Goal: Task Accomplishment & Management: Manage account settings

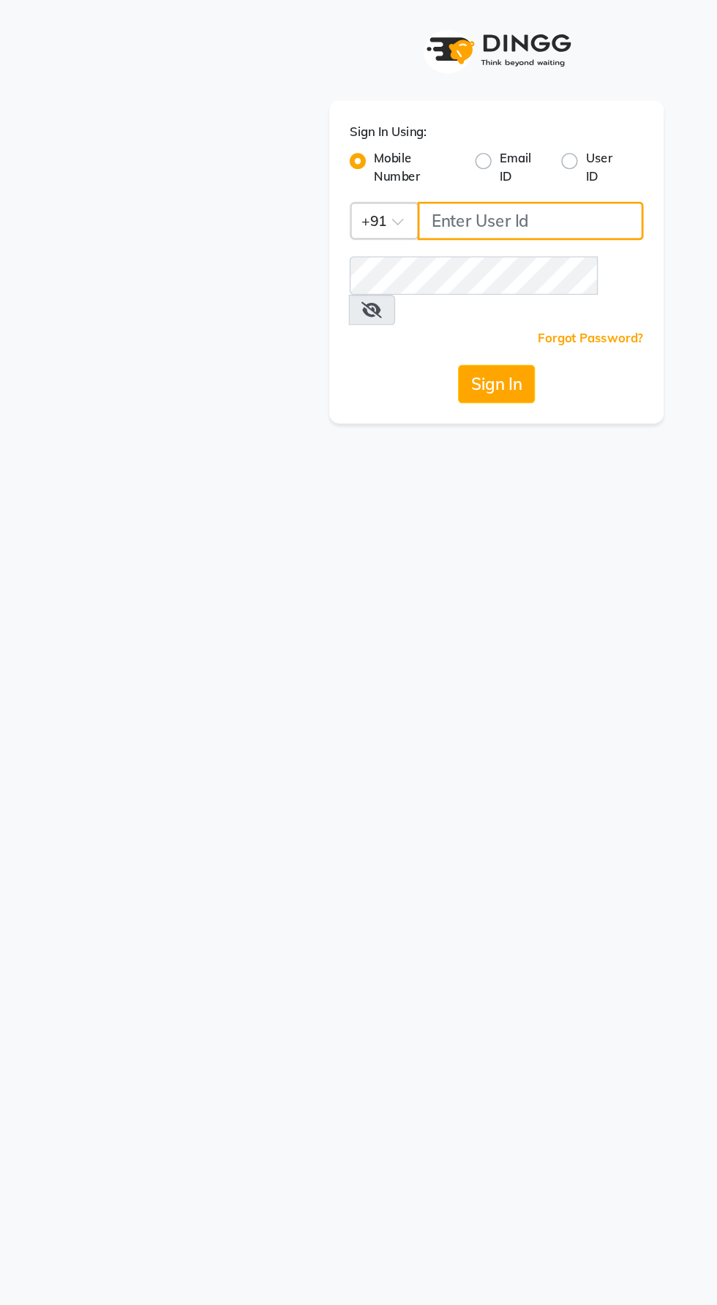
click at [327, 155] on input "Username" at bounding box center [382, 160] width 163 height 28
type input "9129176876"
click at [331, 263] on button "Sign In" at bounding box center [359, 277] width 56 height 28
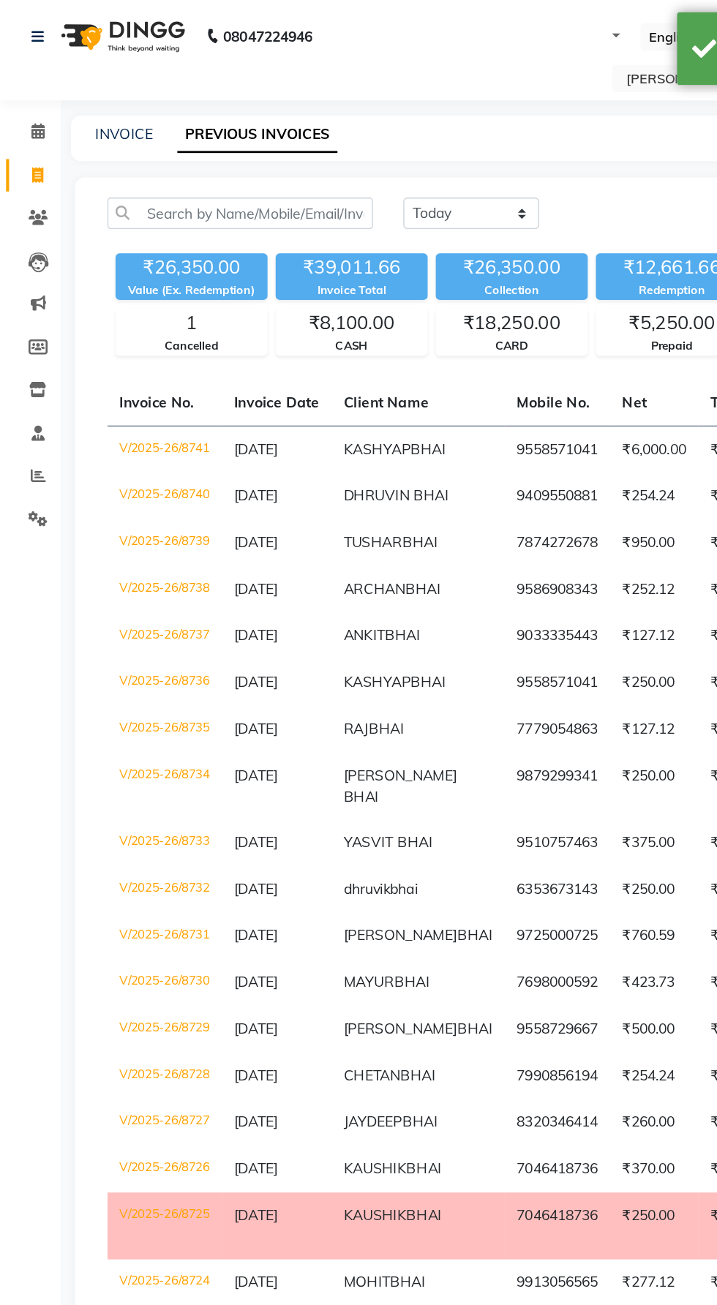
select select "en"
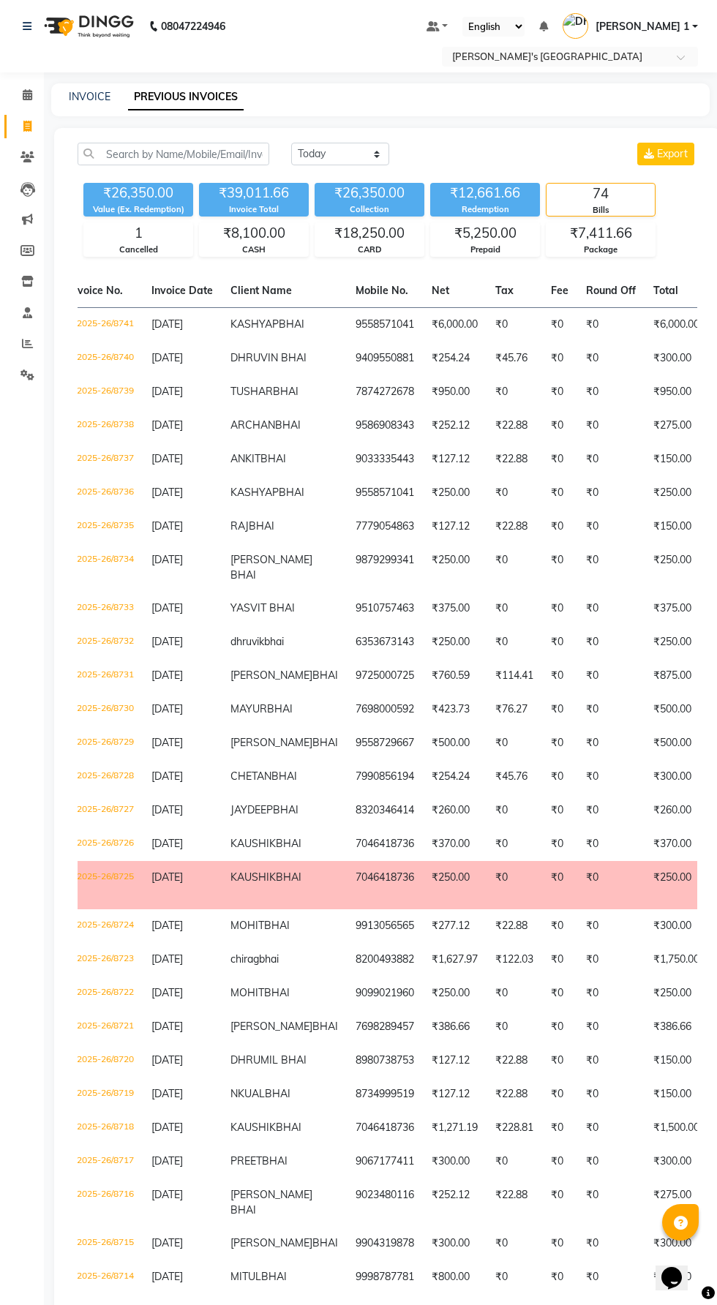
scroll to position [0, 23]
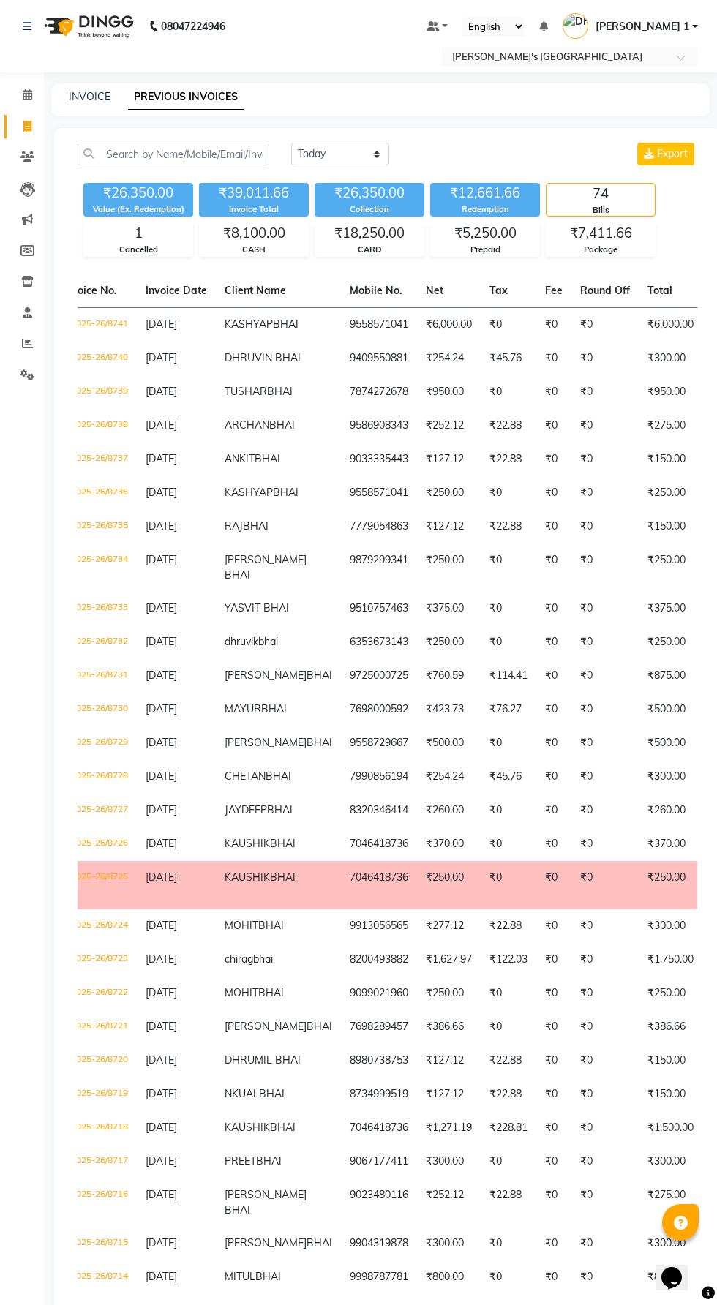
click at [210, 861] on td "[DATE]" at bounding box center [176, 844] width 79 height 34
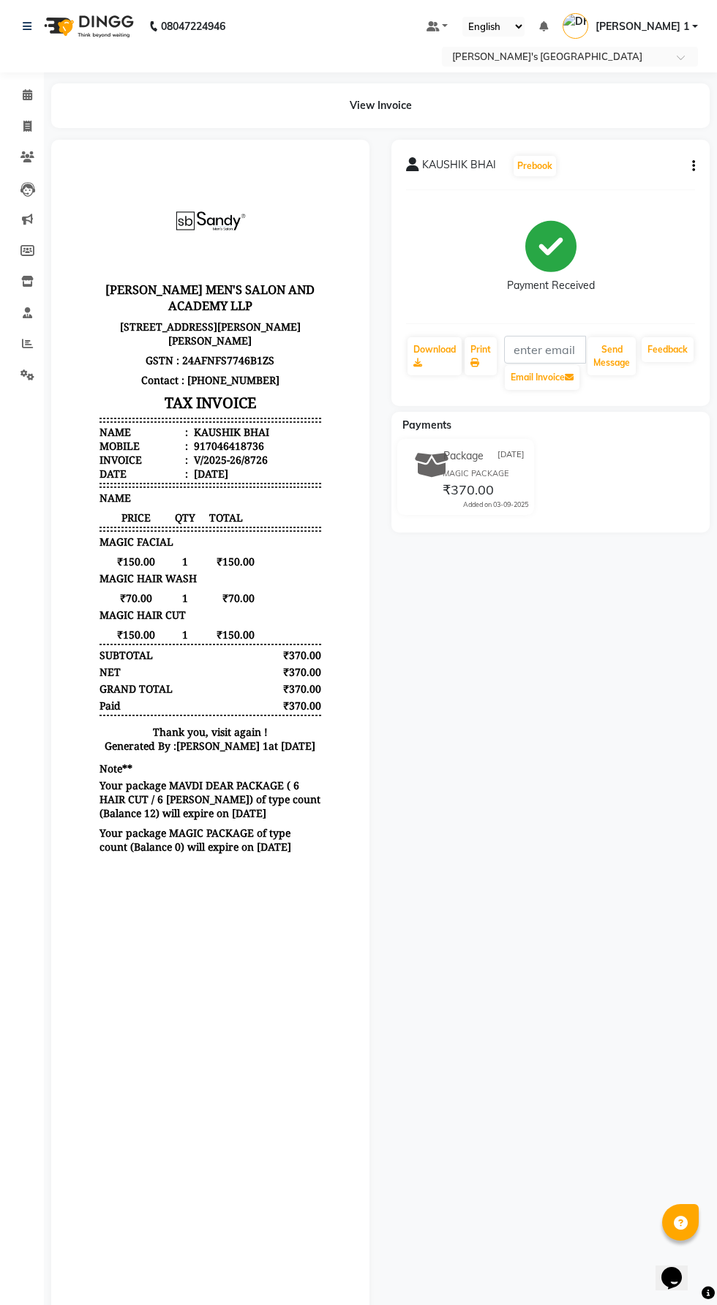
click at [690, 166] on button "button" at bounding box center [690, 166] width 9 height 15
click at [580, 170] on div "Edit Item Staff" at bounding box center [621, 175] width 100 height 18
select select
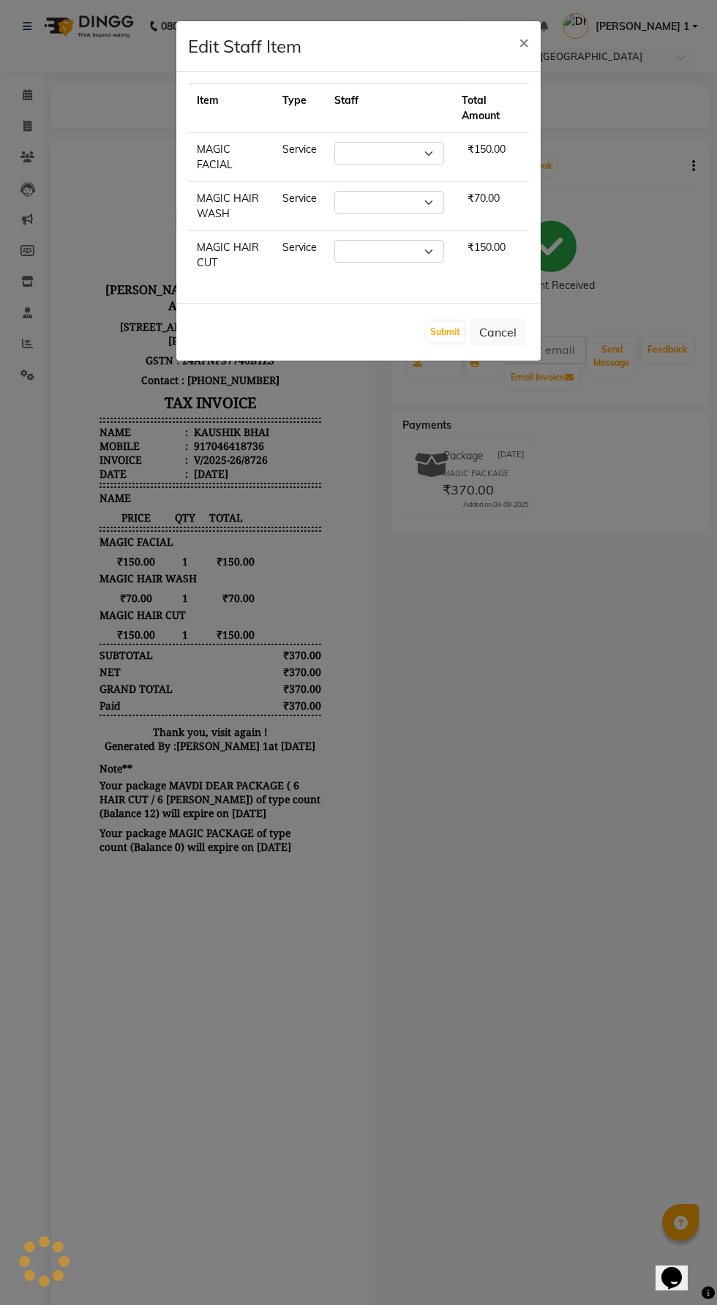
select select "71308"
click at [357, 191] on select "Select [PERSON_NAME] [PERSON_NAME] [PERSON_NAME] [PERSON_NAME] [PERSON_NAME] [P…" at bounding box center [386, 202] width 110 height 23
select select "61800"
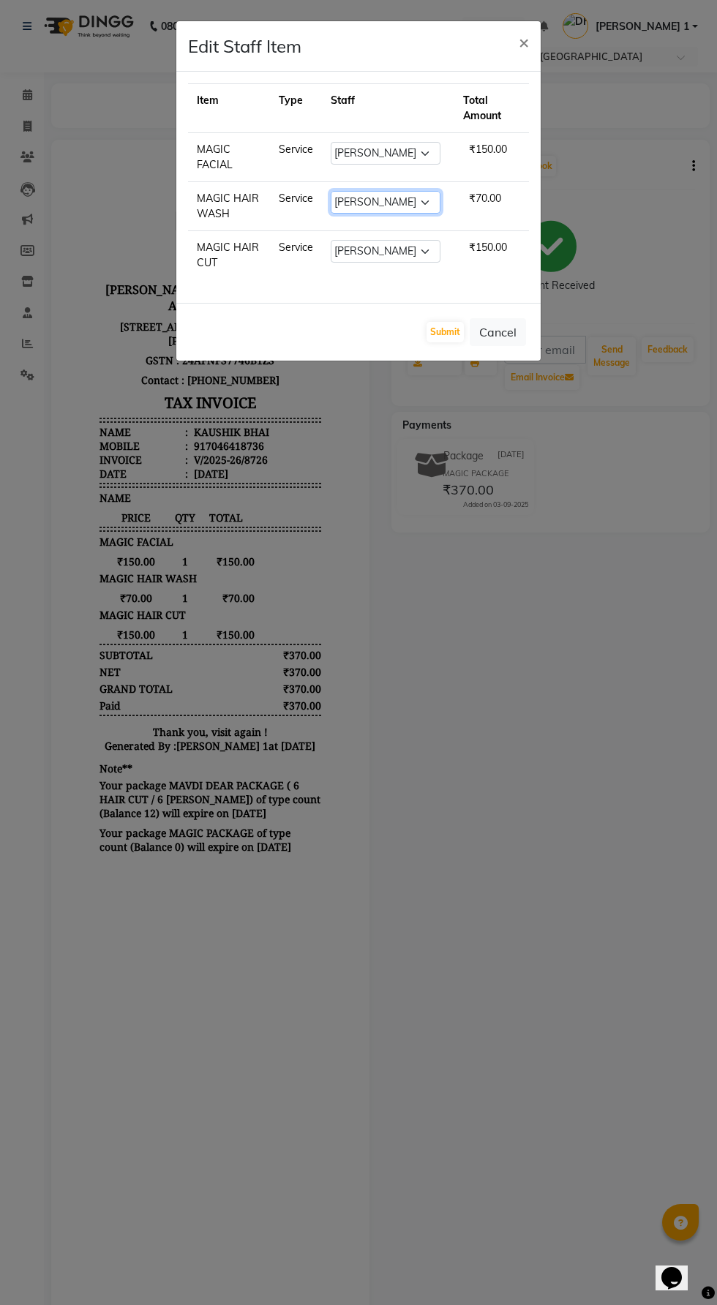
click at [331, 191] on select "Select [PERSON_NAME] [PERSON_NAME] [PERSON_NAME] [PERSON_NAME] [PERSON_NAME] [P…" at bounding box center [386, 202] width 110 height 23
click at [440, 337] on button "Submit" at bounding box center [444, 332] width 37 height 20
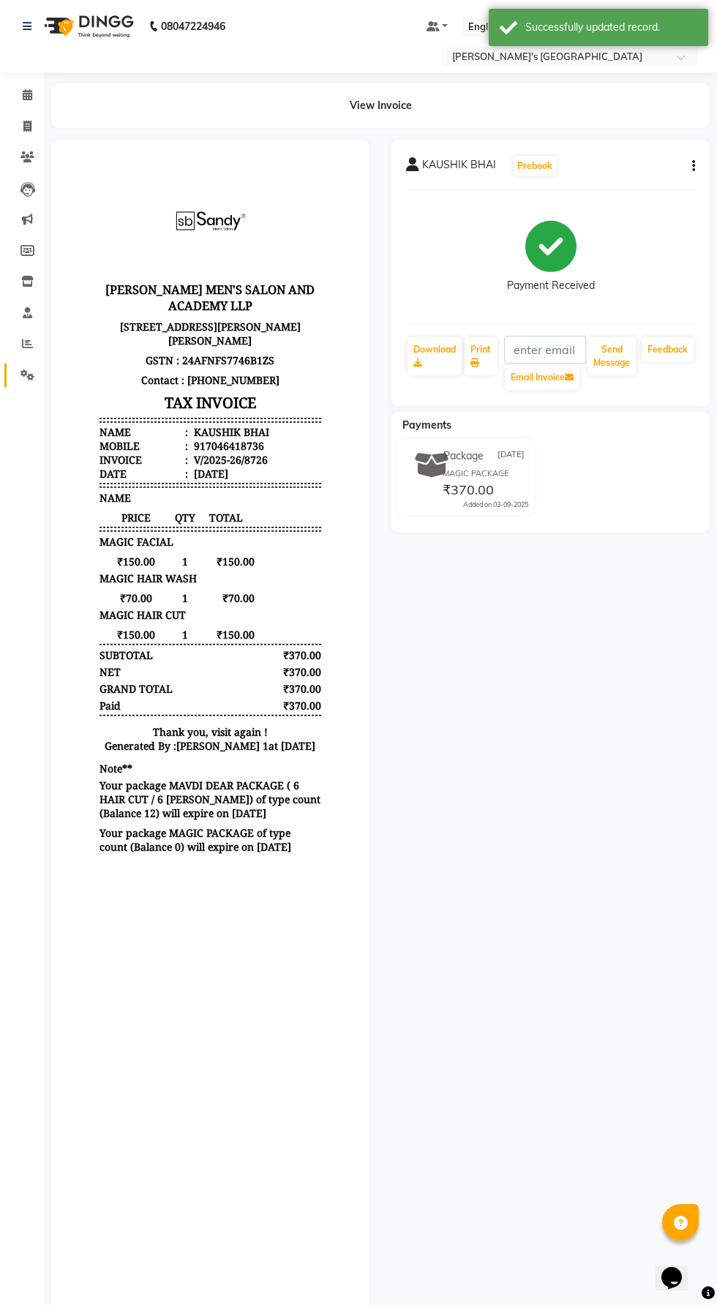
click at [26, 375] on icon at bounding box center [27, 374] width 14 height 11
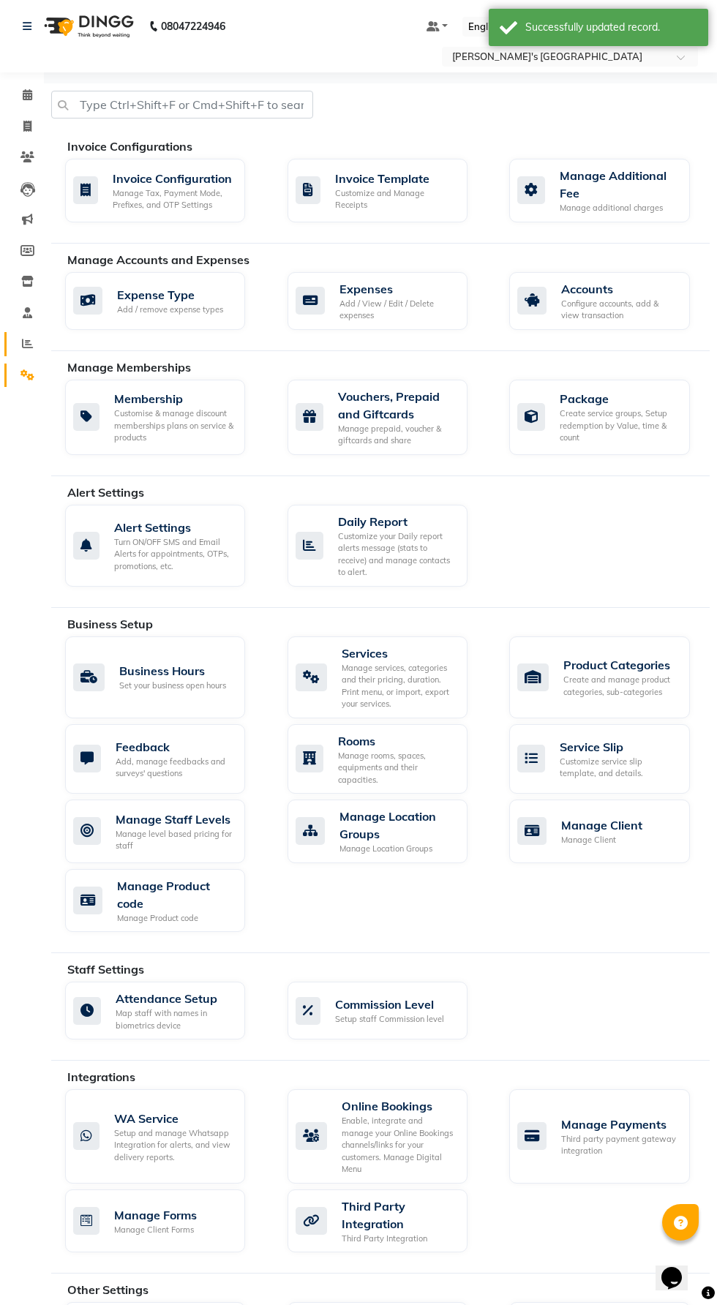
click at [26, 344] on icon at bounding box center [27, 343] width 11 height 11
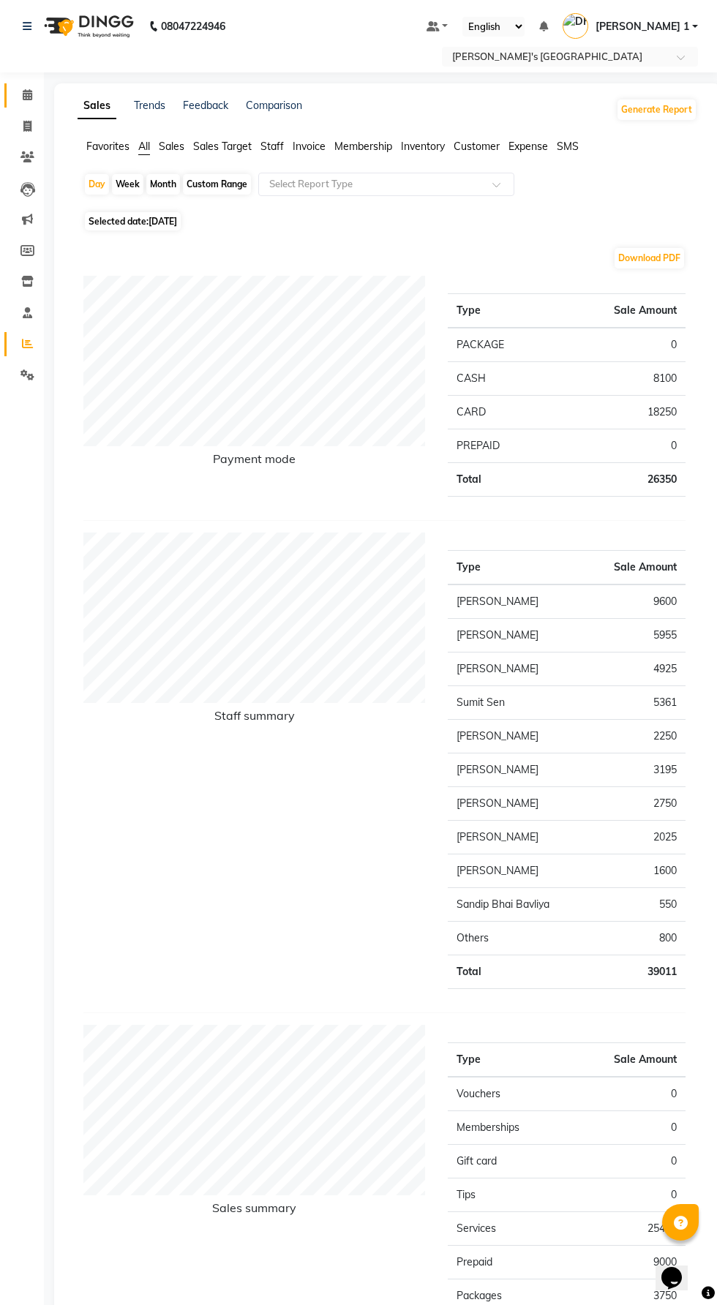
click at [28, 95] on icon at bounding box center [28, 94] width 10 height 11
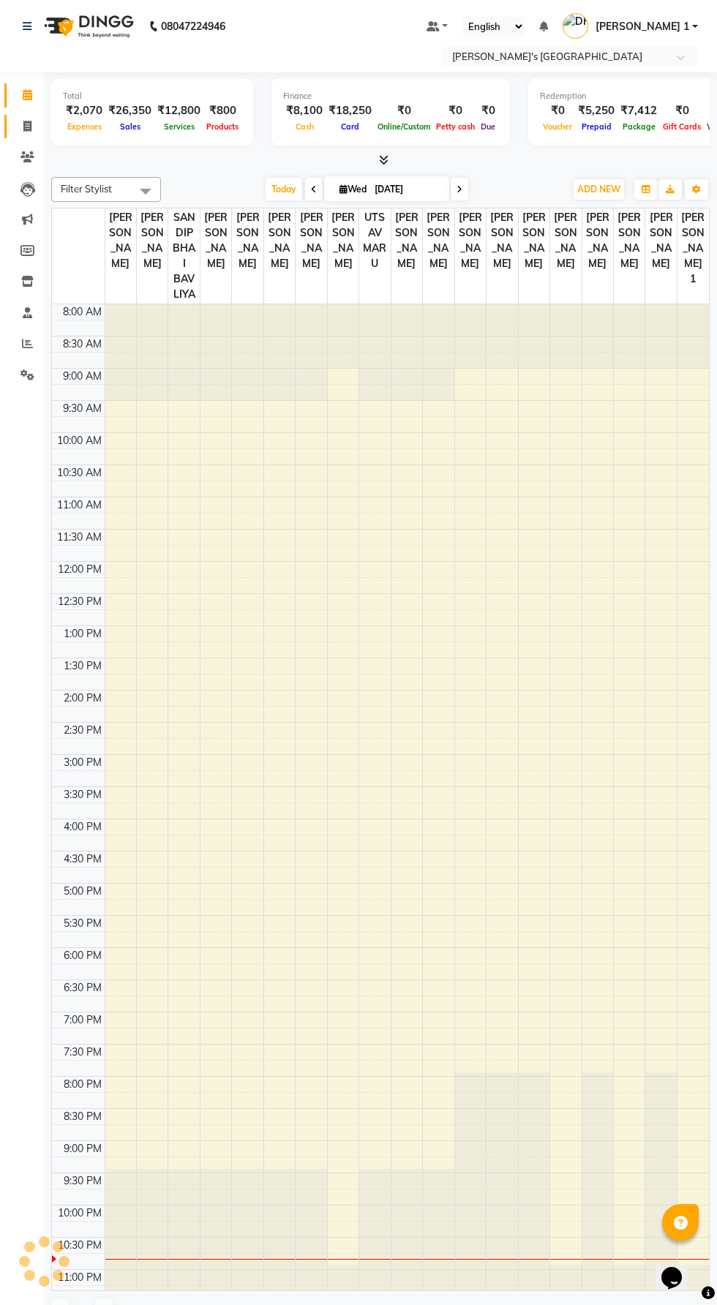
click at [26, 126] on icon at bounding box center [27, 126] width 8 height 11
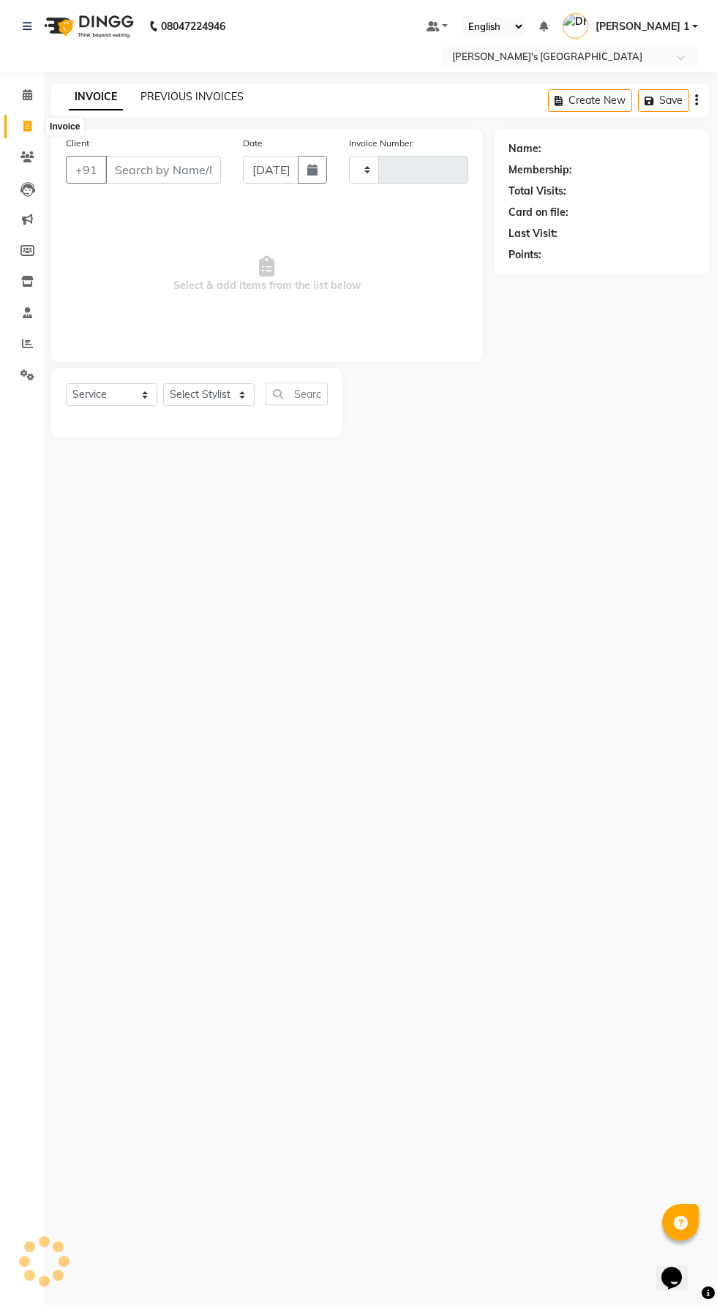
click at [196, 97] on link "PREVIOUS INVOICES" at bounding box center [191, 96] width 103 height 13
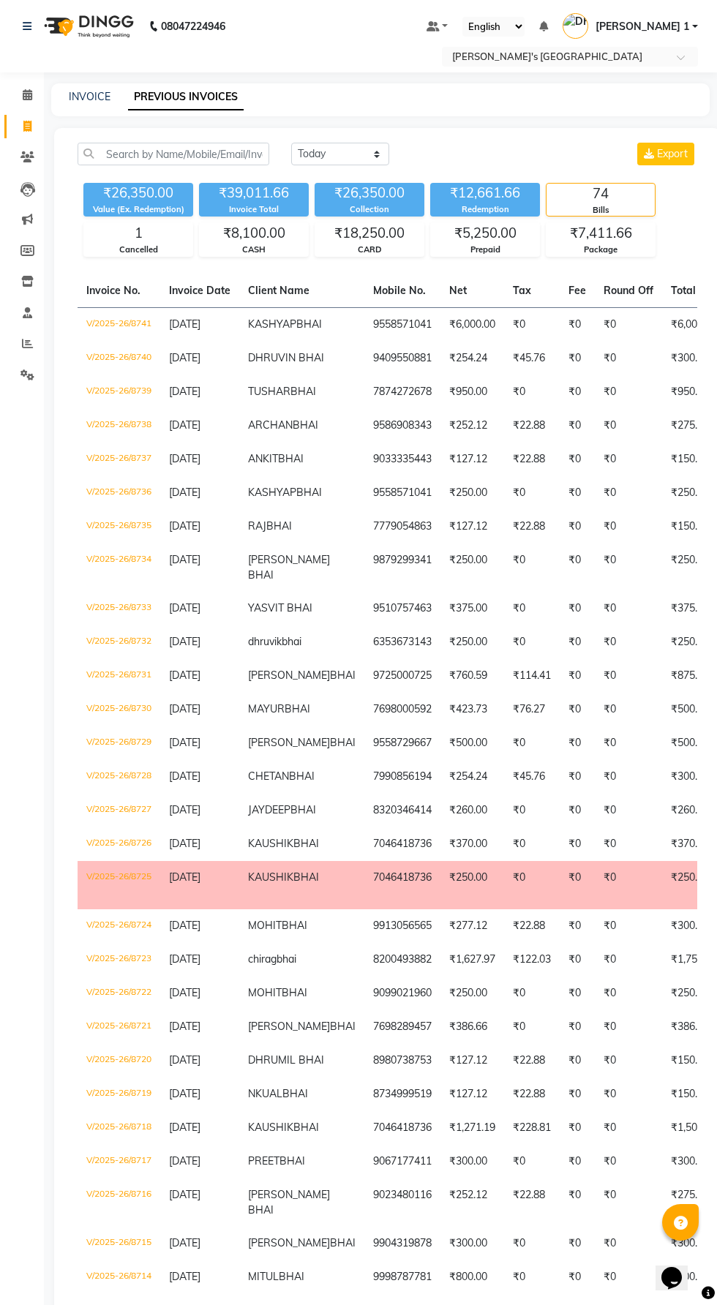
click at [296, 331] on span "BHAI" at bounding box center [309, 323] width 26 height 13
click at [595, 372] on td "₹0" at bounding box center [628, 359] width 67 height 34
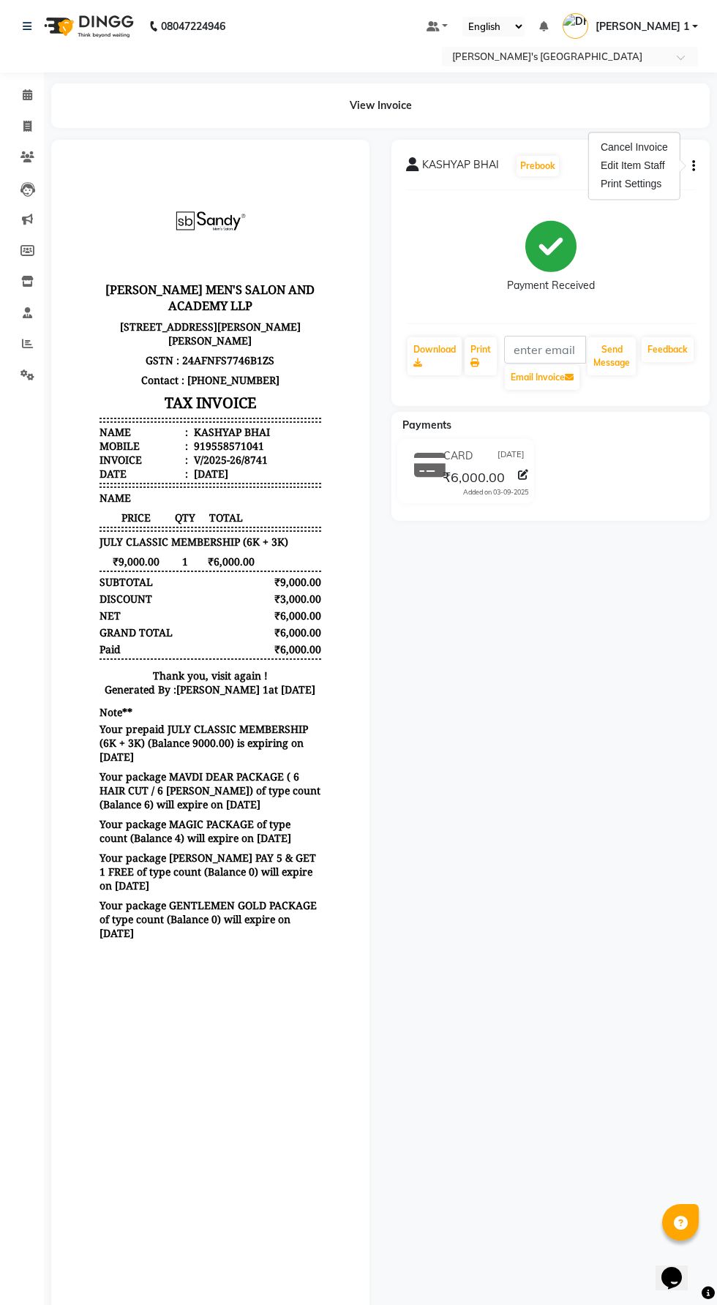
click at [609, 165] on div "Edit Item Staff" at bounding box center [634, 166] width 73 height 18
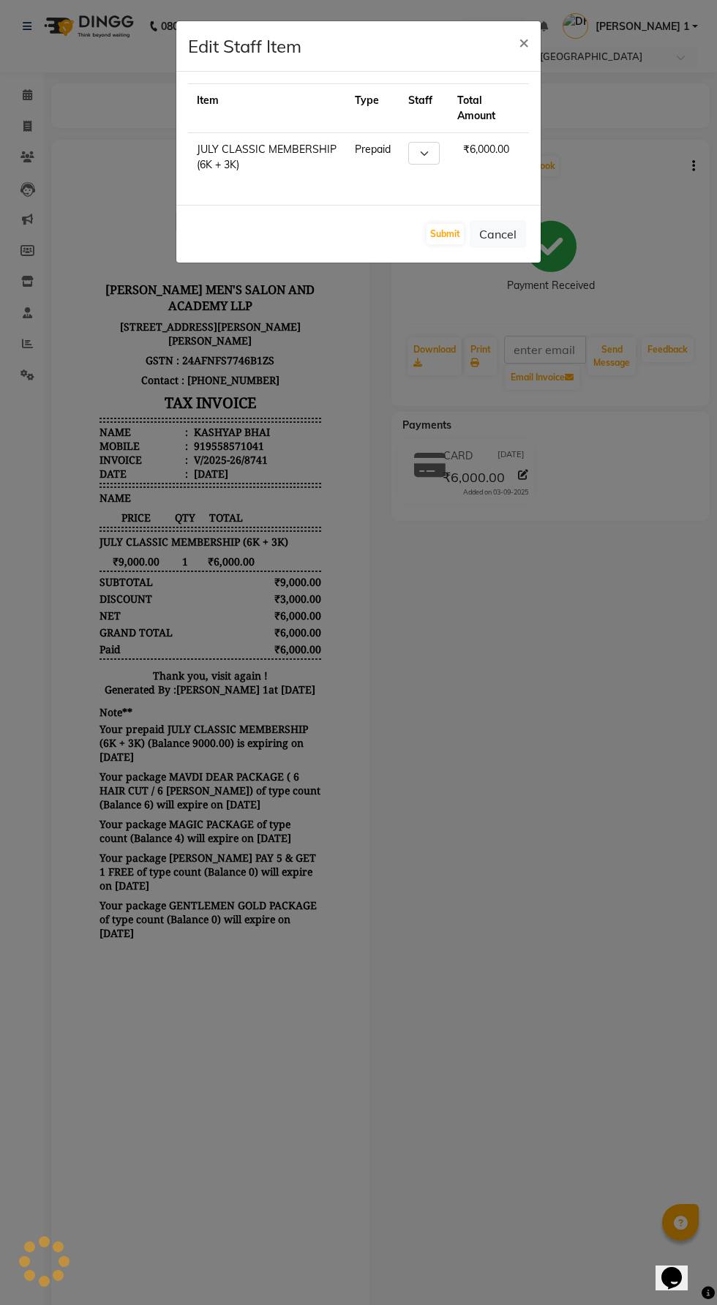
select select "63145"
click at [596, 1032] on ngb-modal-window "Edit Staff Item × Item Type Staff Total Amount JULY CLASSIC MEMBERSHIP (6K + 3K…" at bounding box center [358, 652] width 717 height 1305
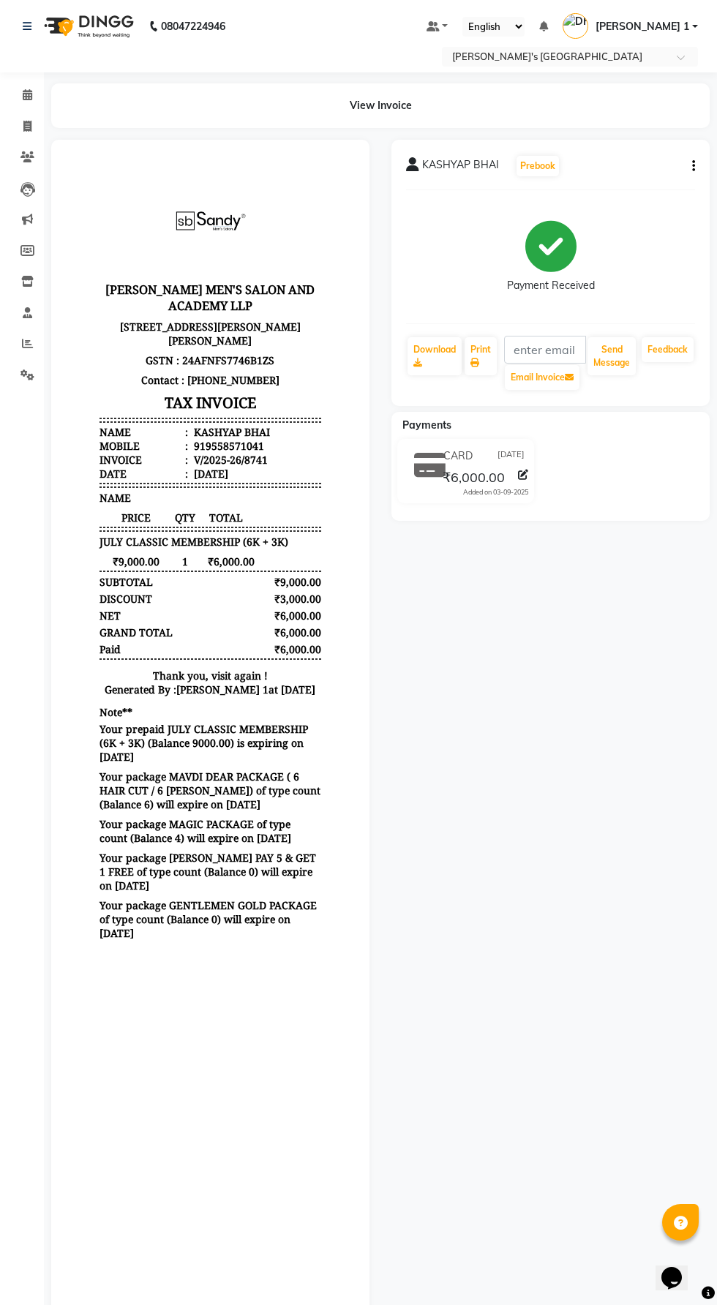
click at [690, 166] on button "button" at bounding box center [690, 166] width 9 height 15
click at [607, 166] on div "Edit Item Staff" at bounding box center [634, 166] width 73 height 18
select select "63145"
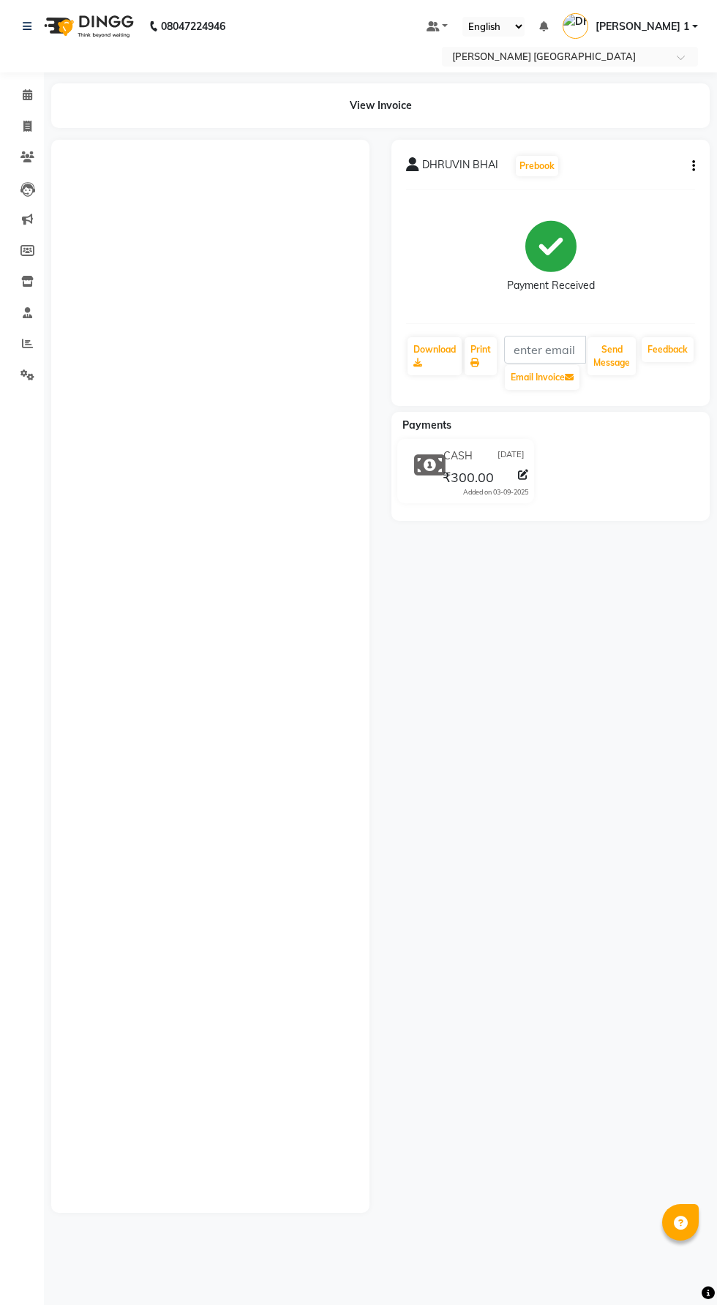
click at [690, 166] on button "button" at bounding box center [690, 166] width 9 height 15
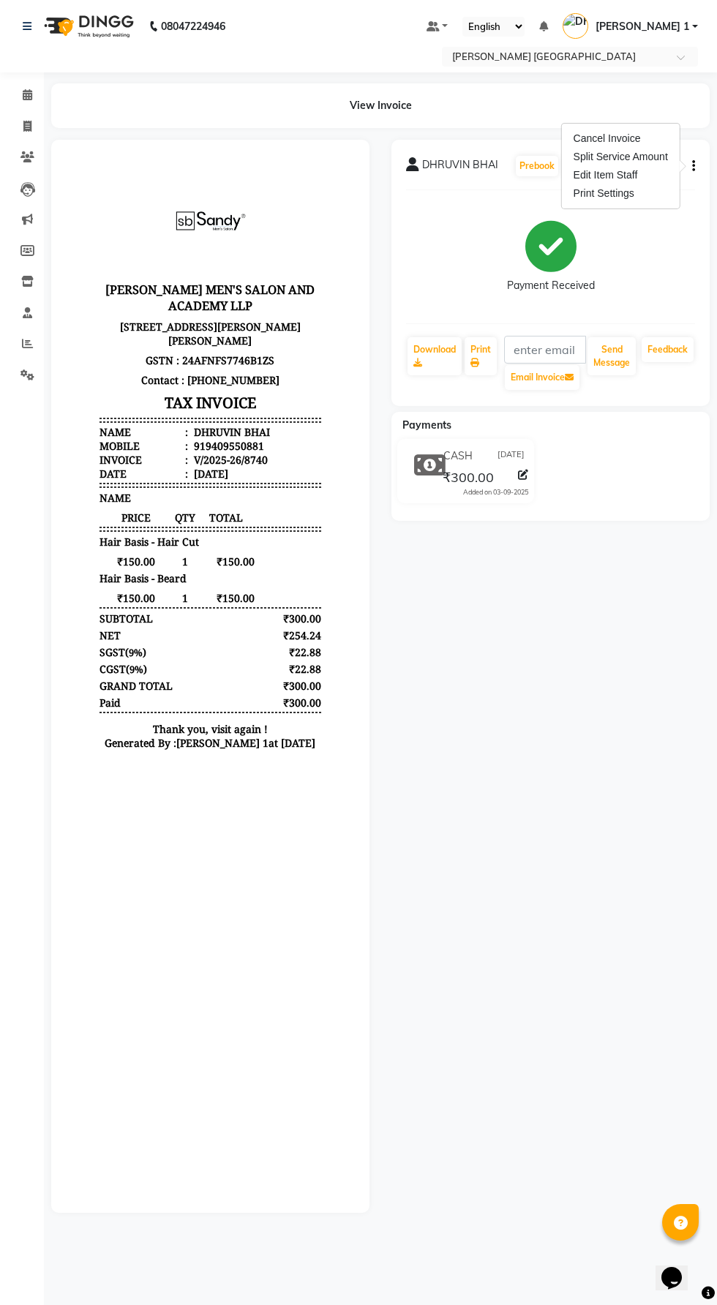
click at [648, 167] on div "Edit Item Staff" at bounding box center [621, 175] width 100 height 18
select select
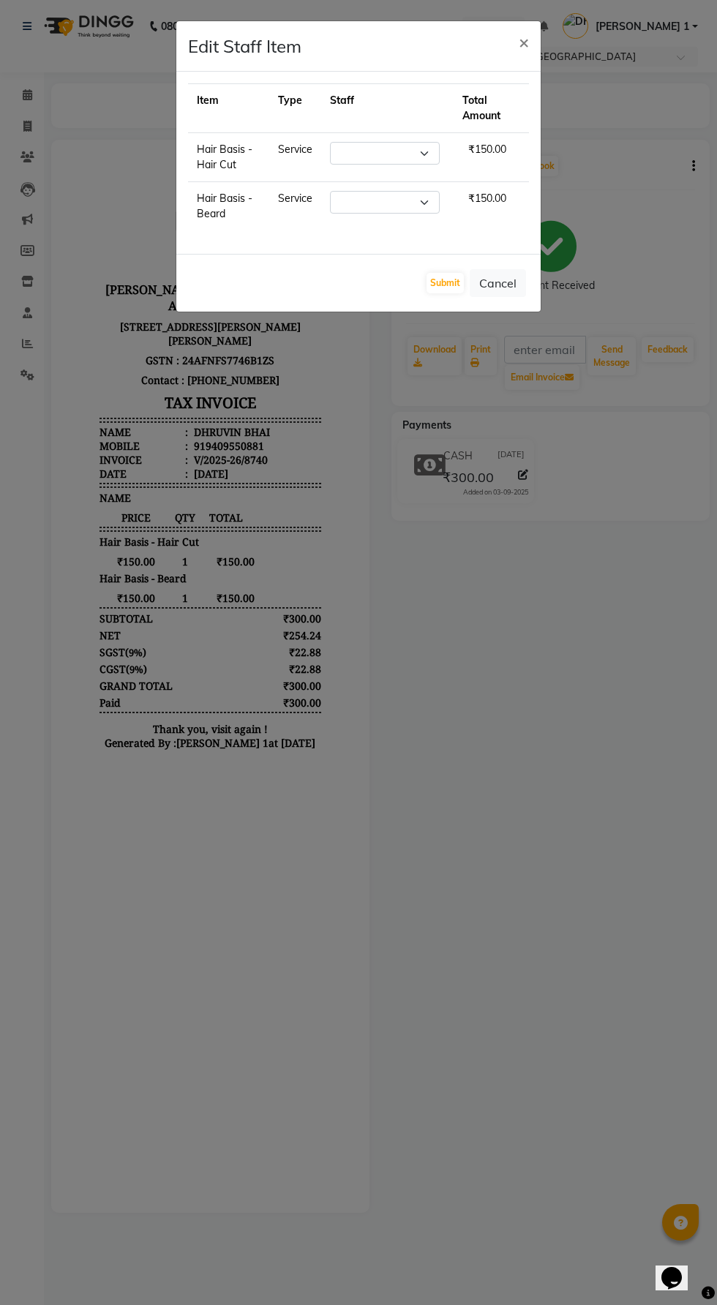
select select "60056"
click at [350, 147] on select "Select [PERSON_NAME] [PERSON_NAME] [PERSON_NAME] [PERSON_NAME] [PERSON_NAME] [P…" at bounding box center [385, 153] width 110 height 23
select select "61800"
click at [330, 142] on select "Select [PERSON_NAME] [PERSON_NAME] [PERSON_NAME] [PERSON_NAME] [PERSON_NAME] [P…" at bounding box center [385, 153] width 110 height 23
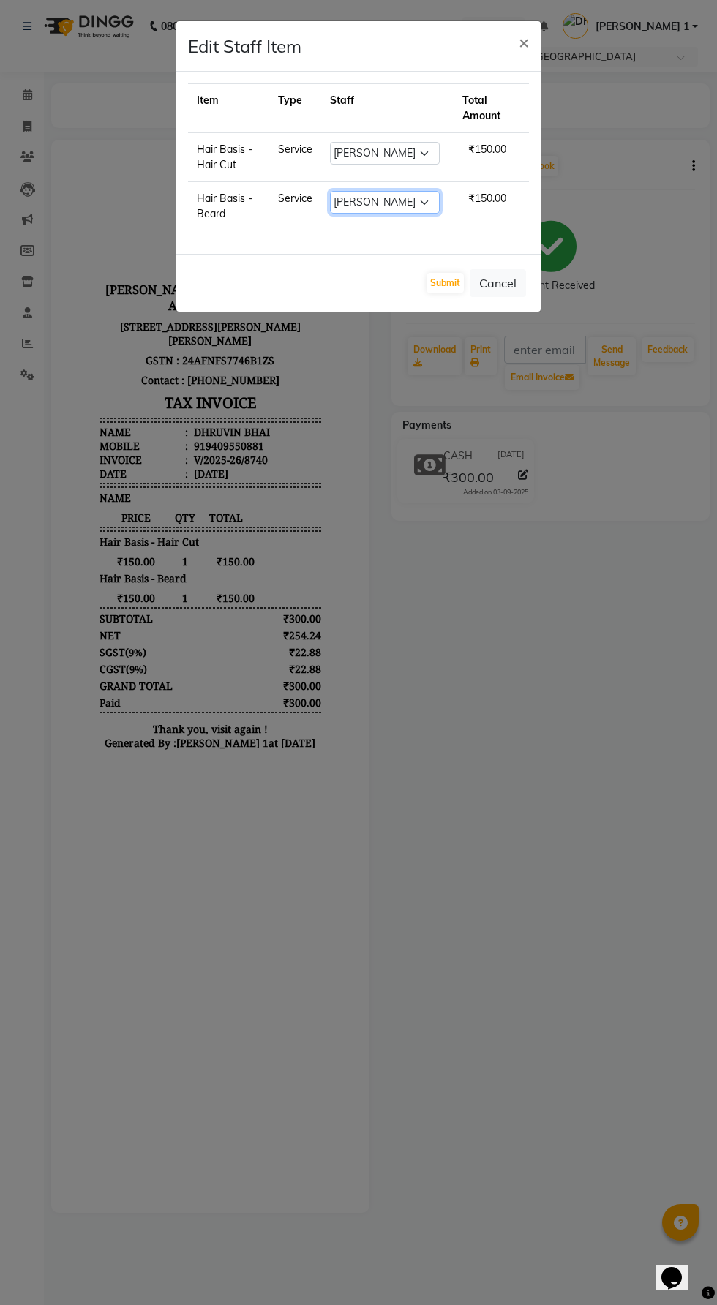
click at [339, 204] on select "Select [PERSON_NAME] [PERSON_NAME] [PERSON_NAME] [PERSON_NAME] [PERSON_NAME] [P…" at bounding box center [385, 202] width 110 height 23
select select "61800"
click at [330, 191] on select "Select [PERSON_NAME] [PERSON_NAME] [PERSON_NAME] [PERSON_NAME] [PERSON_NAME] [P…" at bounding box center [385, 202] width 110 height 23
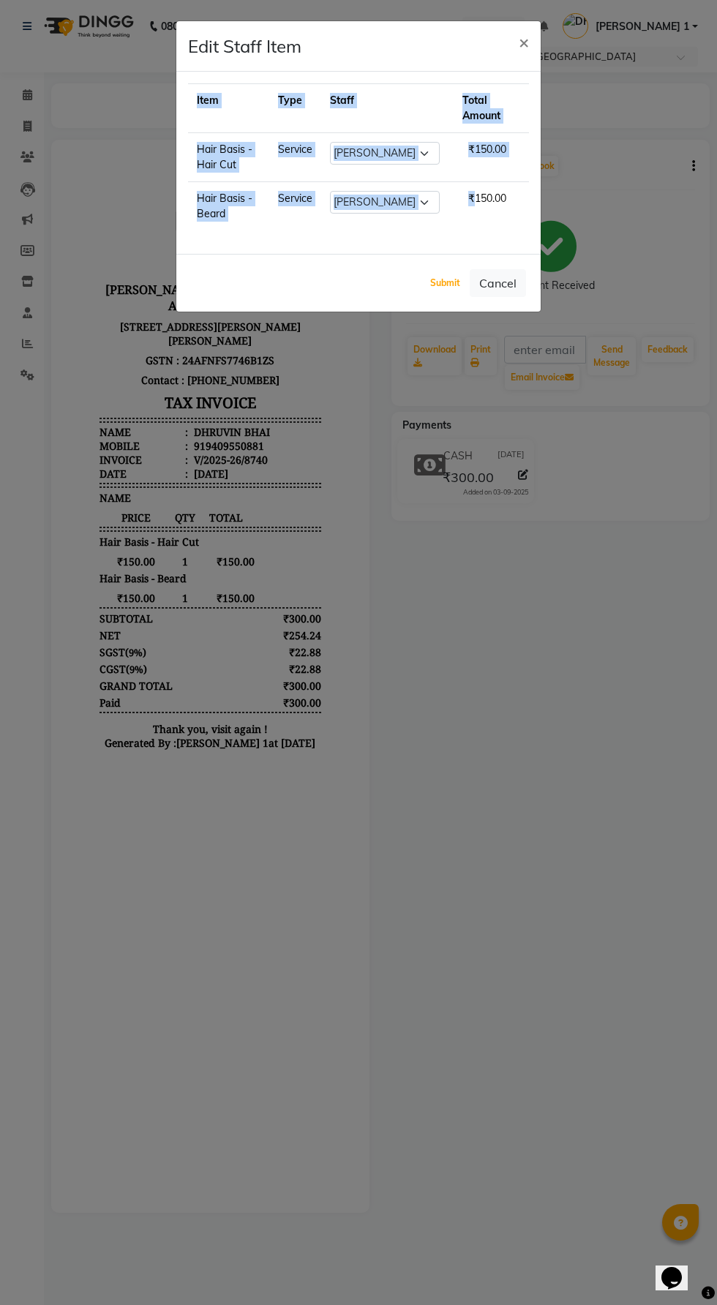
click at [442, 282] on button "Submit" at bounding box center [444, 283] width 37 height 20
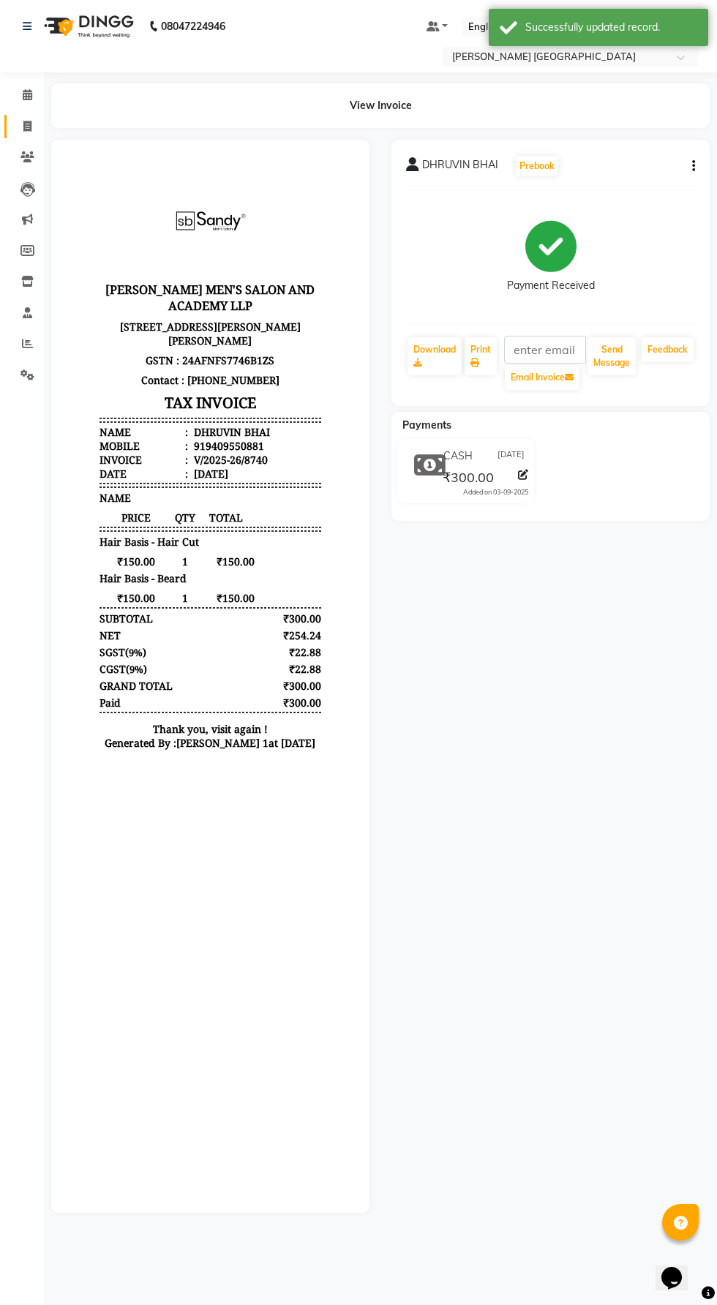
click at [29, 119] on span at bounding box center [28, 127] width 26 height 17
select select "service"
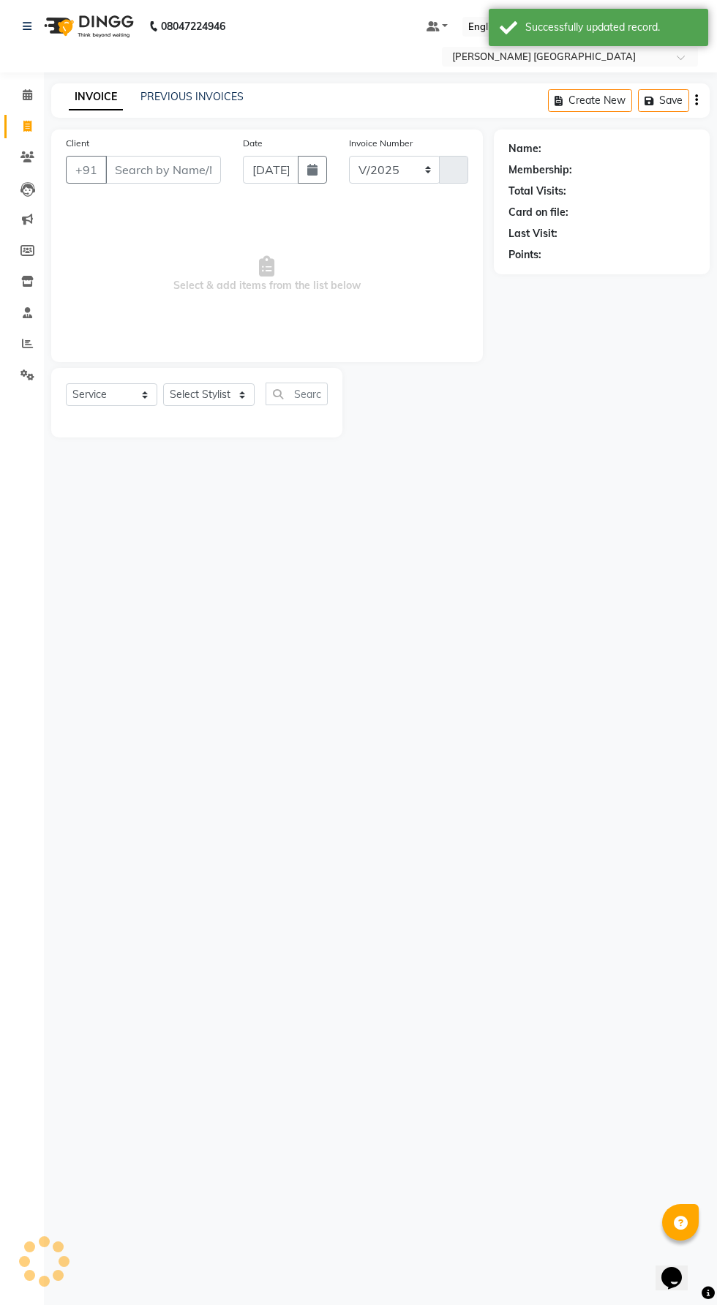
select select "6233"
type input "8742"
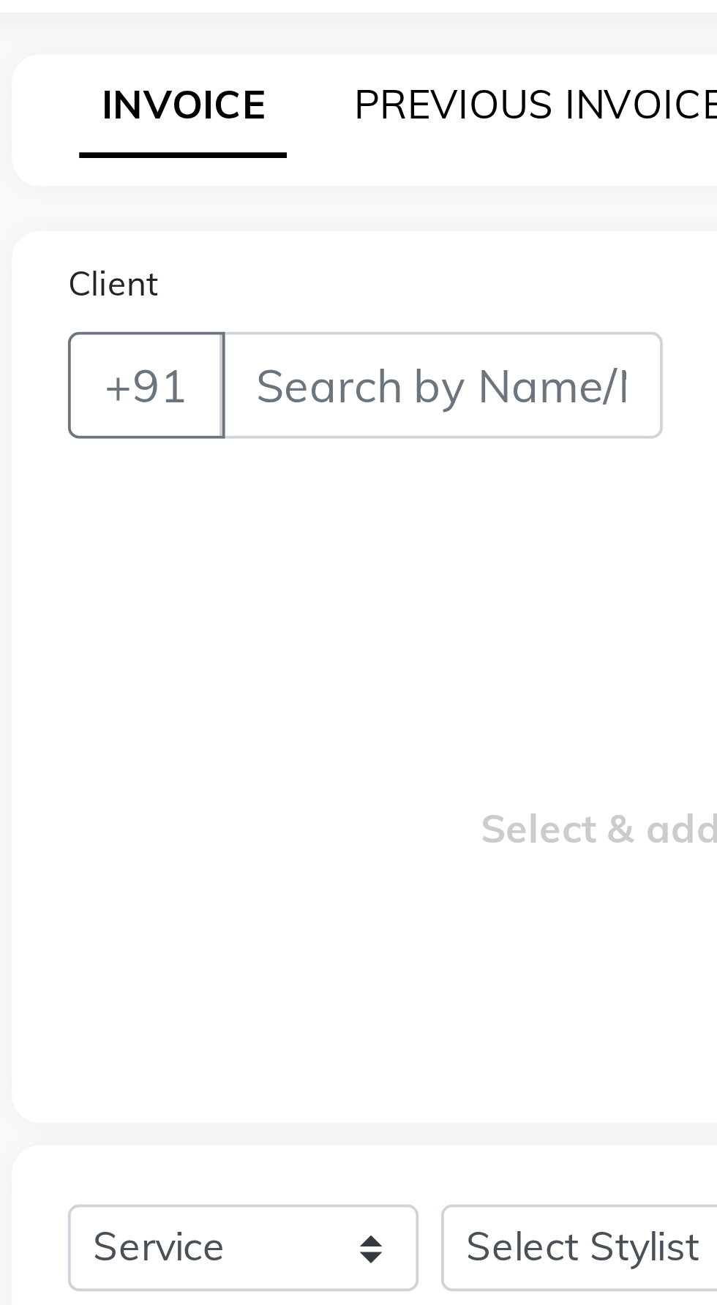
click at [150, 91] on link "PREVIOUS INVOICES" at bounding box center [191, 96] width 103 height 13
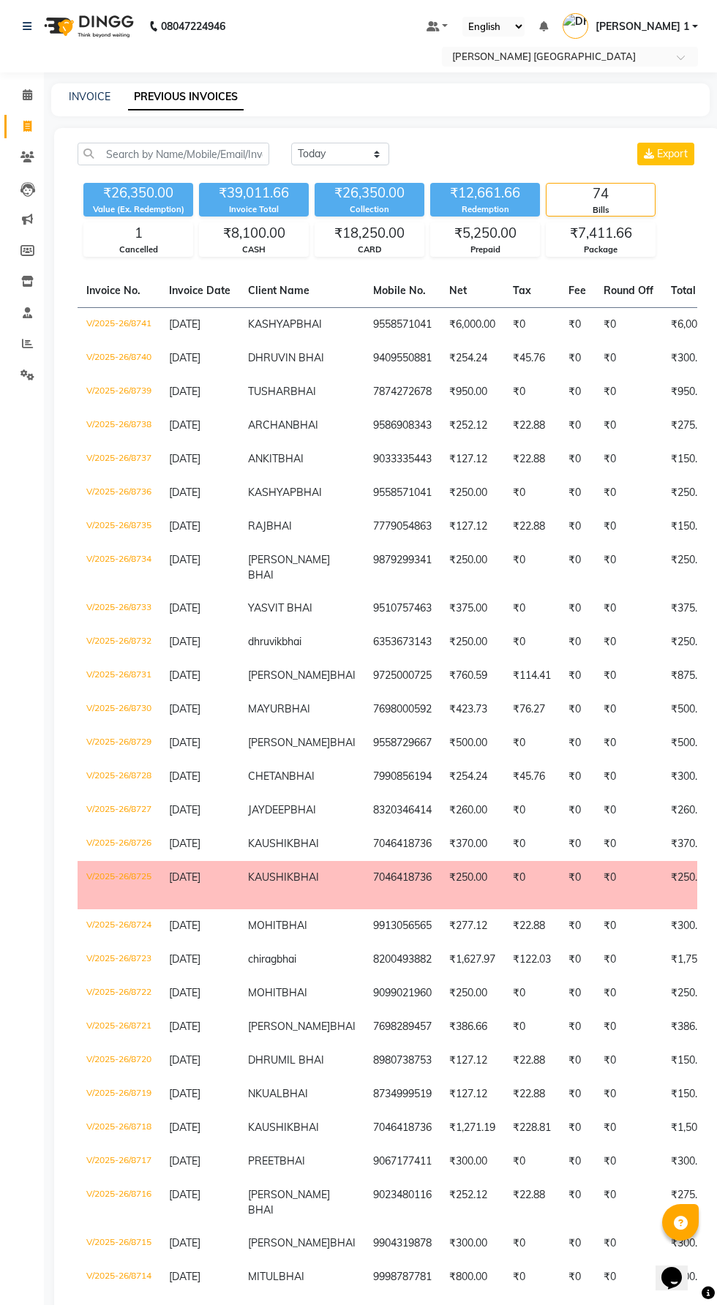
click at [215, 443] on td "[DATE]" at bounding box center [199, 426] width 79 height 34
click at [232, 476] on td "[DATE]" at bounding box center [199, 460] width 79 height 34
click at [200, 499] on span "[DATE]" at bounding box center [184, 492] width 31 height 13
click at [200, 533] on span "[DATE]" at bounding box center [184, 525] width 31 height 13
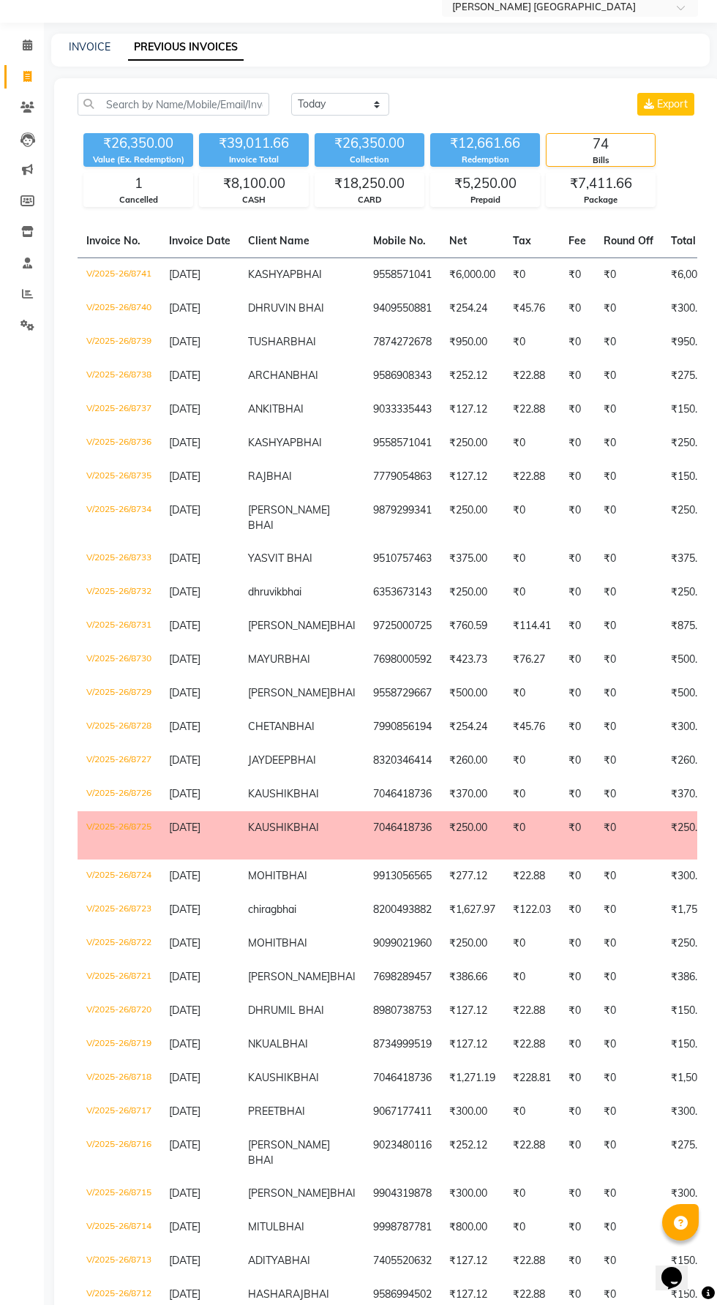
scroll to position [74, 0]
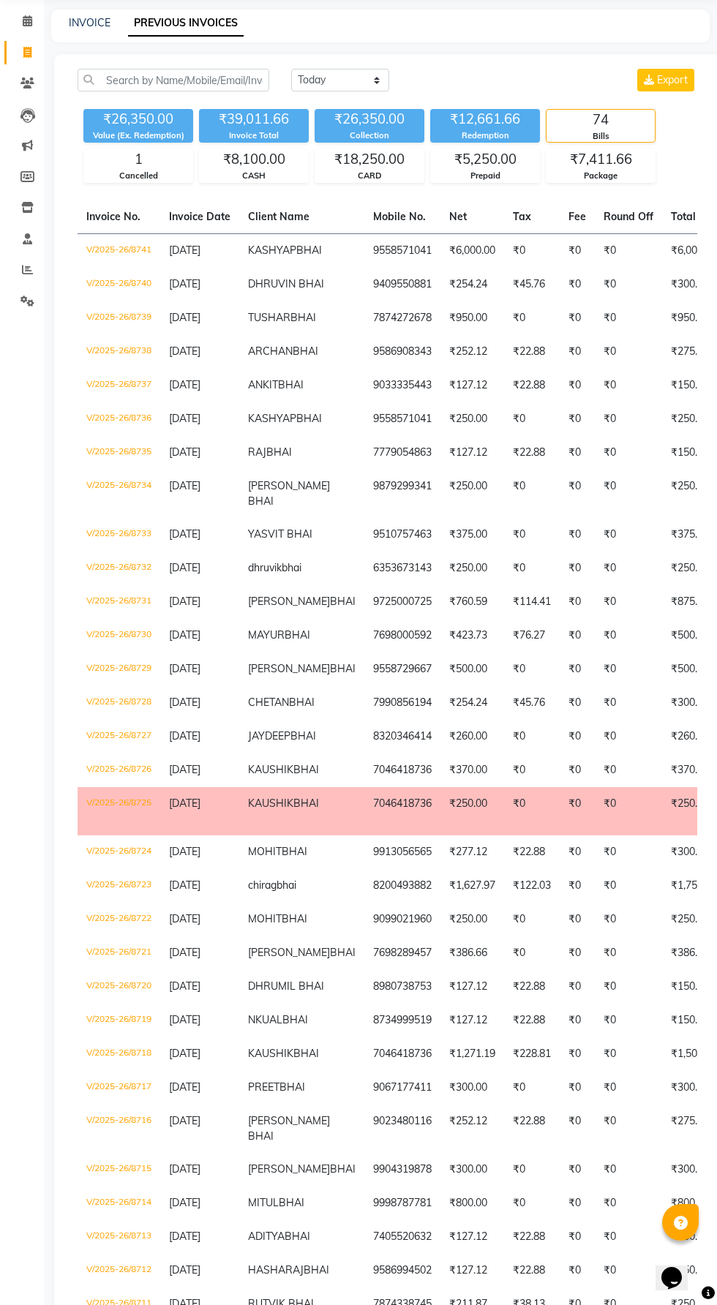
click at [196, 552] on td "[DATE]" at bounding box center [199, 535] width 79 height 34
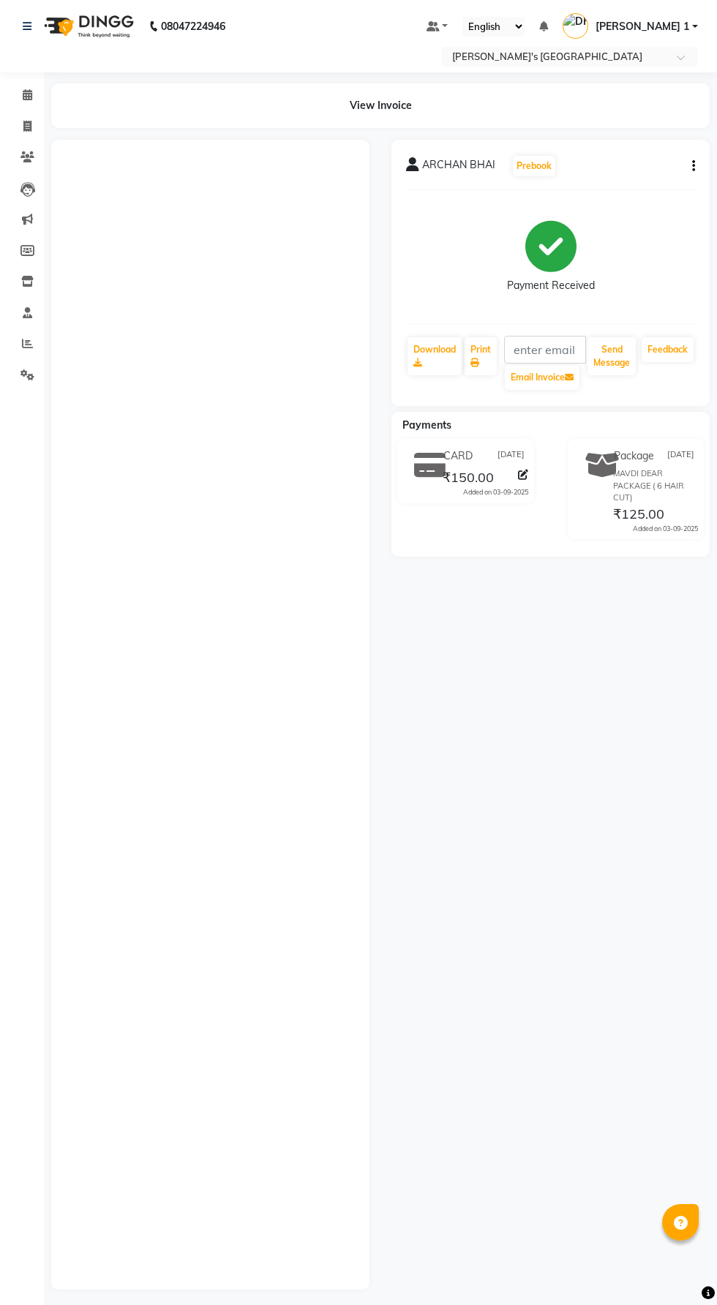
click at [690, 166] on button "button" at bounding box center [690, 166] width 9 height 15
click at [580, 173] on div "Edit Item Staff" at bounding box center [621, 175] width 100 height 18
select select
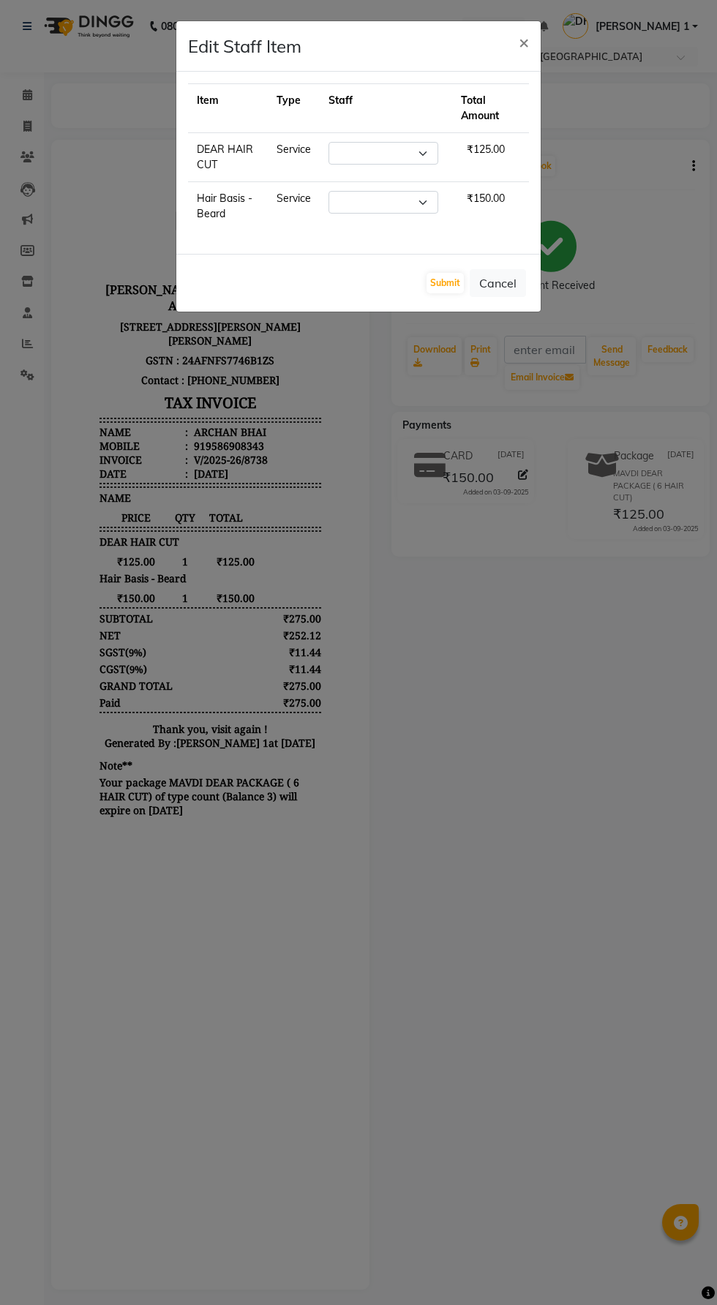
select select "61800"
click at [360, 196] on select "Select [PERSON_NAME] [PERSON_NAME] [PERSON_NAME] [PERSON_NAME] [PERSON_NAME] [P…" at bounding box center [383, 202] width 110 height 23
select select "61800"
click at [328, 191] on select "Select [PERSON_NAME] [PERSON_NAME] [PERSON_NAME] [PERSON_NAME] [PERSON_NAME] [P…" at bounding box center [383, 202] width 110 height 23
click at [438, 284] on button "Submit" at bounding box center [444, 283] width 37 height 20
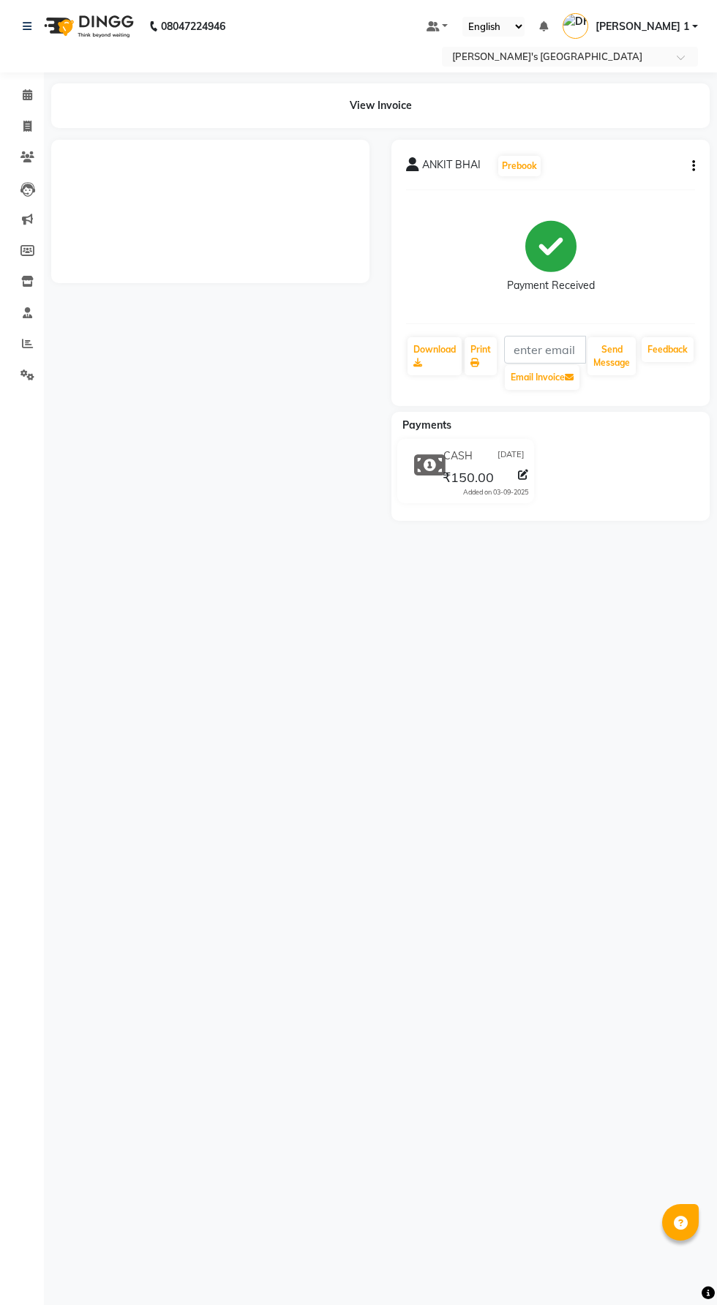
click at [690, 166] on button "button" at bounding box center [690, 166] width 9 height 15
click at [580, 184] on div "Print Settings" at bounding box center [621, 193] width 100 height 18
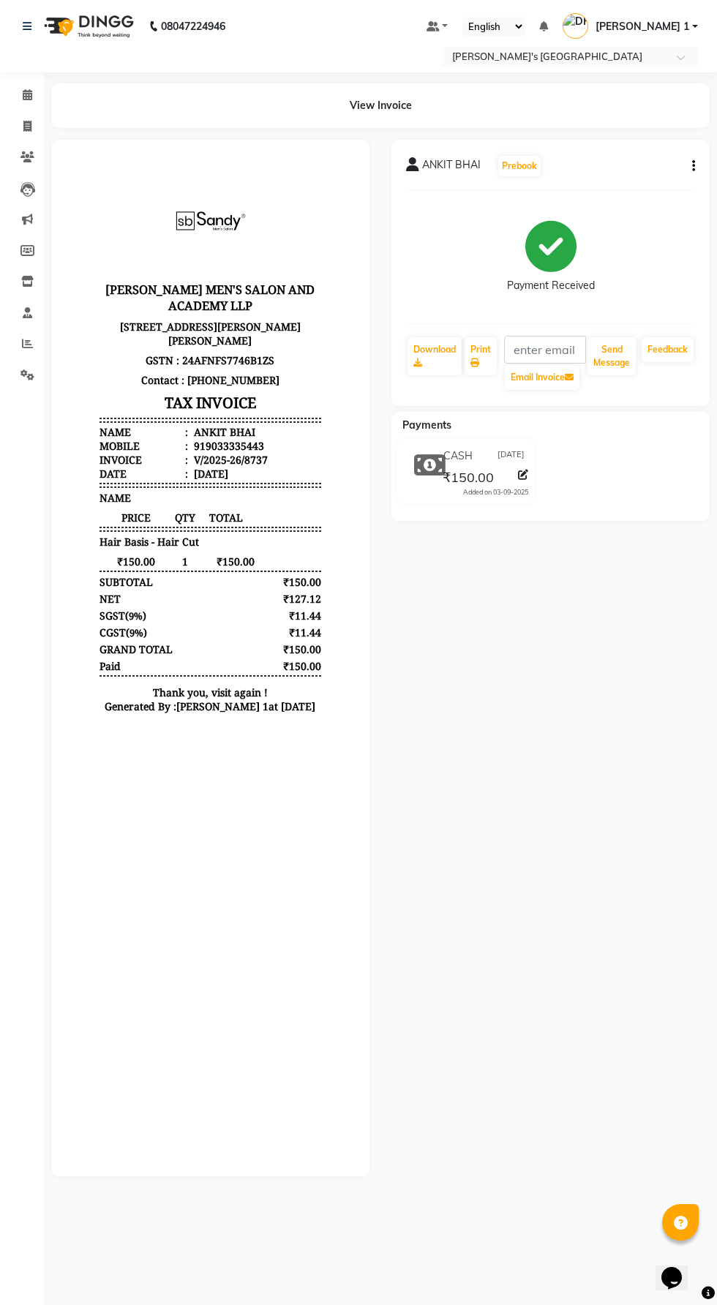
click at [690, 166] on button "button" at bounding box center [690, 166] width 9 height 15
click at [582, 177] on div "Edit Item Staff" at bounding box center [621, 175] width 100 height 18
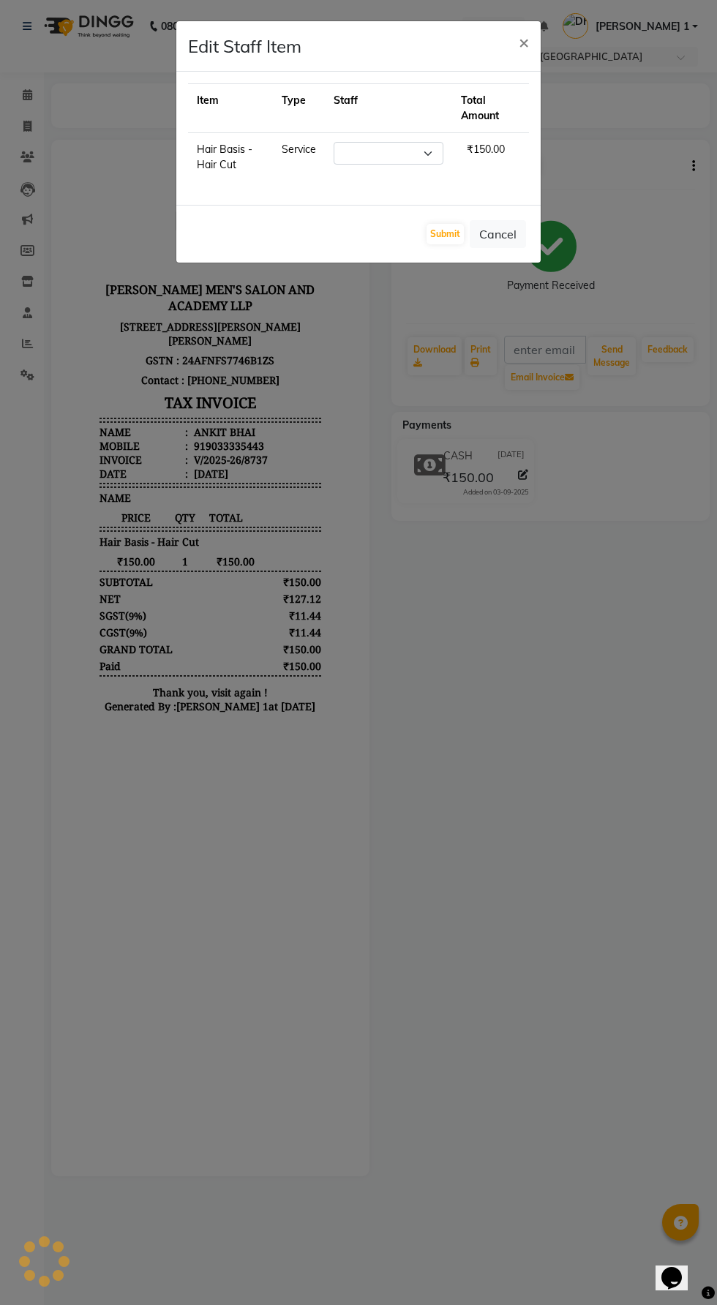
select select "71308"
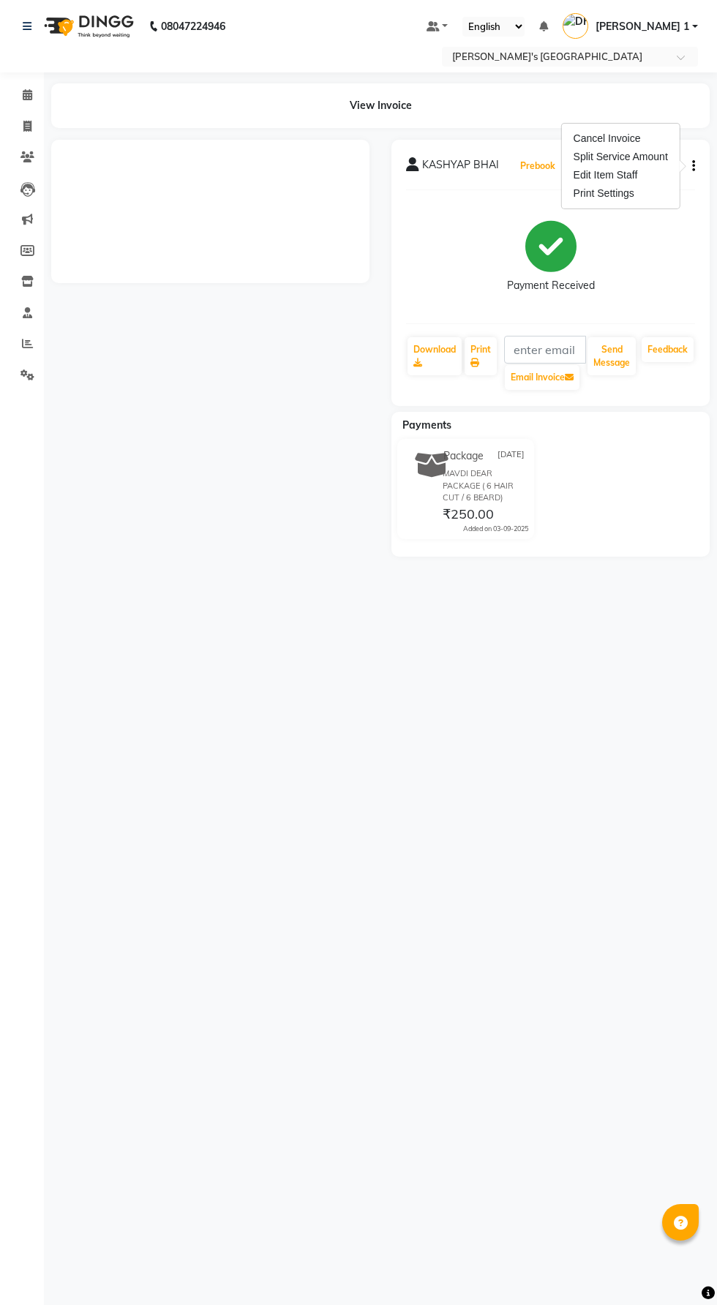
click at [545, 166] on button "Prebook" at bounding box center [537, 166] width 42 height 20
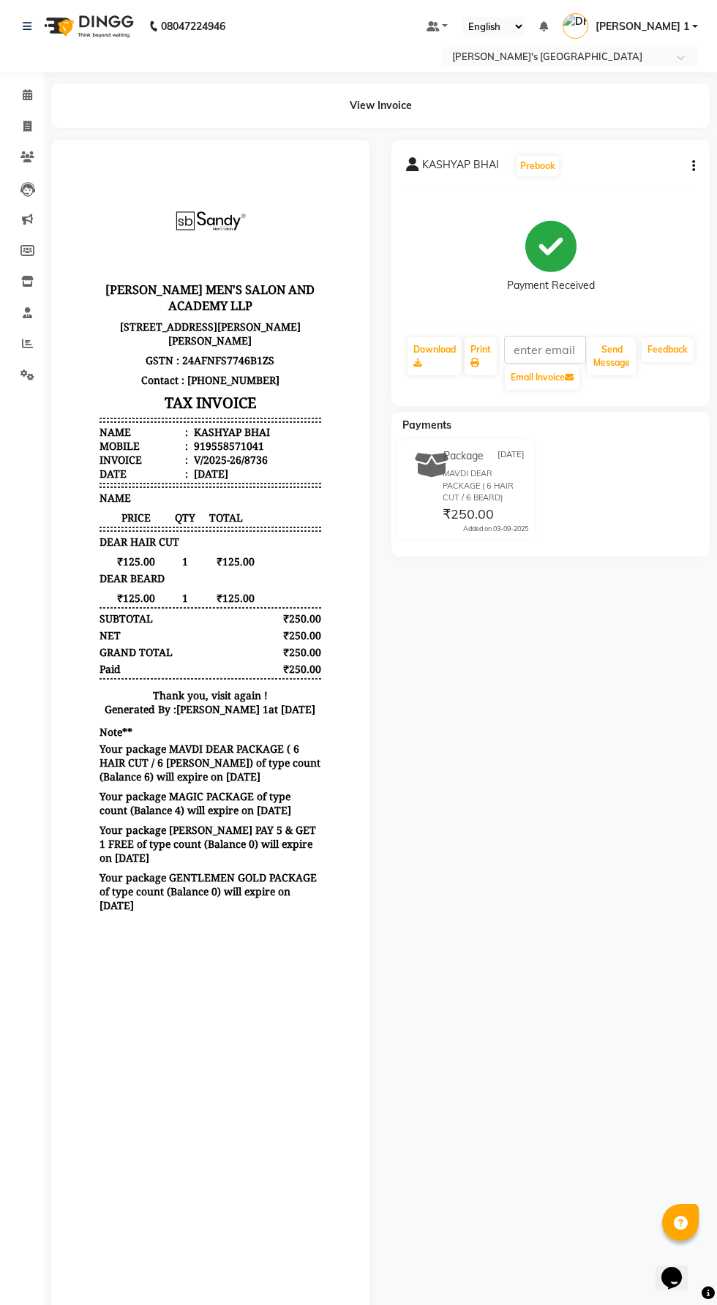
click at [690, 166] on button "button" at bounding box center [690, 166] width 9 height 15
click at [605, 172] on div "Edit Item Staff" at bounding box center [621, 175] width 100 height 18
select select
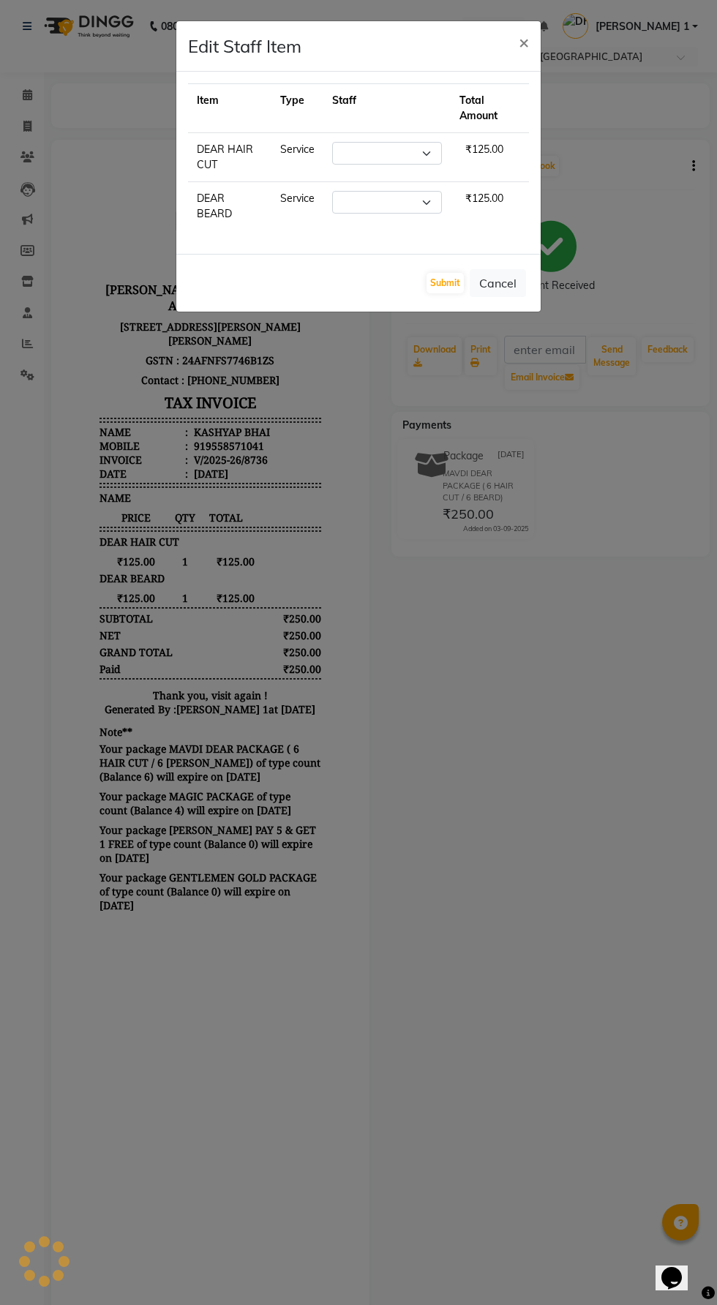
select select "61800"
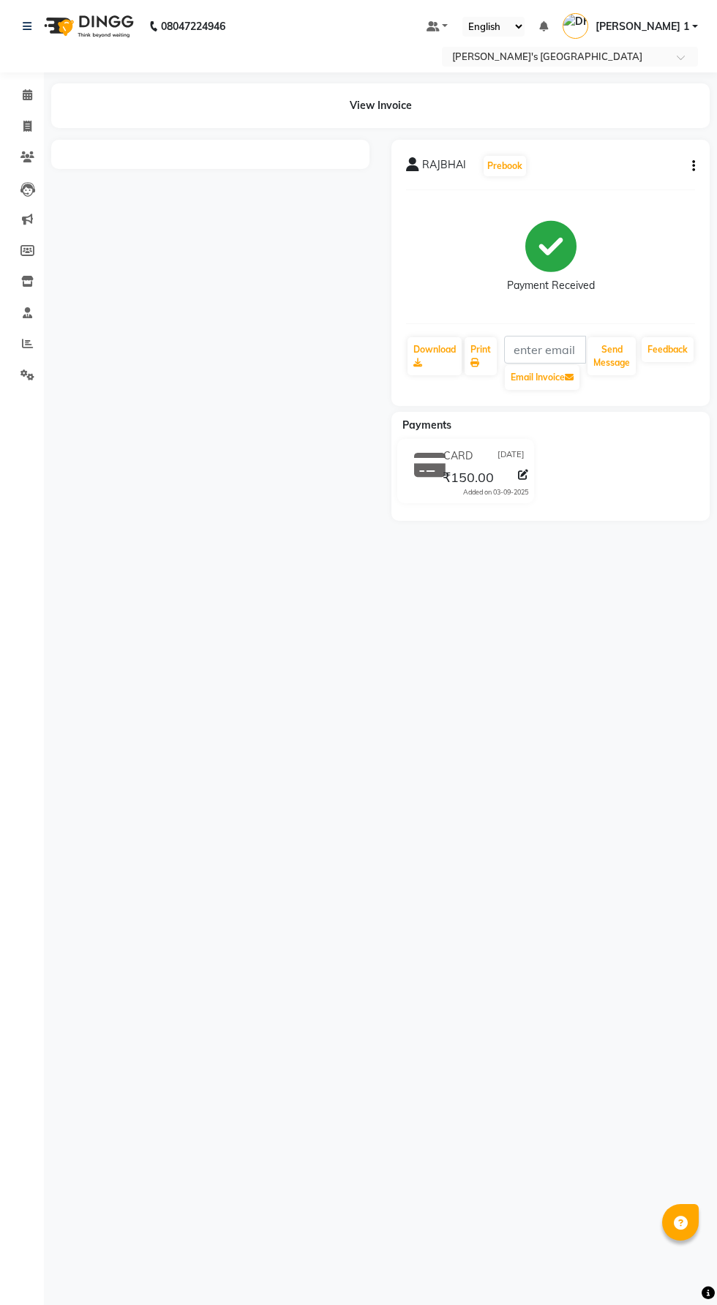
click at [690, 166] on button "button" at bounding box center [690, 166] width 9 height 15
click at [582, 173] on div "Edit Item Staff" at bounding box center [621, 175] width 100 height 18
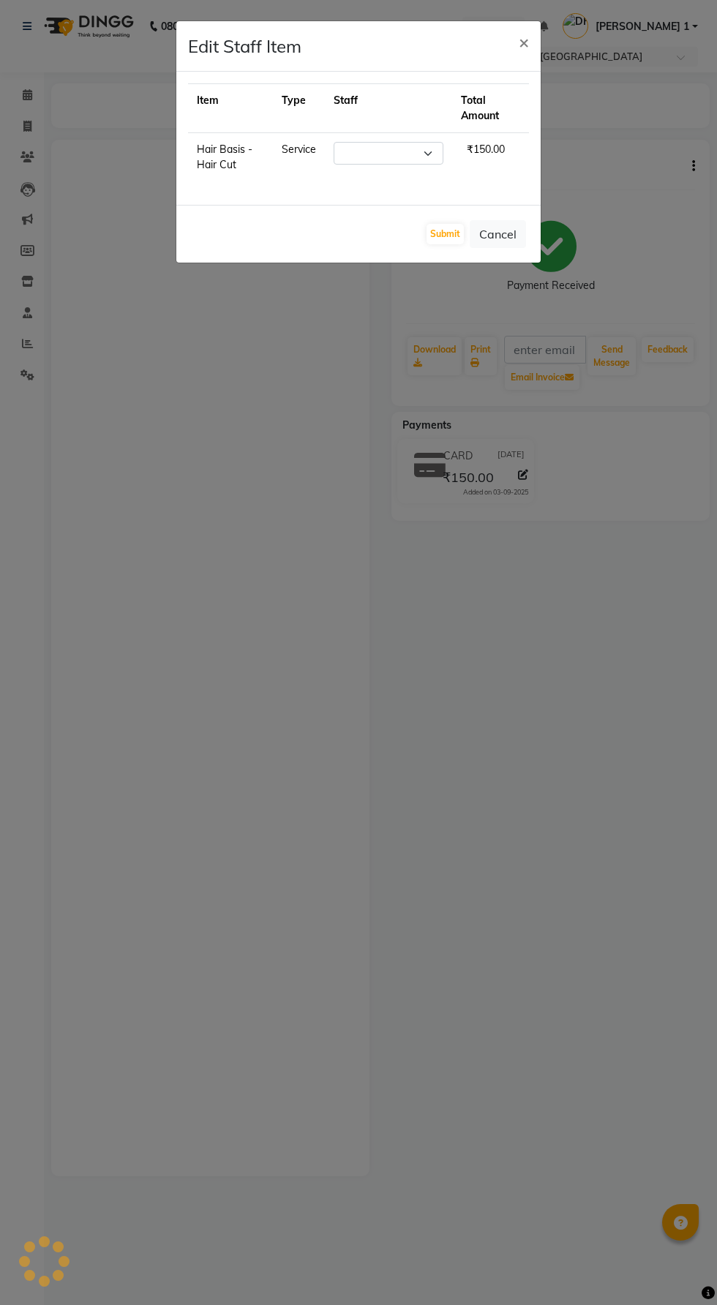
select select "49422"
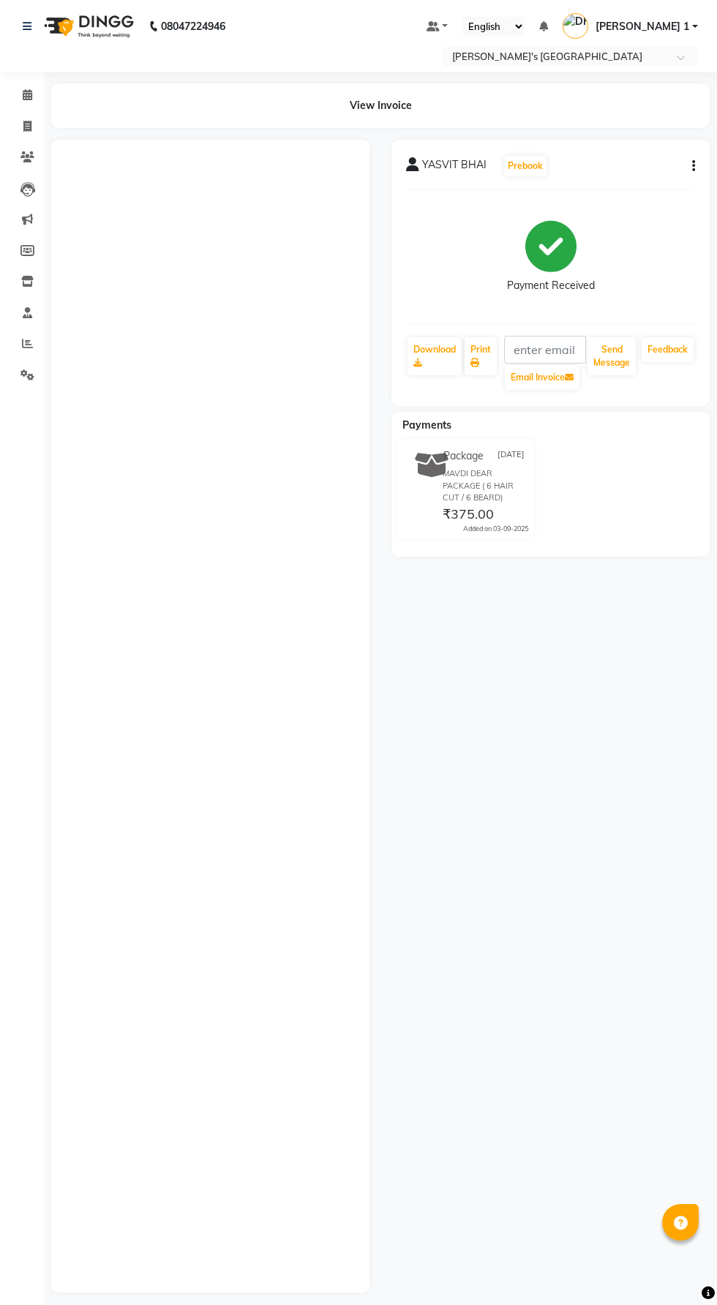
click at [690, 166] on button "button" at bounding box center [690, 166] width 9 height 15
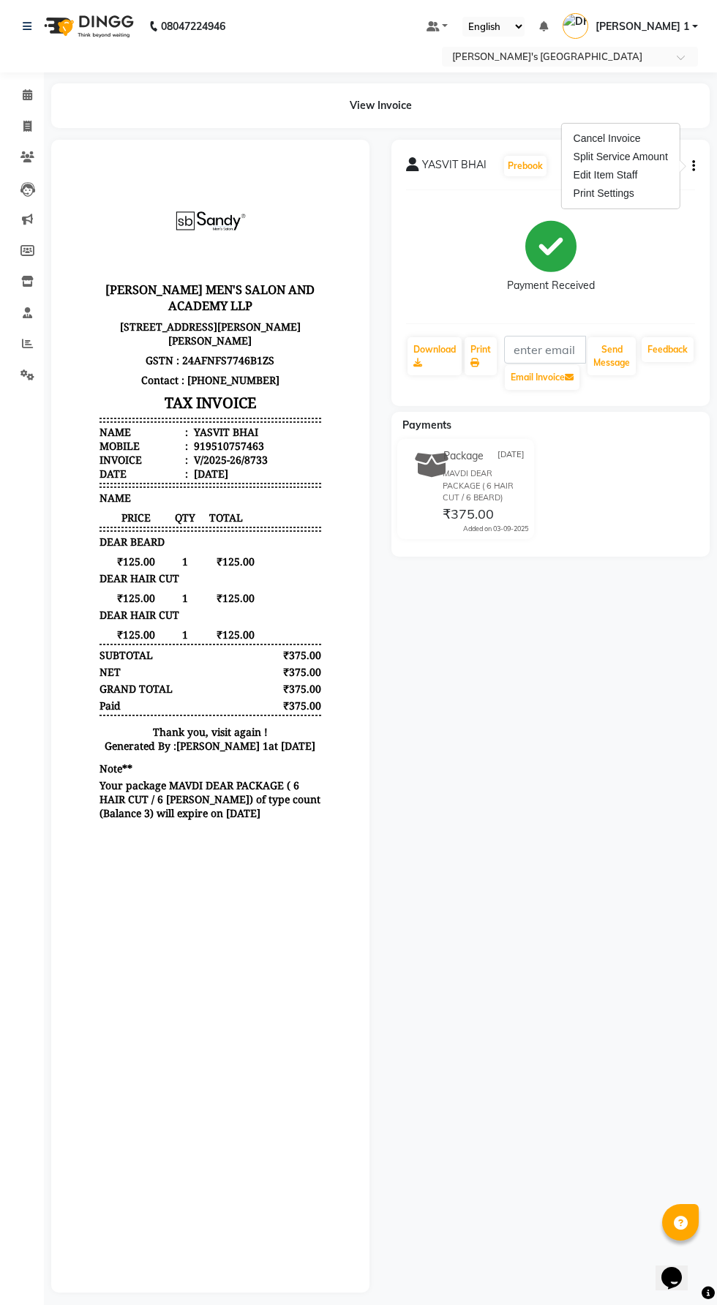
click at [588, 177] on div "Edit Item Staff" at bounding box center [621, 175] width 100 height 18
select select "46795"
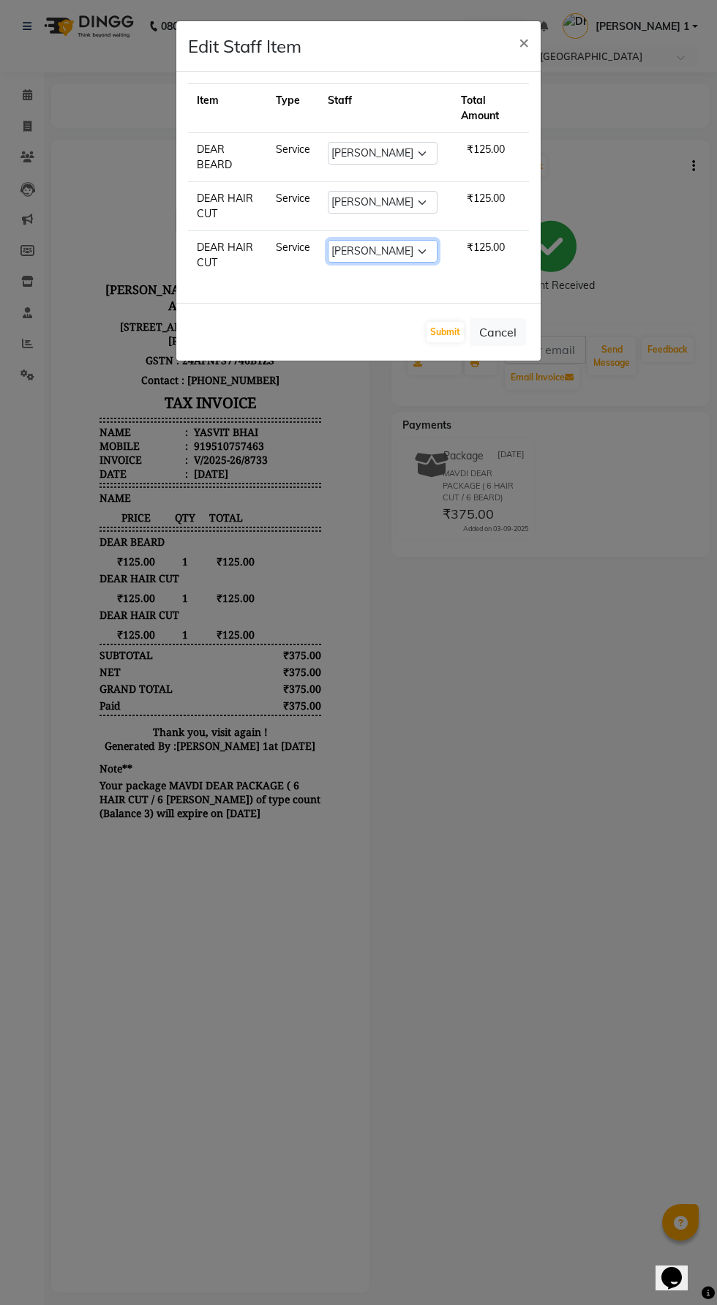
click at [337, 260] on select "Select [PERSON_NAME] [PERSON_NAME] [PERSON_NAME] [PERSON_NAME] [PERSON_NAME] [P…" at bounding box center [383, 251] width 110 height 23
select select "61800"
click at [328, 240] on select "Select [PERSON_NAME] [PERSON_NAME] [PERSON_NAME] [PERSON_NAME] [PERSON_NAME] [P…" at bounding box center [383, 251] width 110 height 23
click at [451, 334] on button "Submit" at bounding box center [444, 332] width 37 height 20
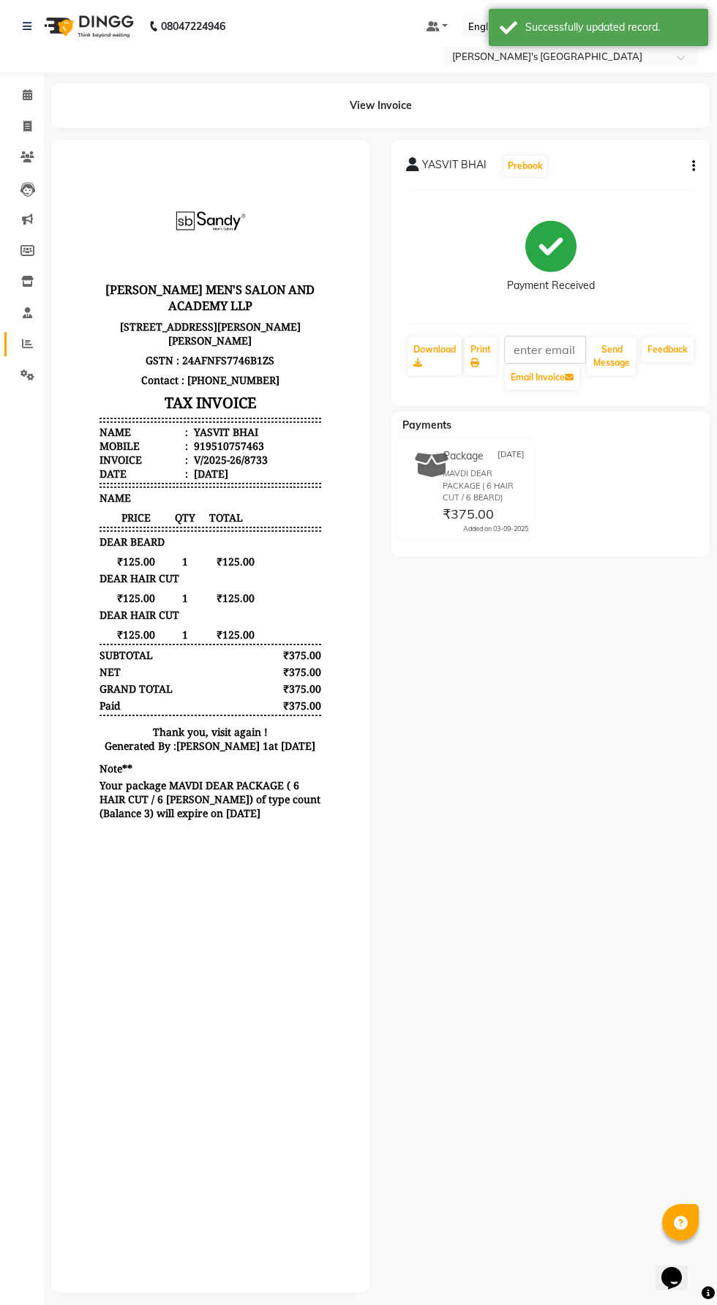
click at [26, 344] on icon at bounding box center [27, 343] width 11 height 11
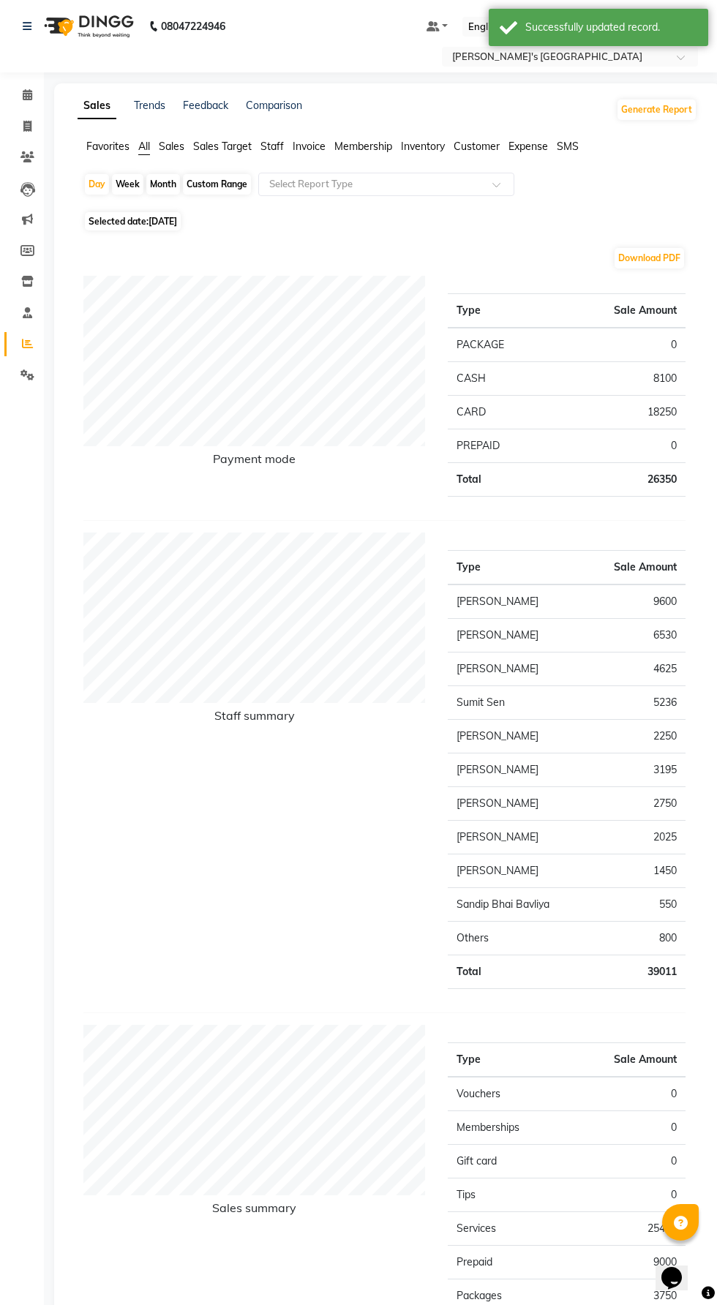
click at [268, 139] on li "Staff" at bounding box center [271, 146] width 23 height 15
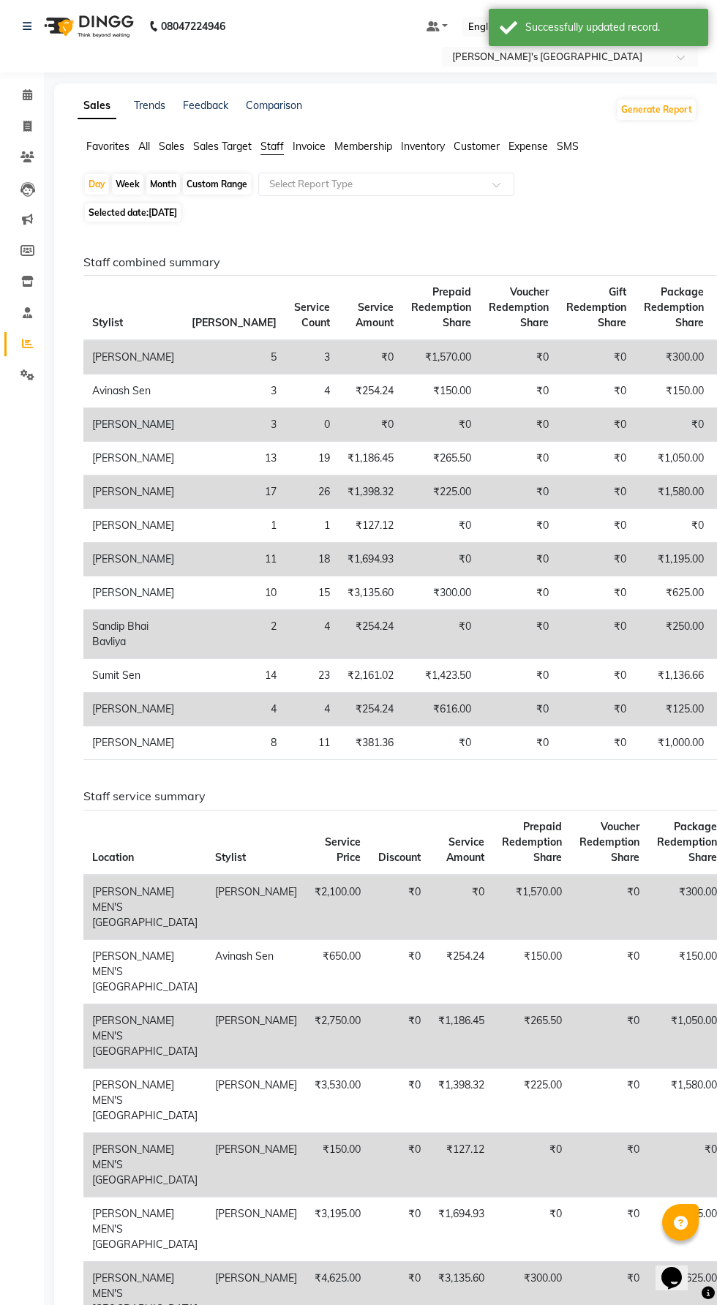
click at [304, 190] on input "text" at bounding box center [371, 184] width 211 height 15
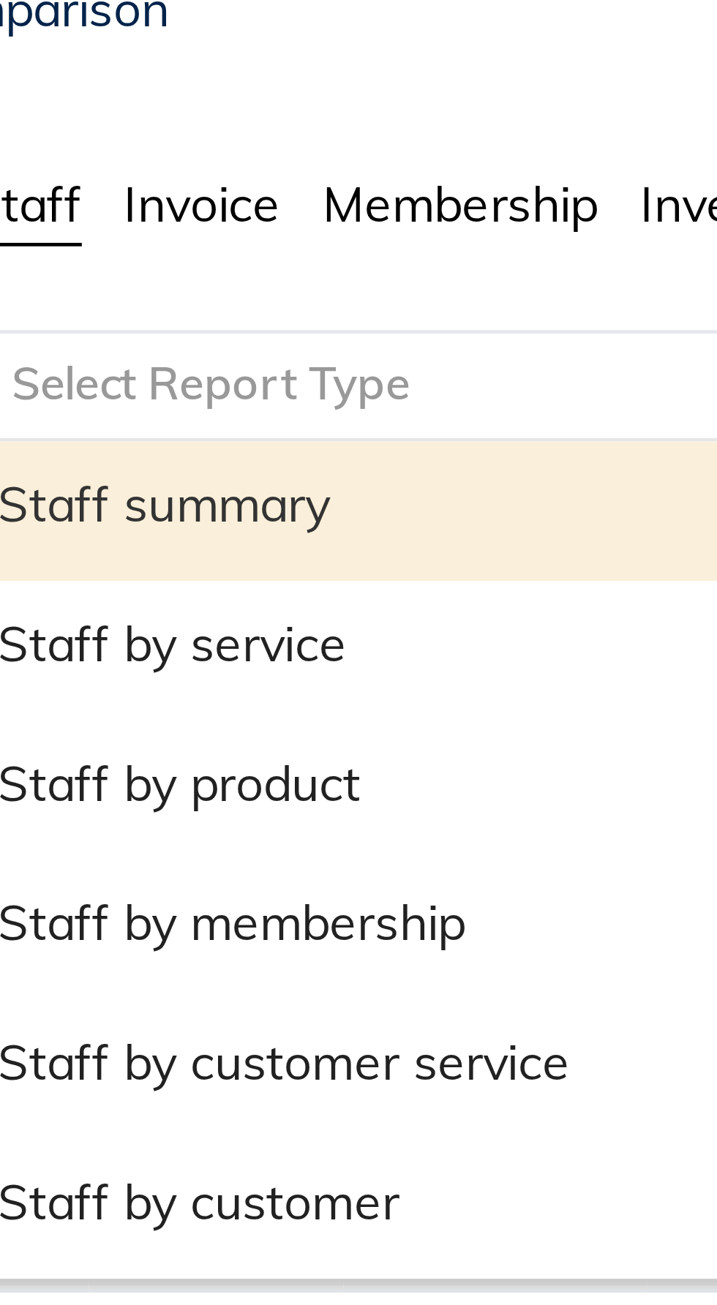
type input "p"
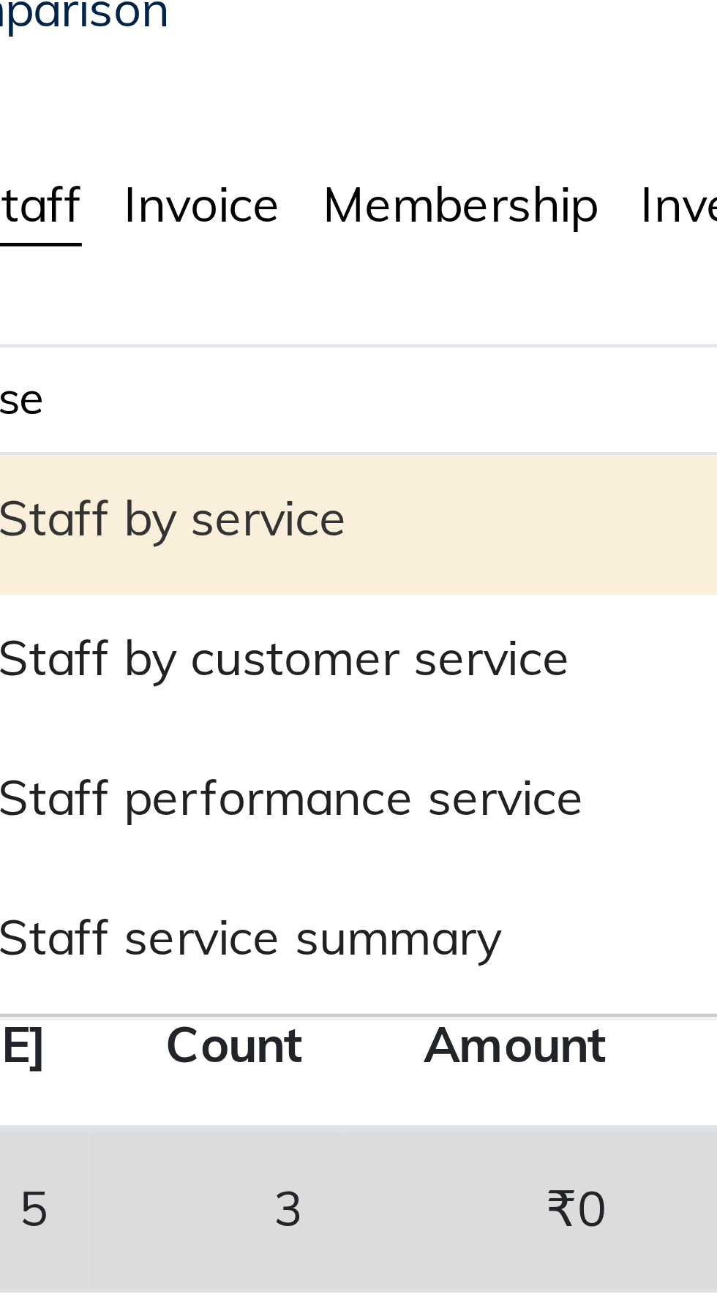
type input "ser"
click at [299, 209] on div "Staff by service" at bounding box center [386, 213] width 255 height 29
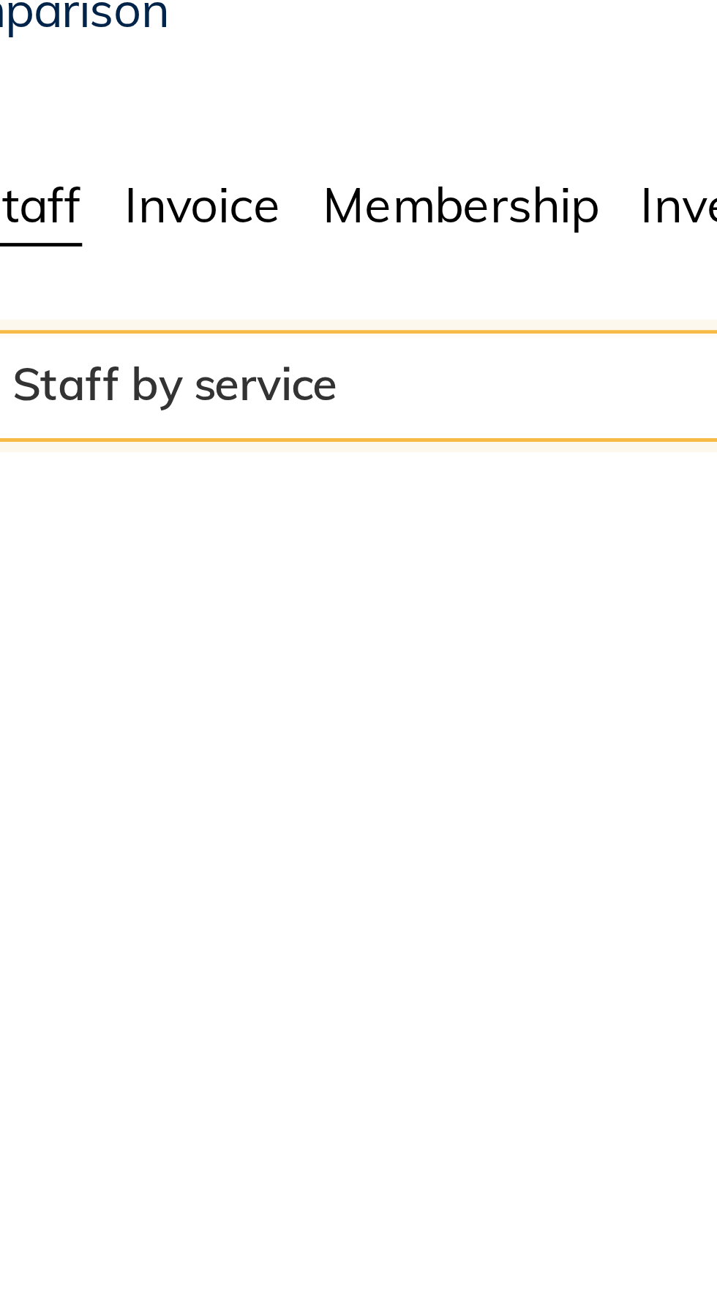
select select "full_report"
select select "csv"
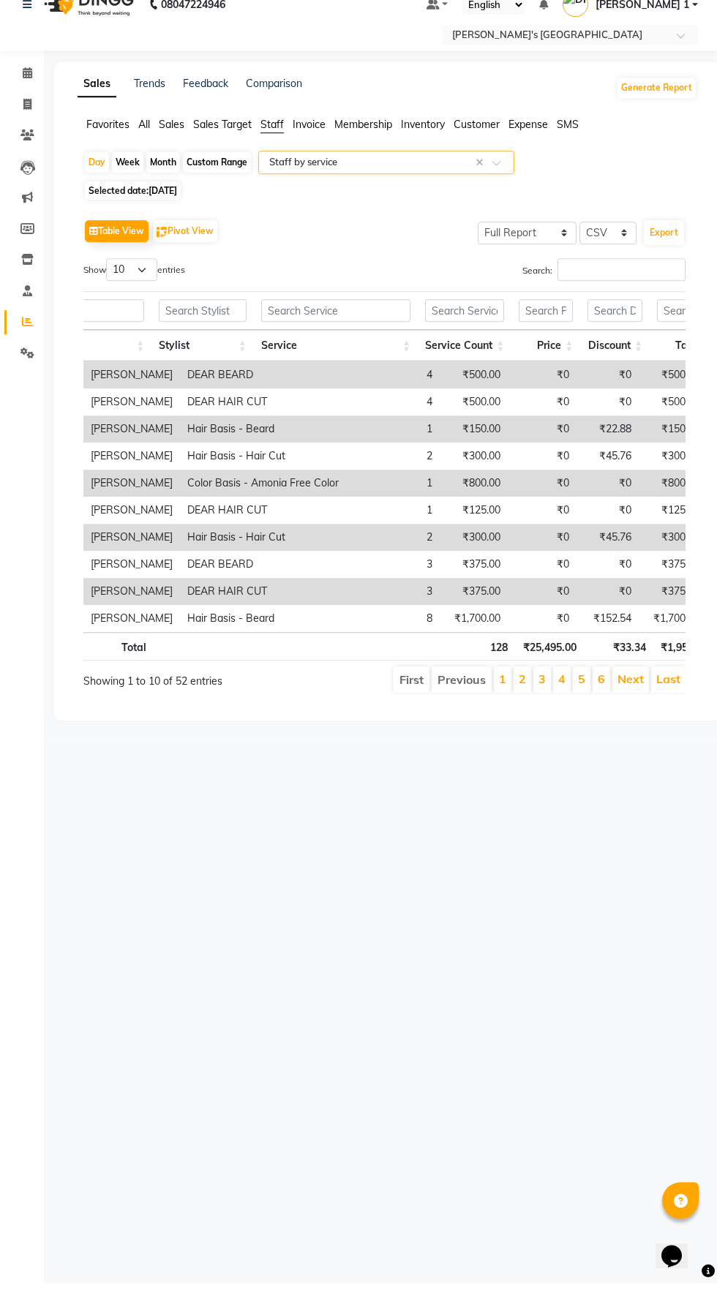
scroll to position [0, 238]
click at [566, 296] on input "Search:" at bounding box center [621, 291] width 128 height 23
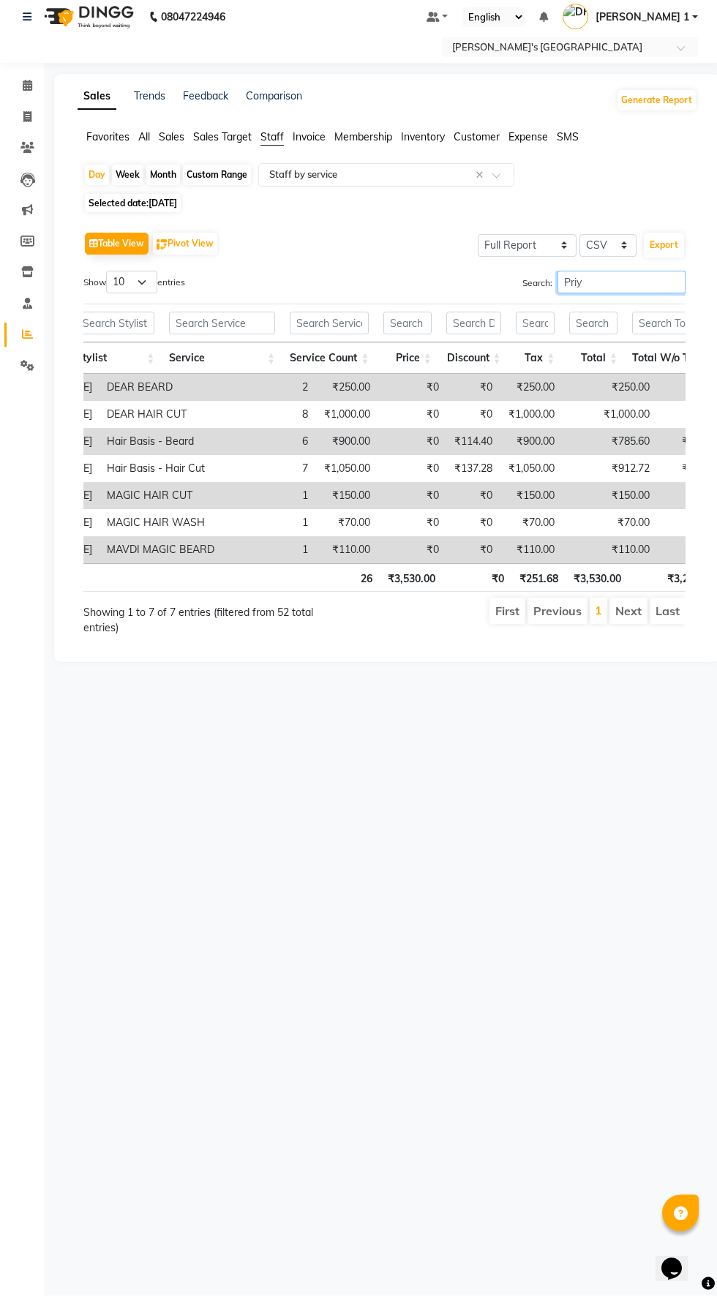
scroll to position [0, 0]
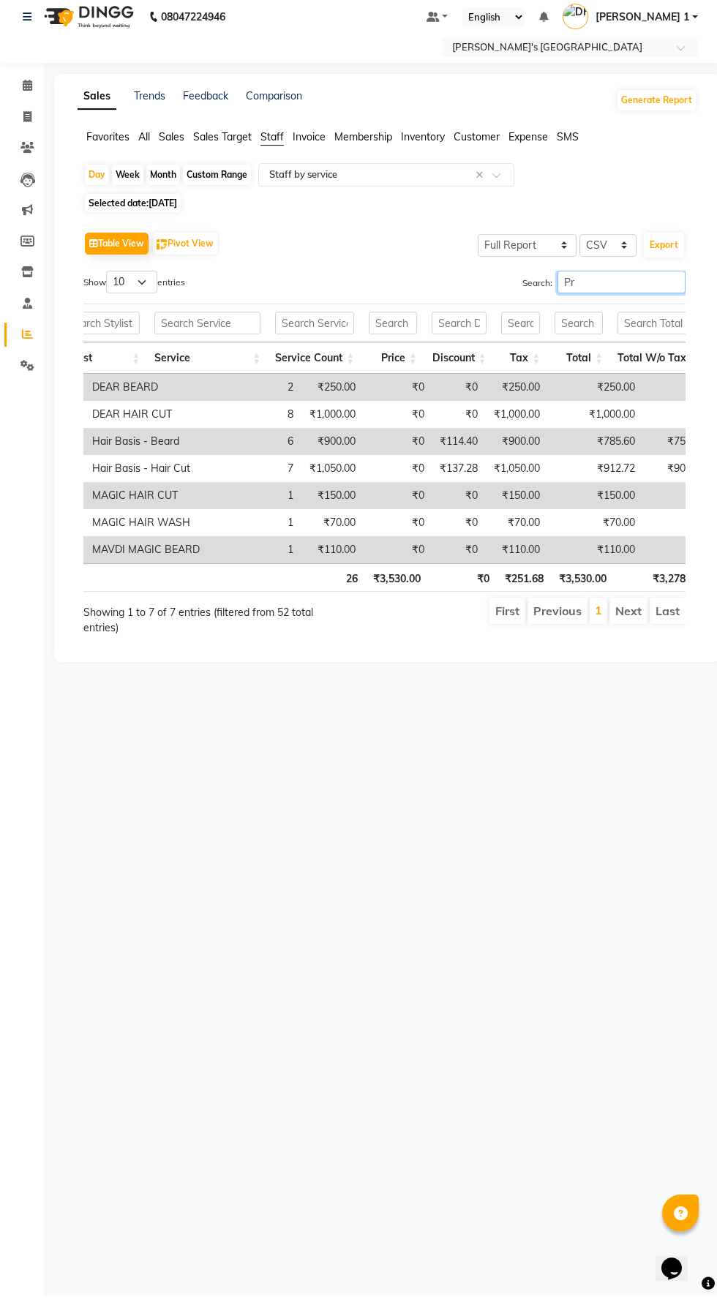
type input "P"
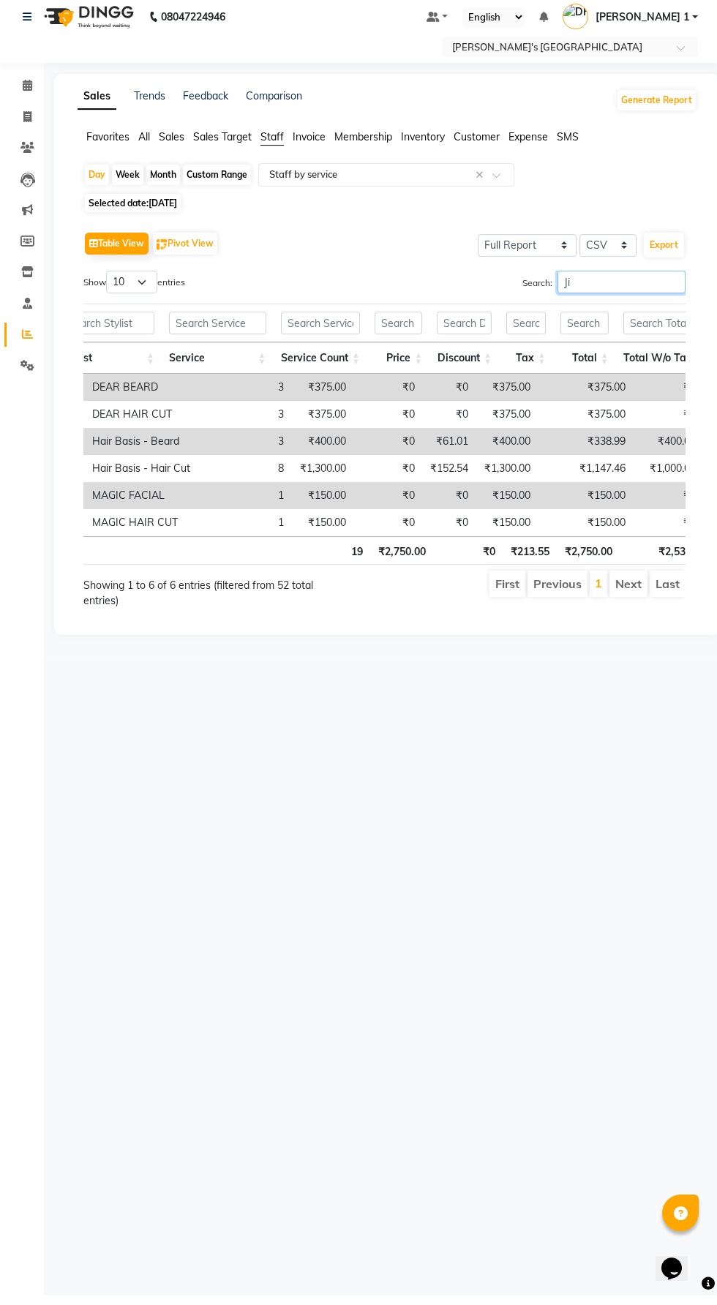
type input "J"
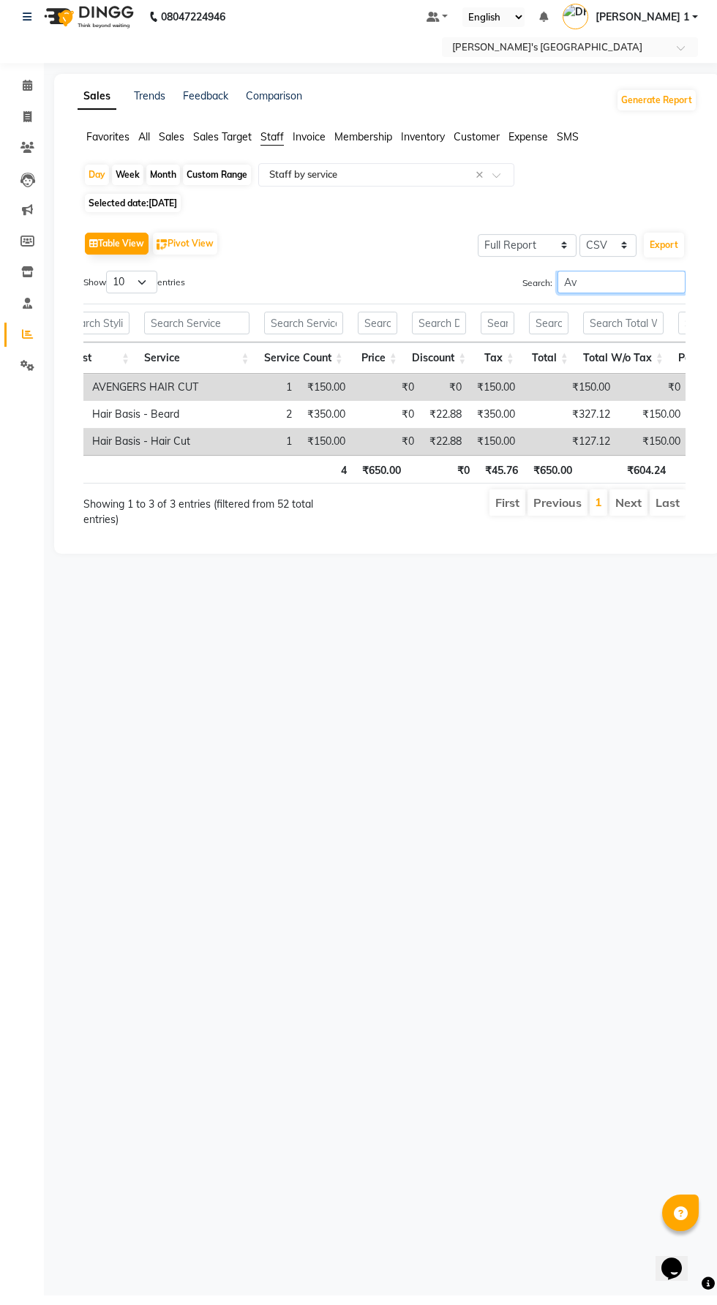
type input "A"
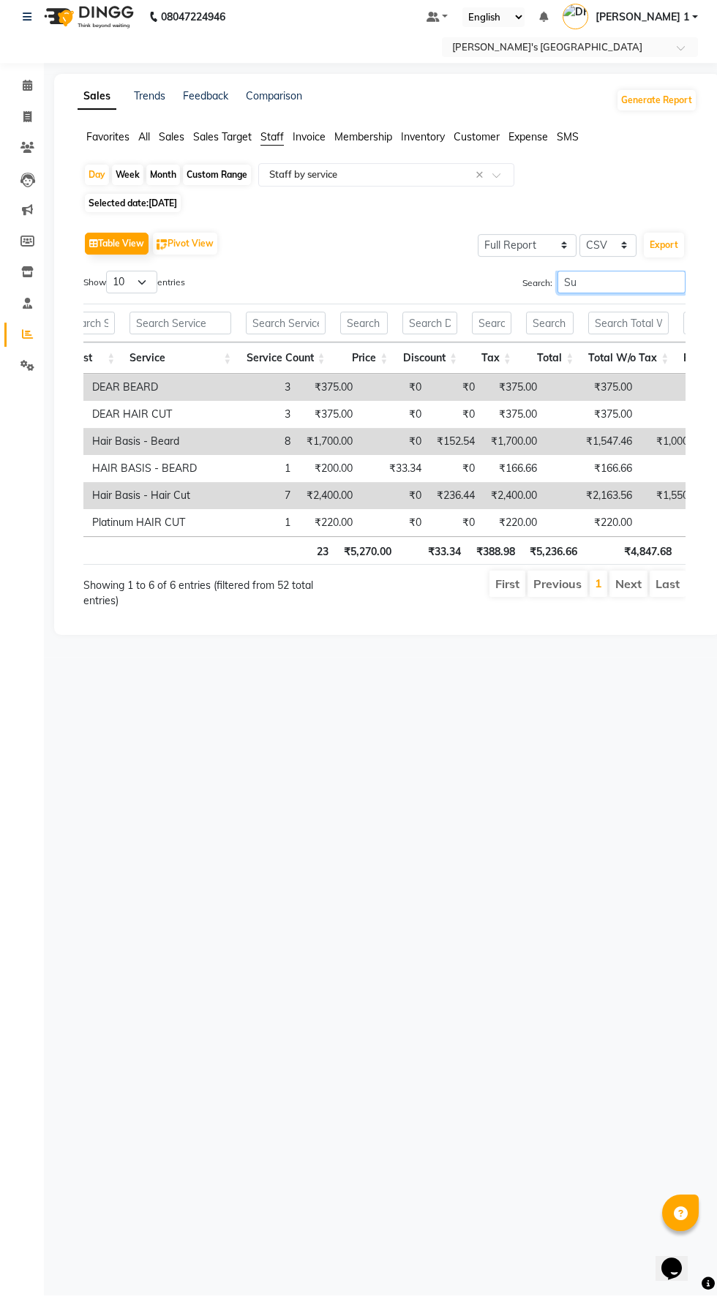
type input "S"
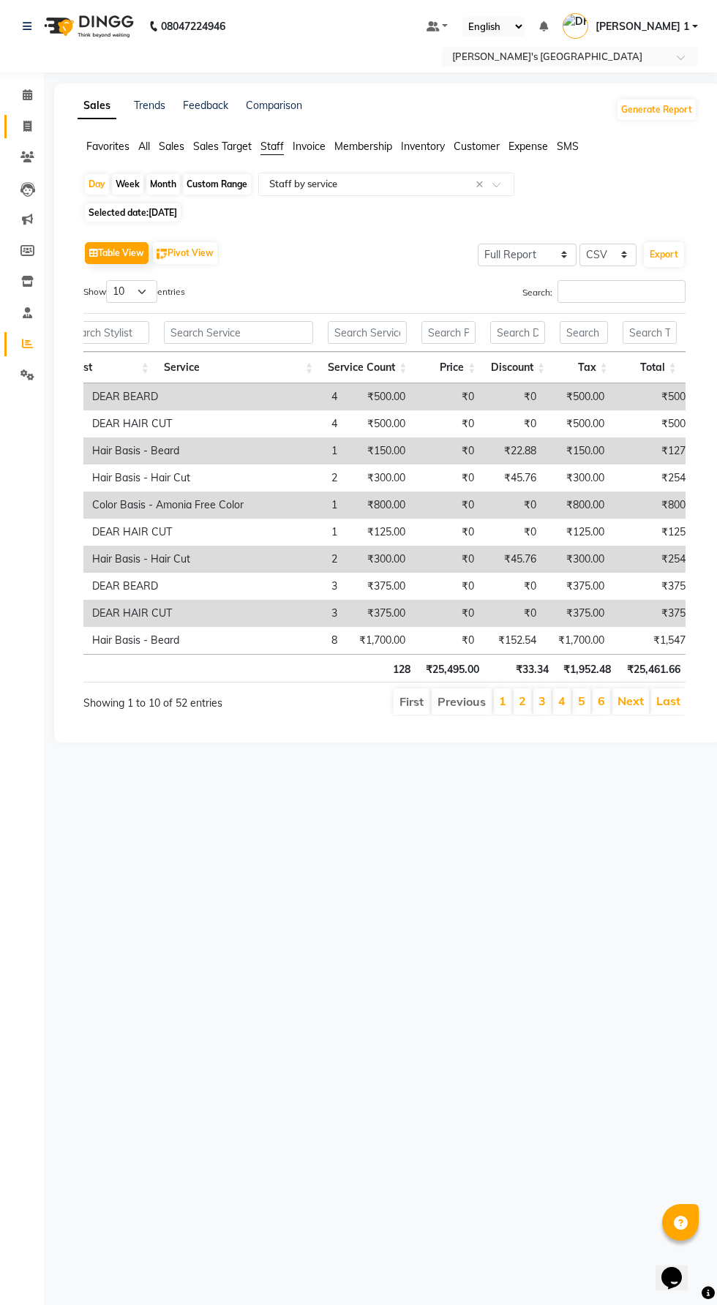
click at [32, 126] on span at bounding box center [28, 127] width 26 height 17
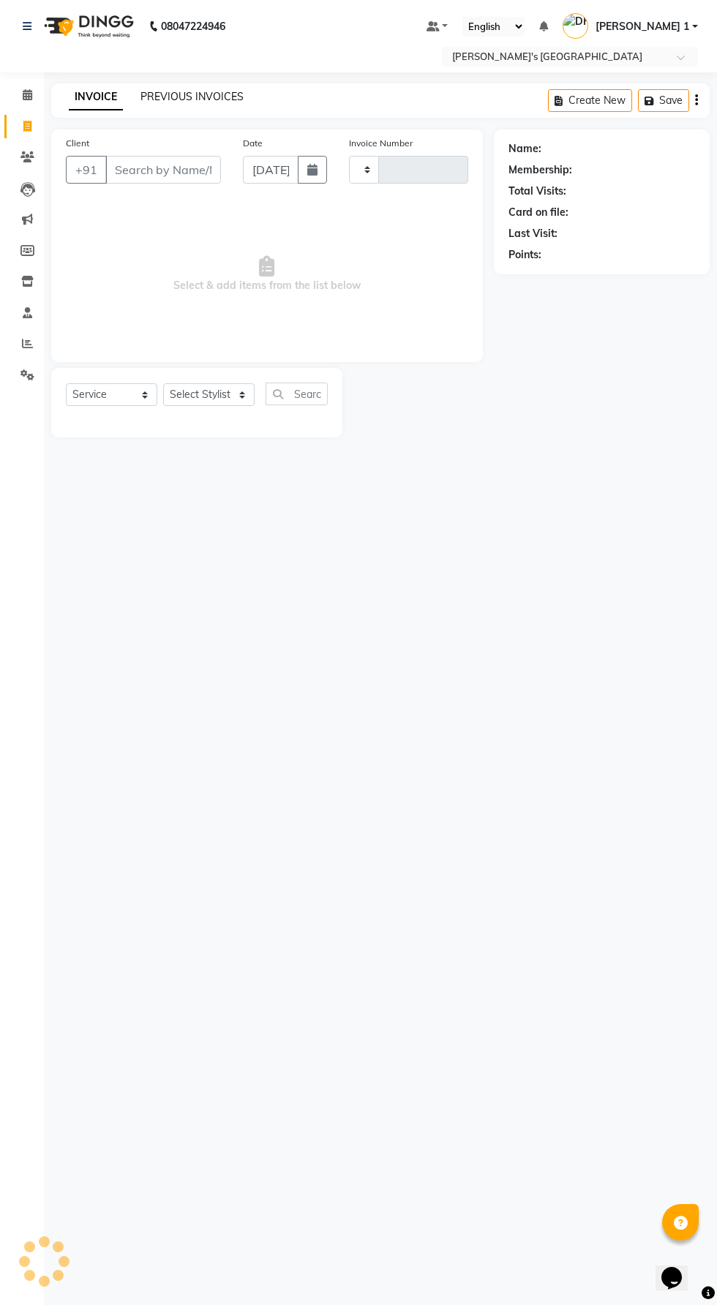
click at [162, 97] on link "PREVIOUS INVOICES" at bounding box center [191, 96] width 103 height 13
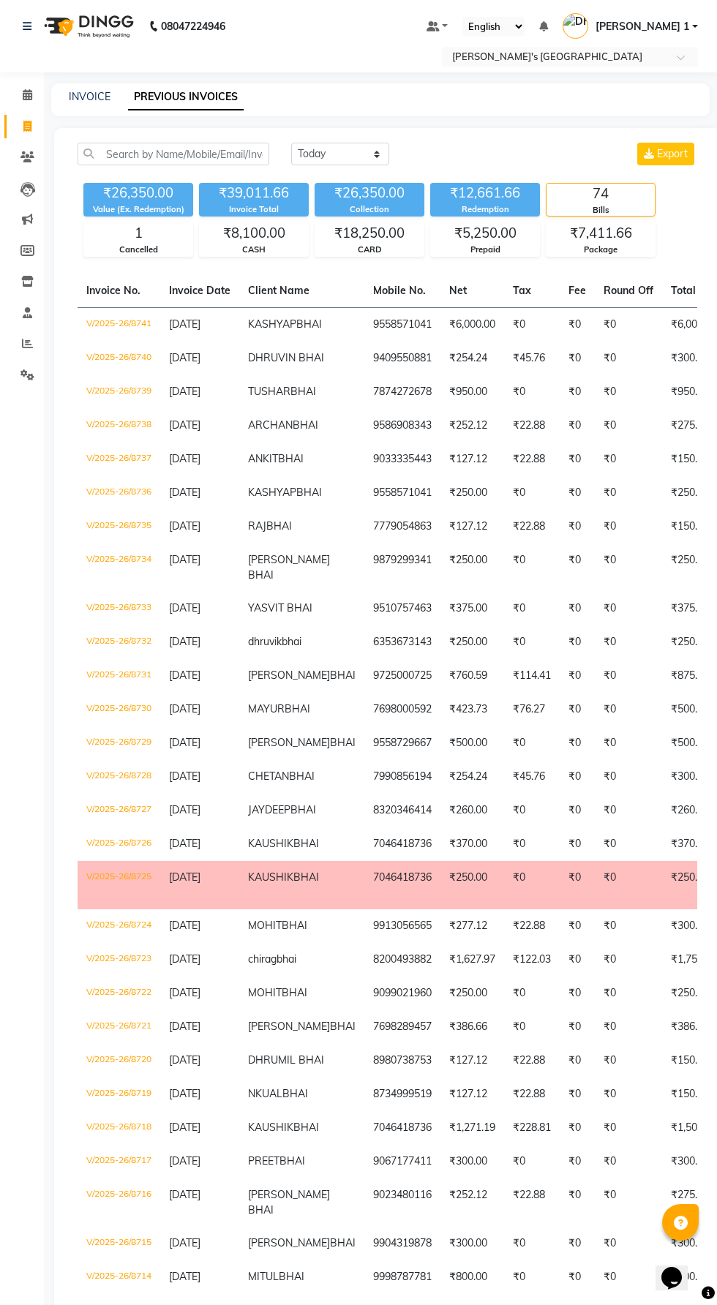
click at [200, 715] on span "[DATE]" at bounding box center [184, 708] width 31 height 13
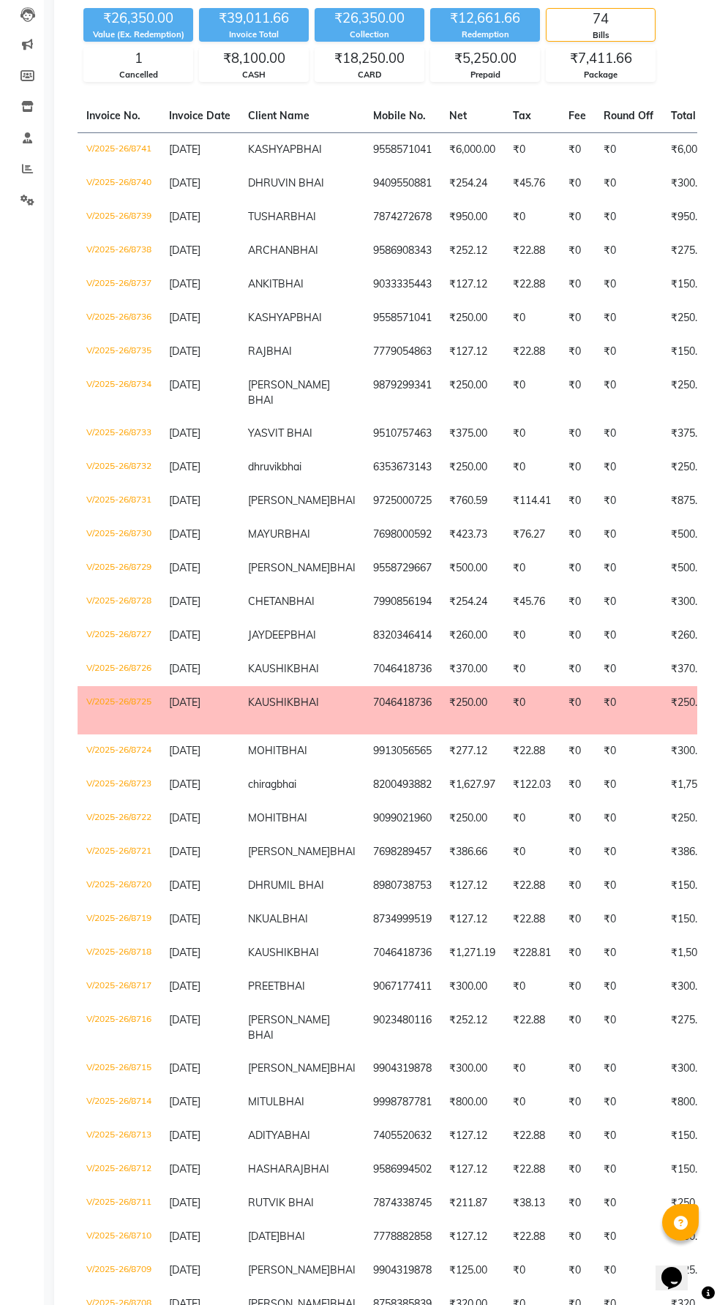
scroll to position [176, 0]
click at [158, 584] on td "V/2025-26/8729" at bounding box center [119, 568] width 83 height 34
click at [199, 607] on span "[DATE]" at bounding box center [184, 600] width 31 height 13
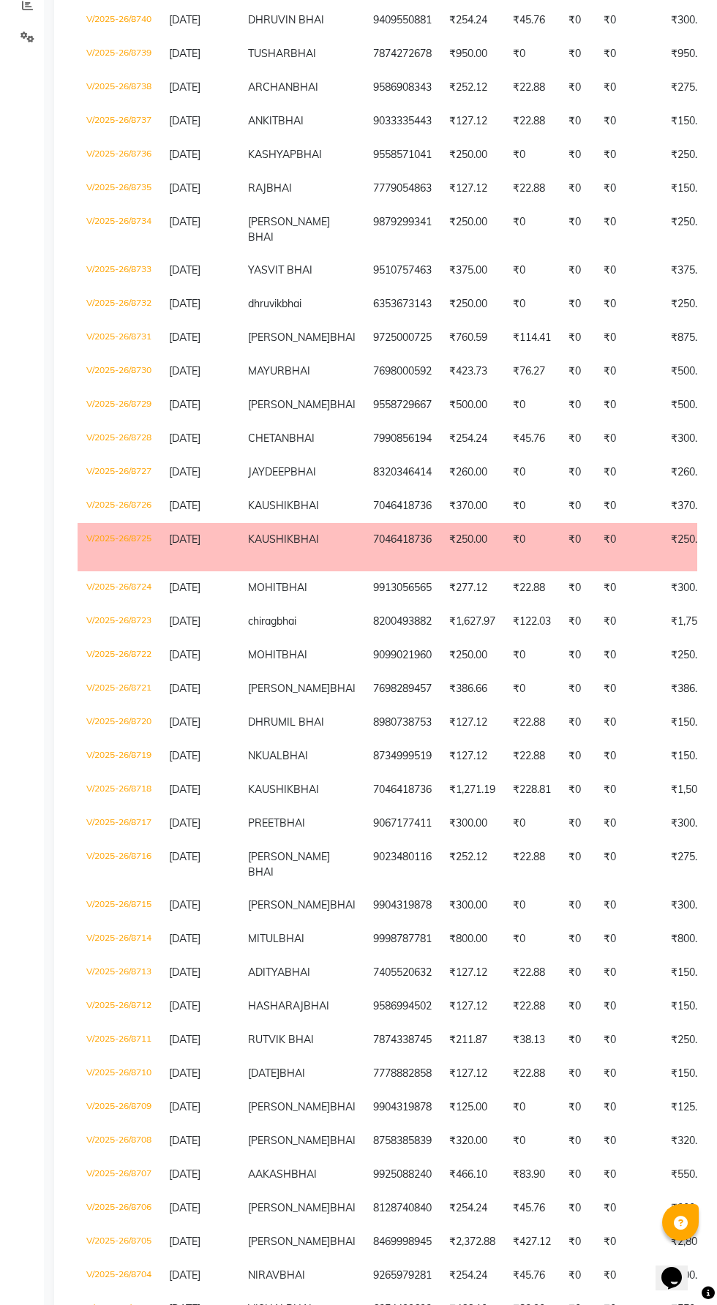
scroll to position [343, 0]
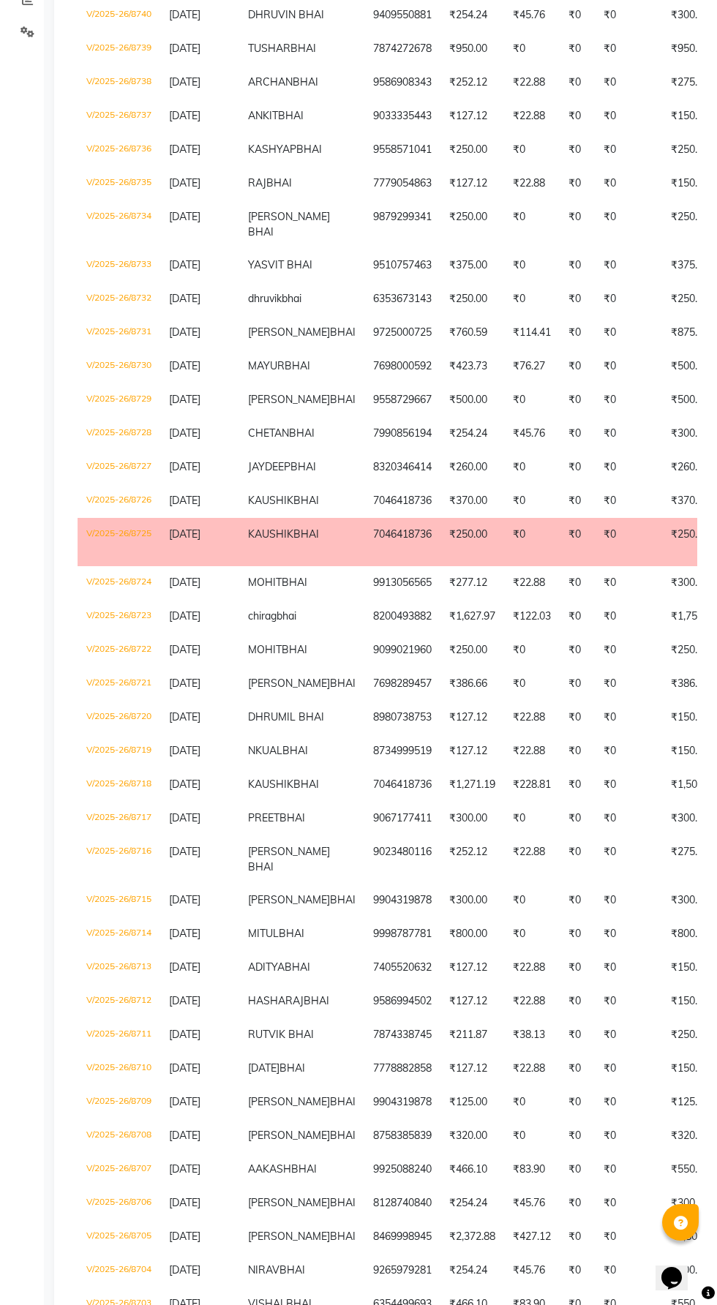
click at [192, 473] on span "[DATE]" at bounding box center [184, 466] width 31 height 13
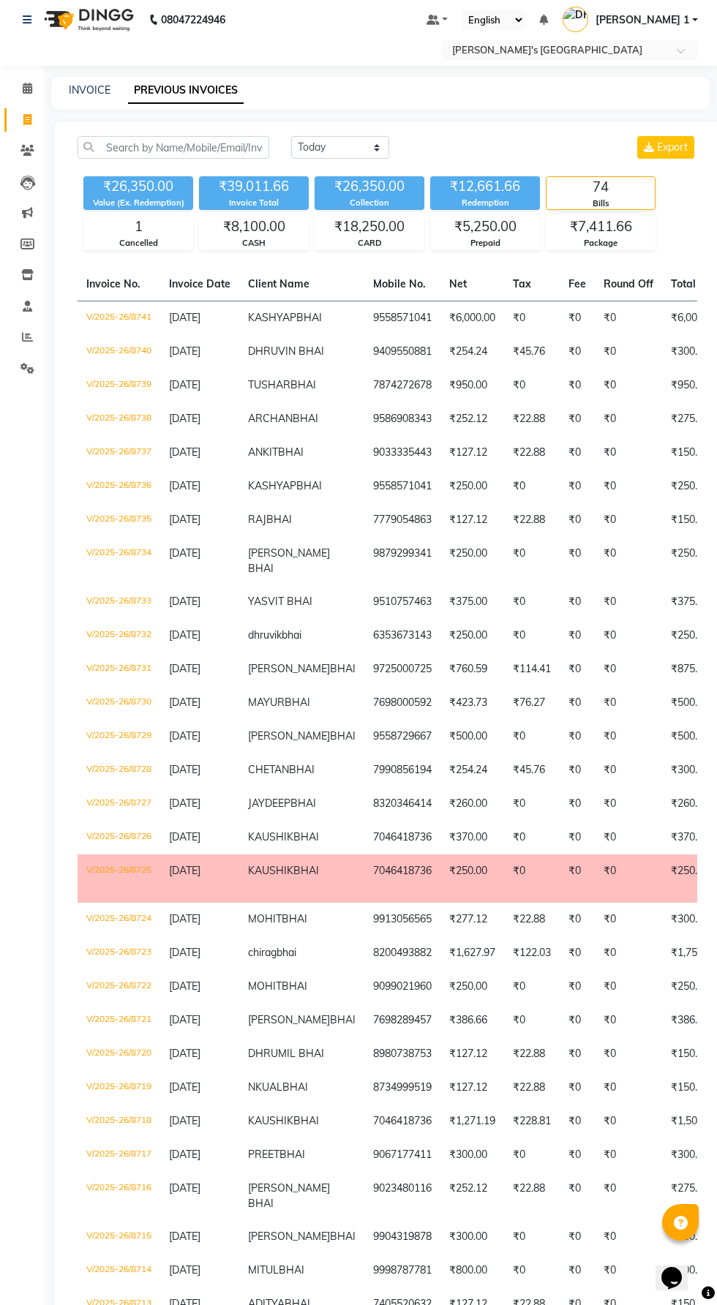
scroll to position [0, 0]
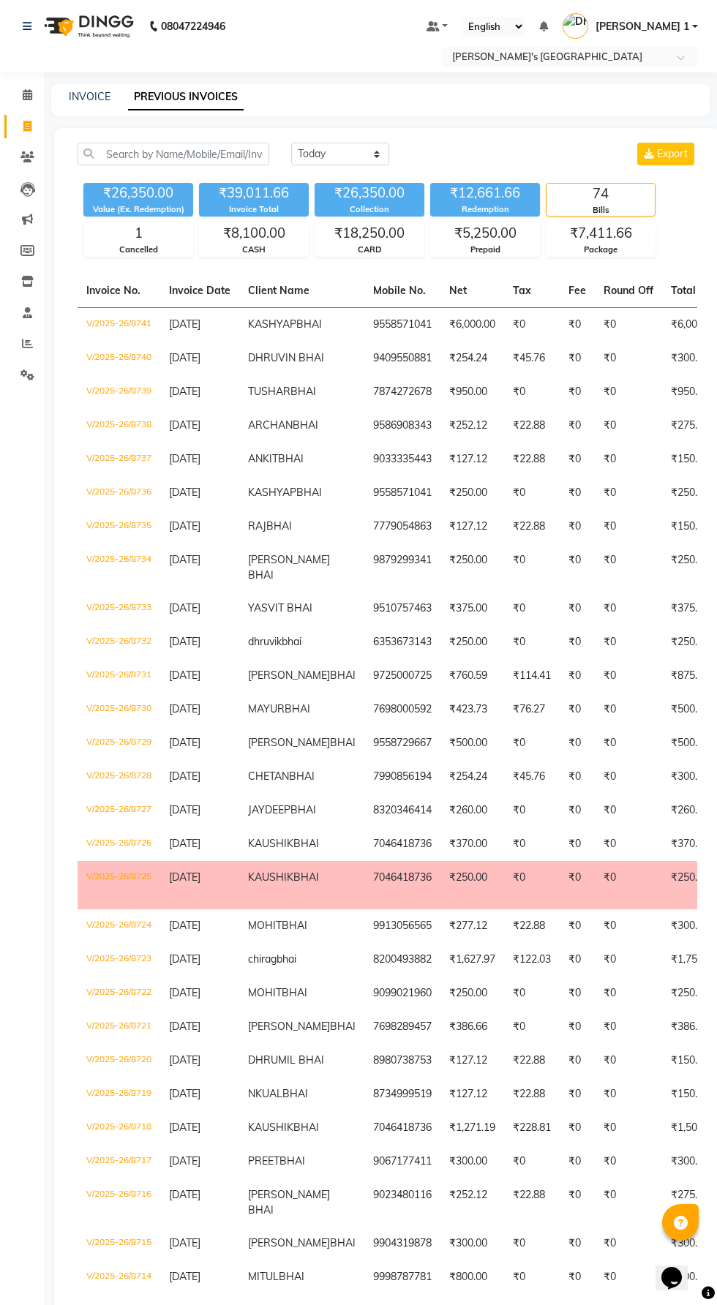
click at [200, 499] on span "[DATE]" at bounding box center [184, 492] width 31 height 13
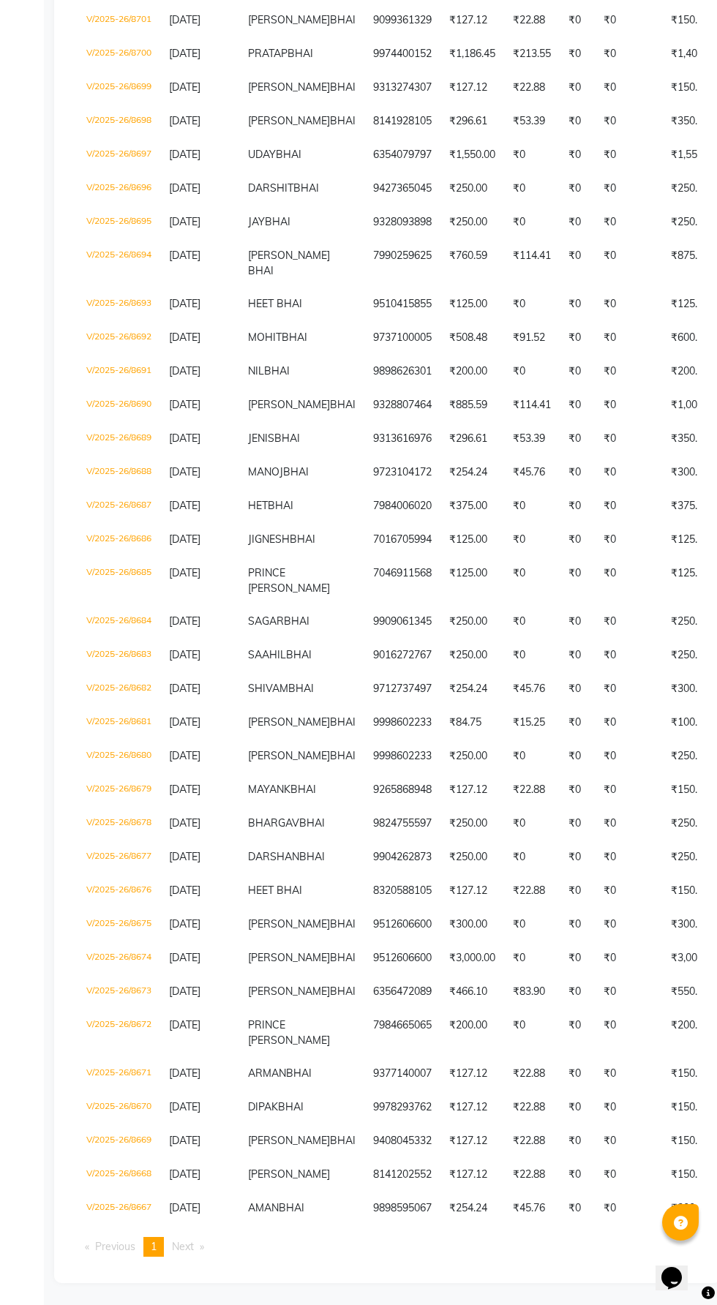
scroll to position [1841, 0]
click at [200, 60] on span "[DATE]" at bounding box center [184, 53] width 31 height 13
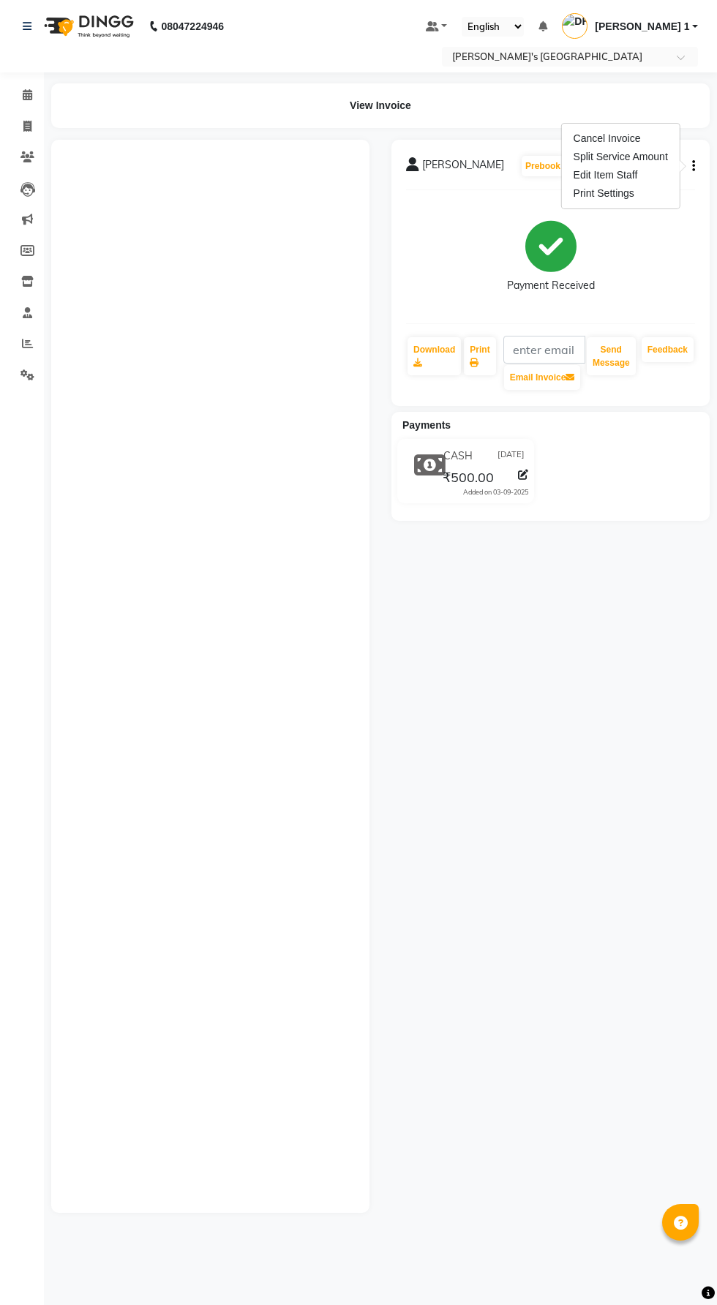
click at [590, 168] on div "Edit Item Staff" at bounding box center [621, 175] width 100 height 18
select select "46793"
click at [690, 166] on button "button" at bounding box center [690, 166] width 9 height 15
click at [586, 178] on div "Edit Item Staff" at bounding box center [621, 175] width 100 height 18
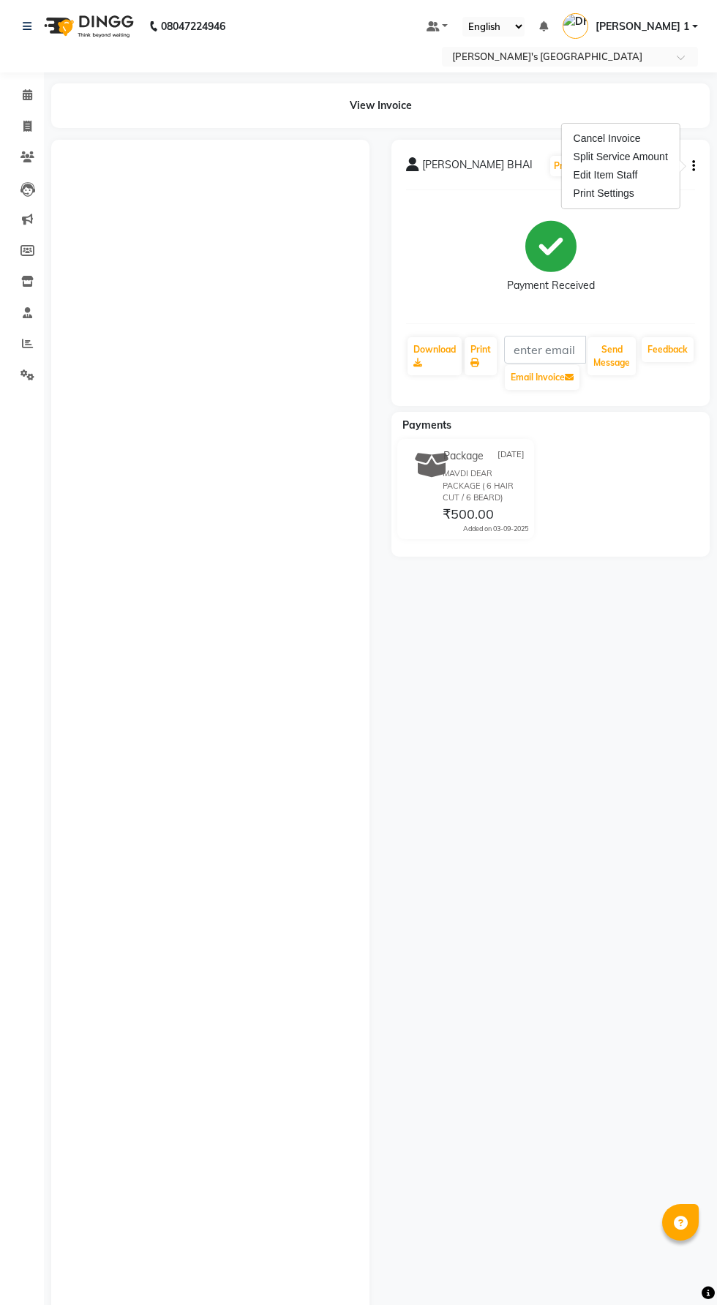
select select
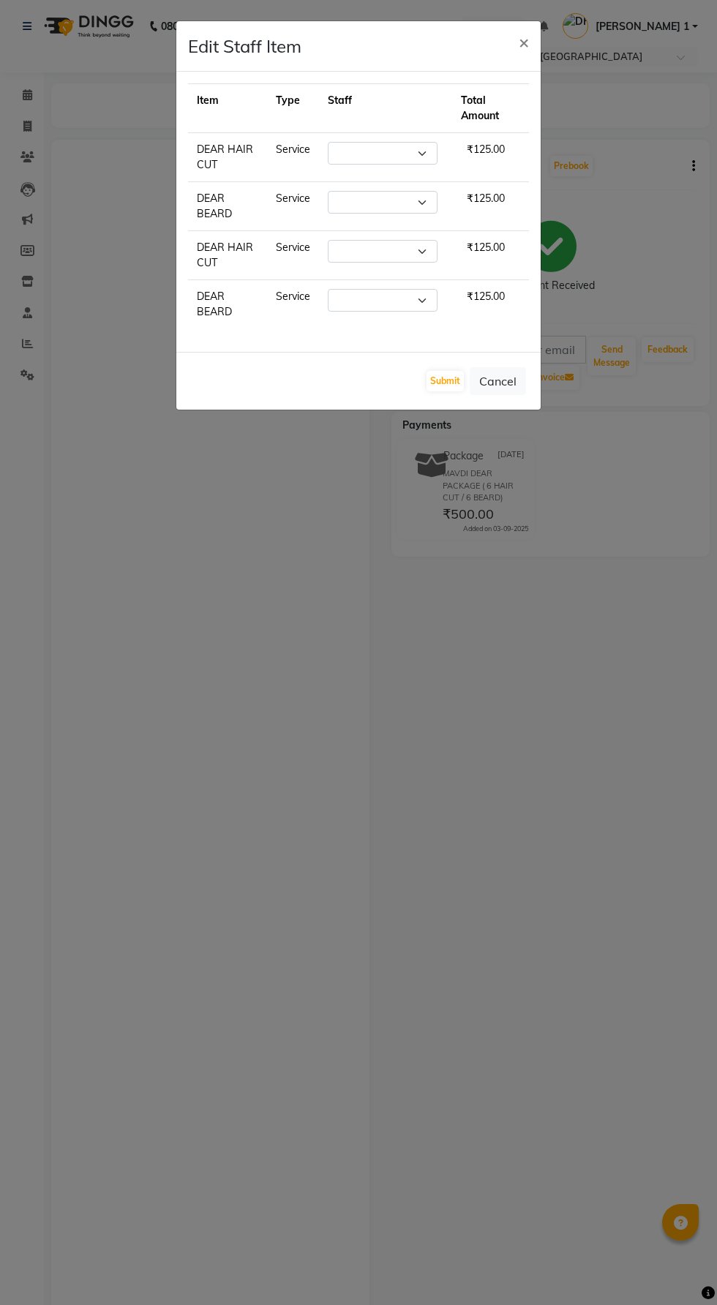
select select "60056"
select select "86299"
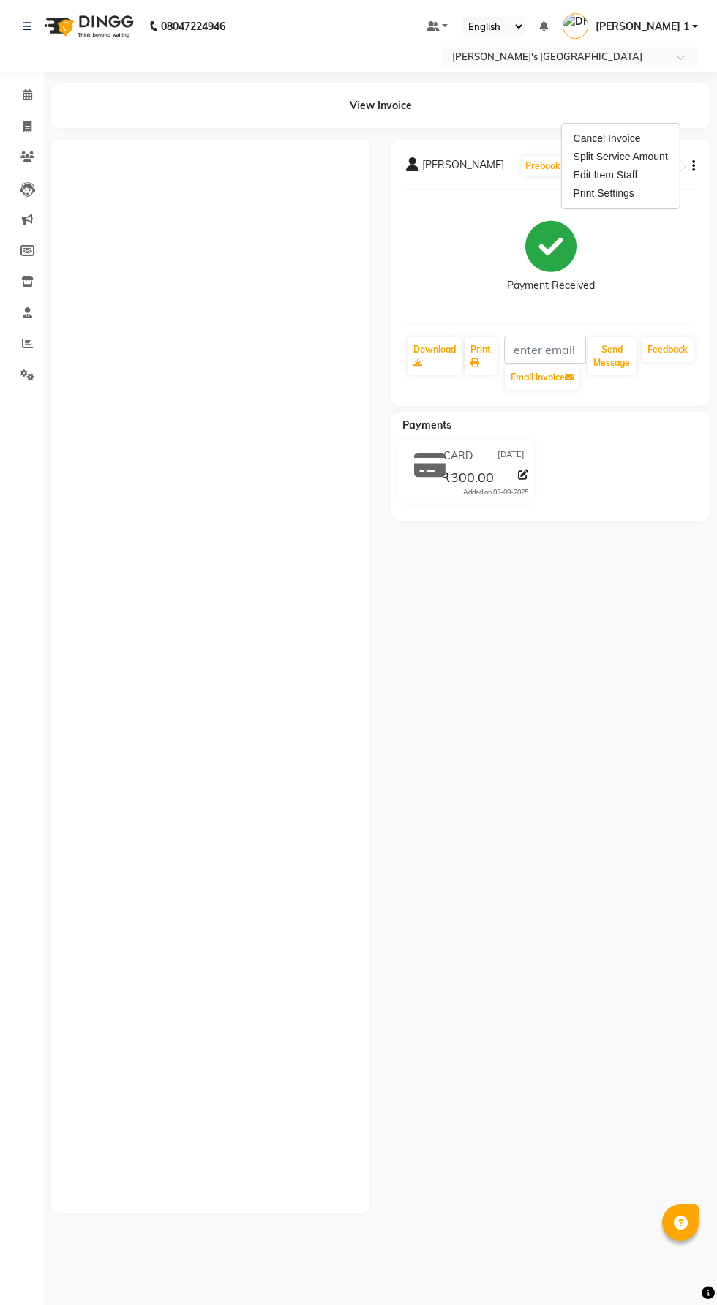
click at [574, 175] on div "Edit Item Staff" at bounding box center [621, 175] width 100 height 18
select select
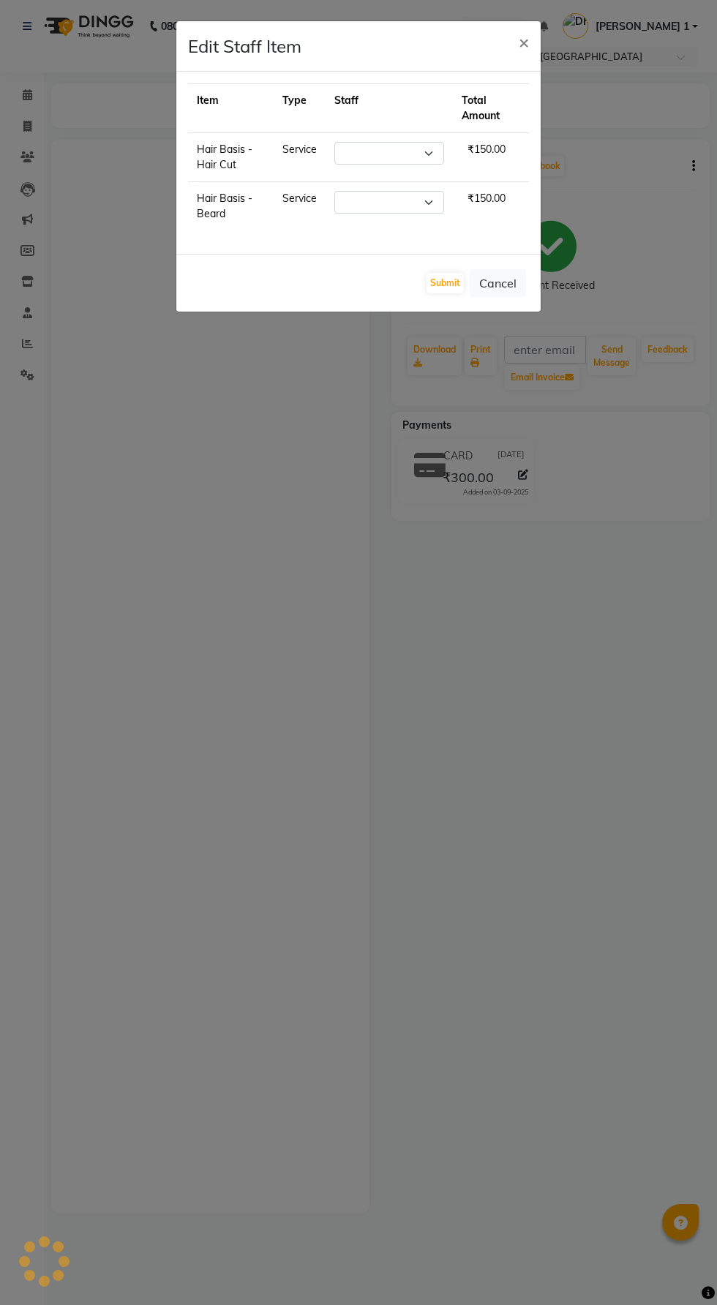
select select "46795"
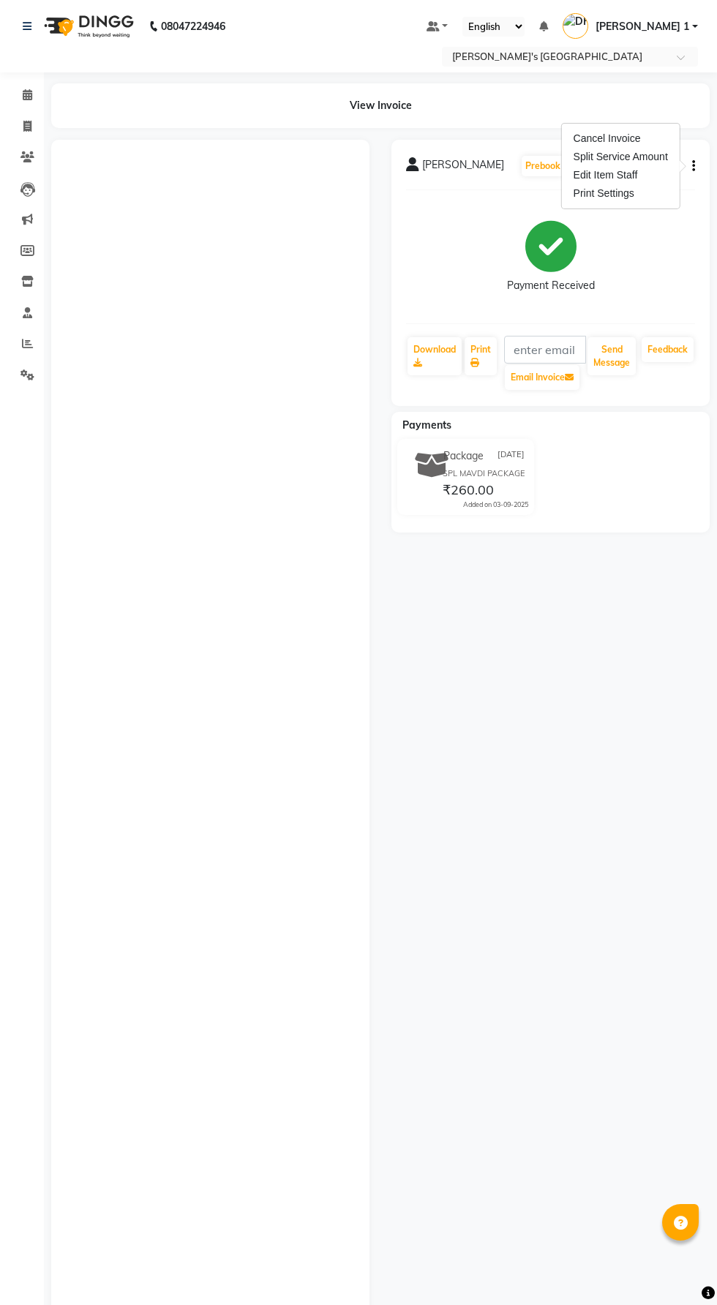
click at [576, 178] on div "Edit Item Staff" at bounding box center [621, 175] width 100 height 18
select select
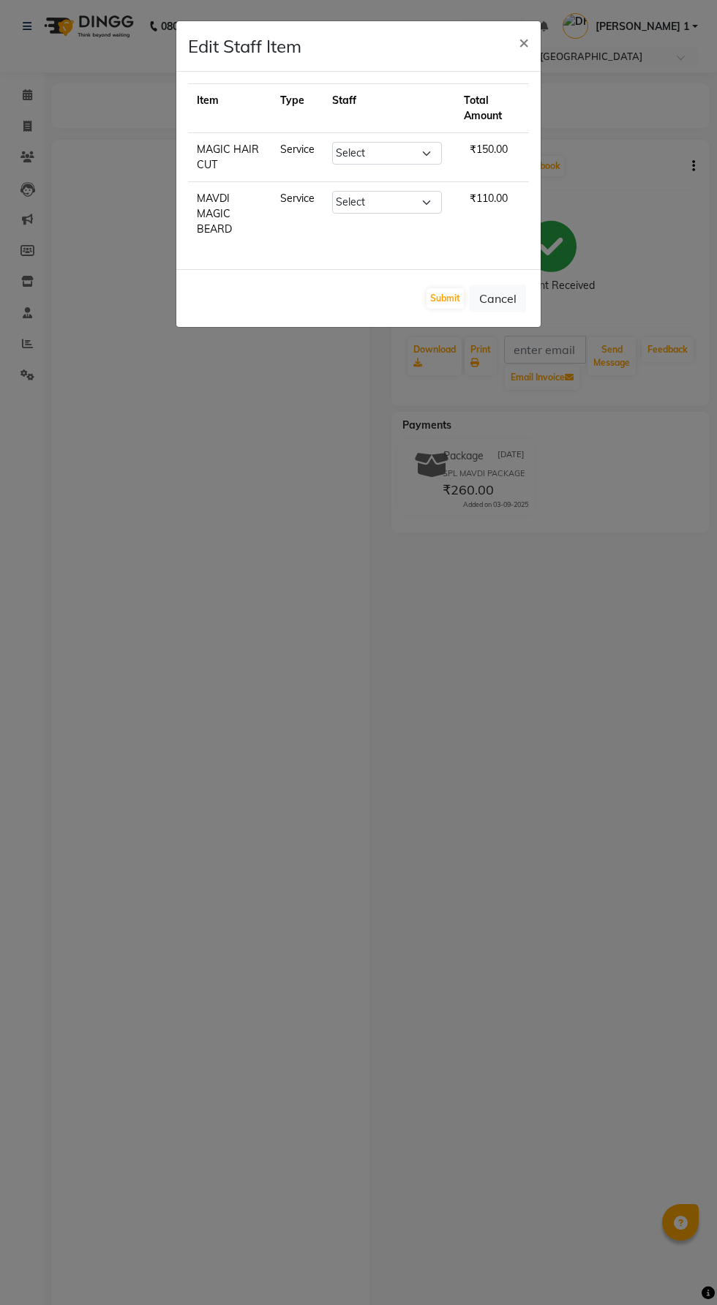
select select "61800"
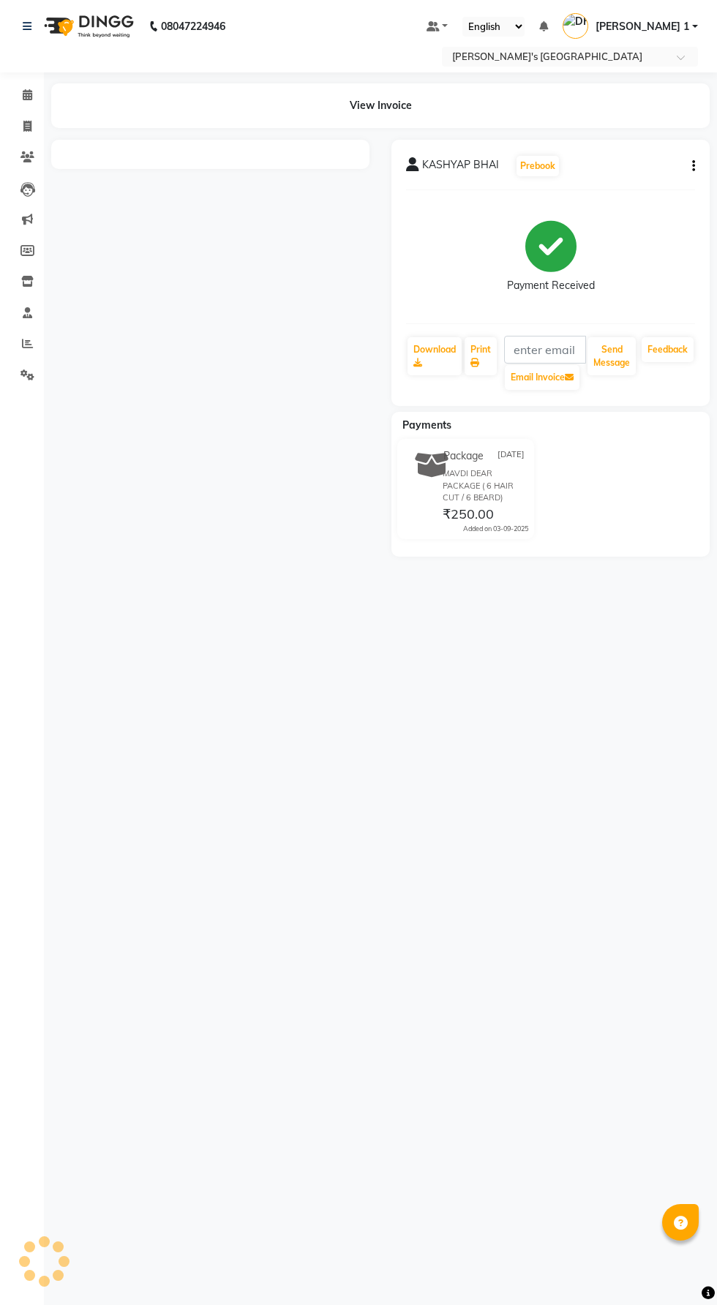
click at [690, 166] on button "button" at bounding box center [690, 166] width 9 height 15
click at [581, 175] on div "Edit Item Staff" at bounding box center [621, 175] width 100 height 18
select select
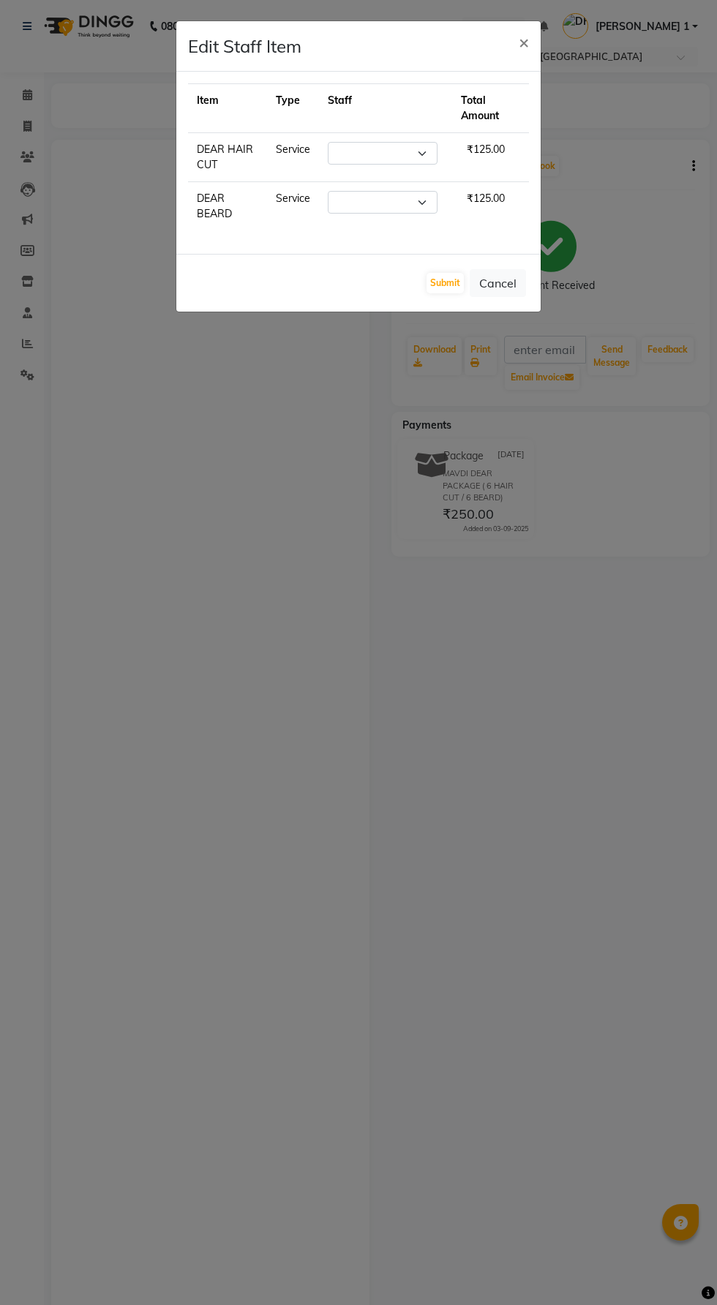
select select "61800"
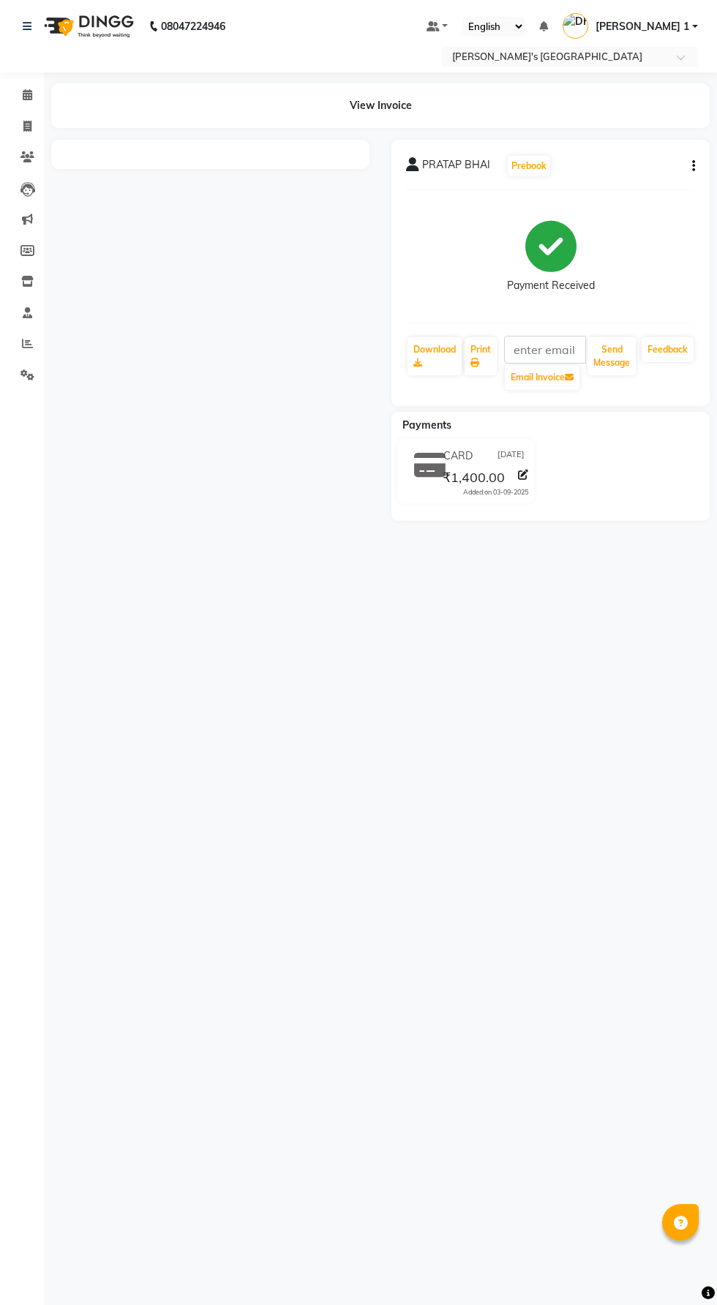
click at [690, 166] on button "button" at bounding box center [690, 166] width 9 height 15
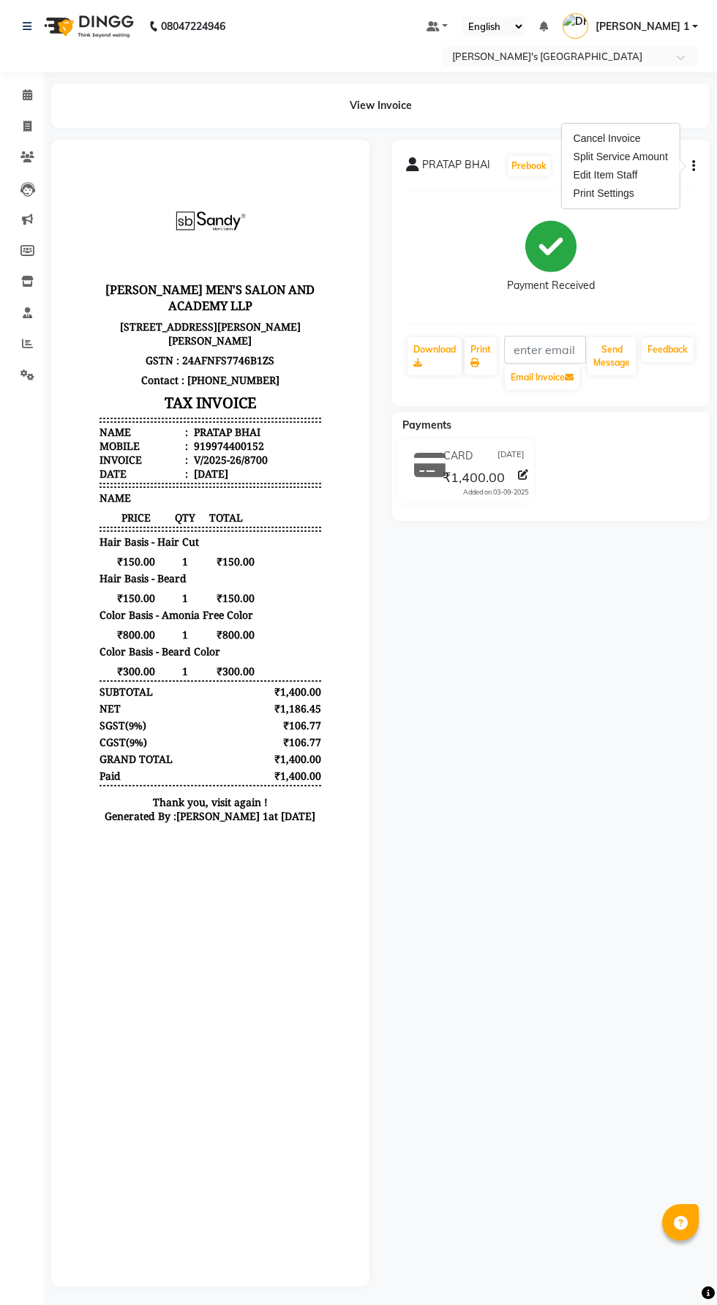
click at [582, 165] on div "Split Service Amount" at bounding box center [621, 157] width 100 height 18
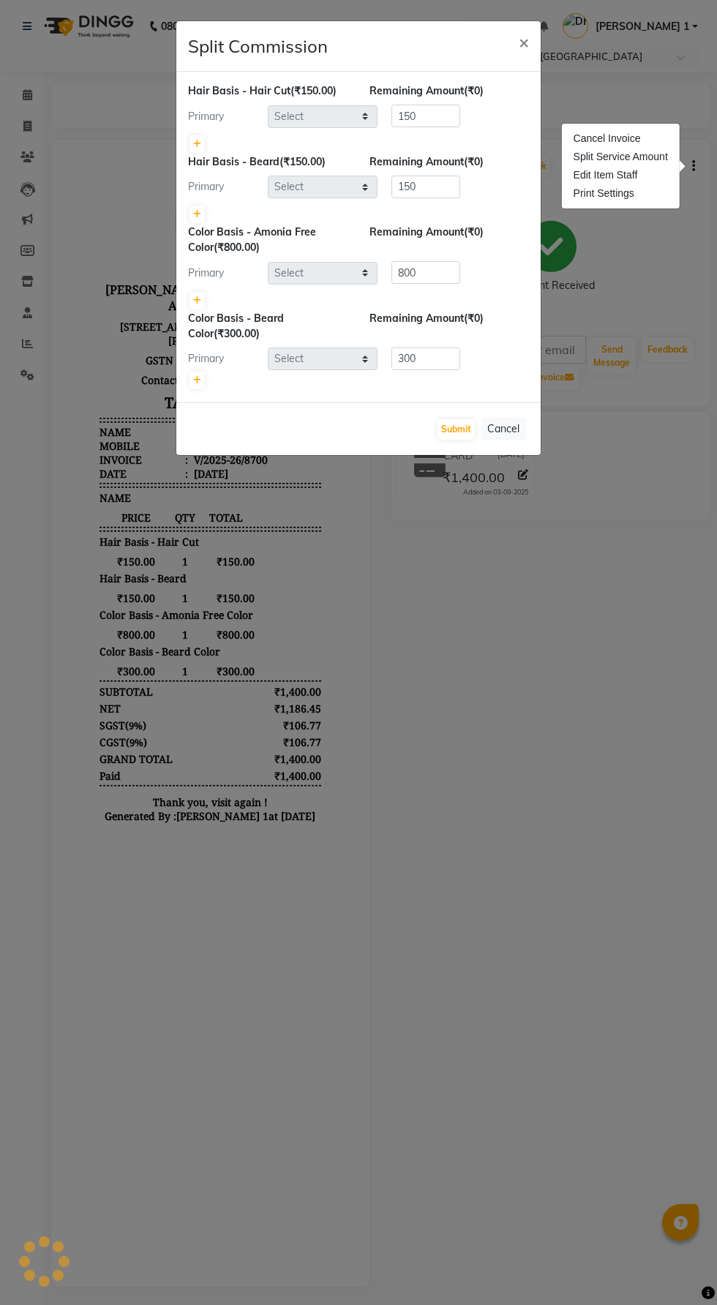
select select "61800"
select select "46793"
select select "46795"
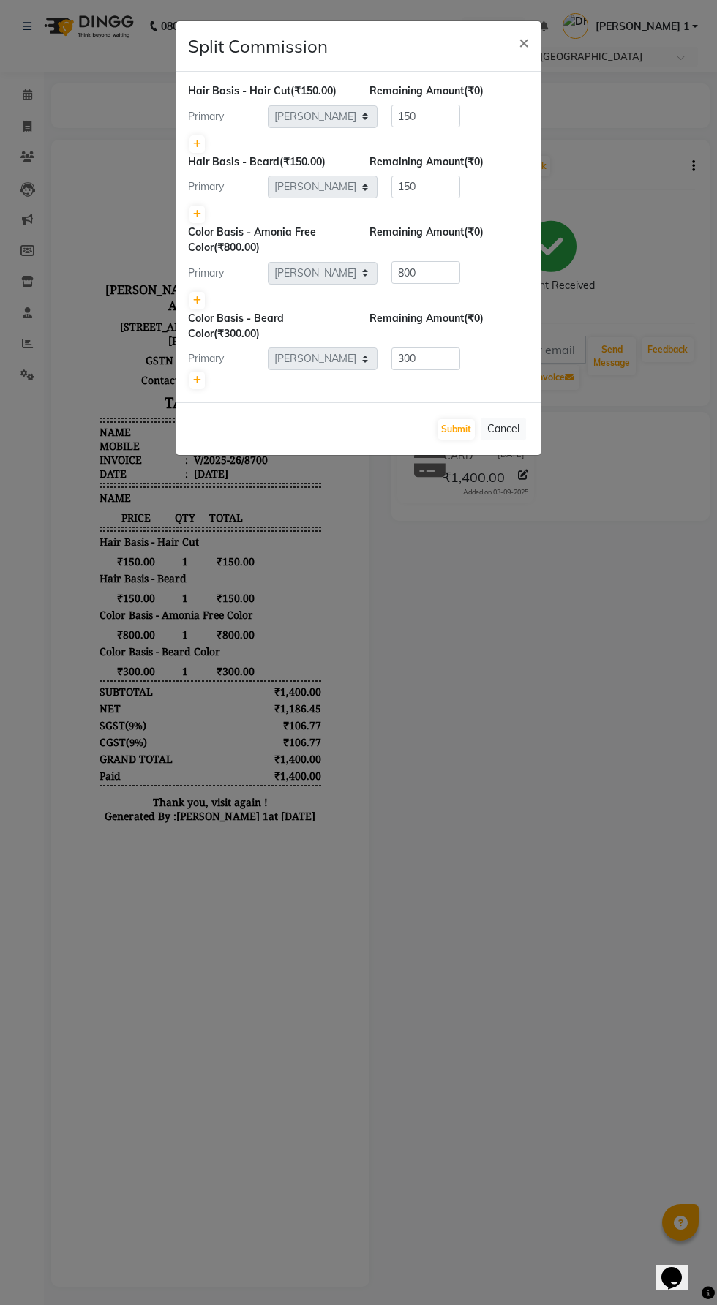
click at [605, 1004] on ngb-modal-window "Split Commission × Hair Basis - Hair Cut (₹150.00) Remaining Amount (₹0) Primar…" at bounding box center [358, 652] width 717 height 1305
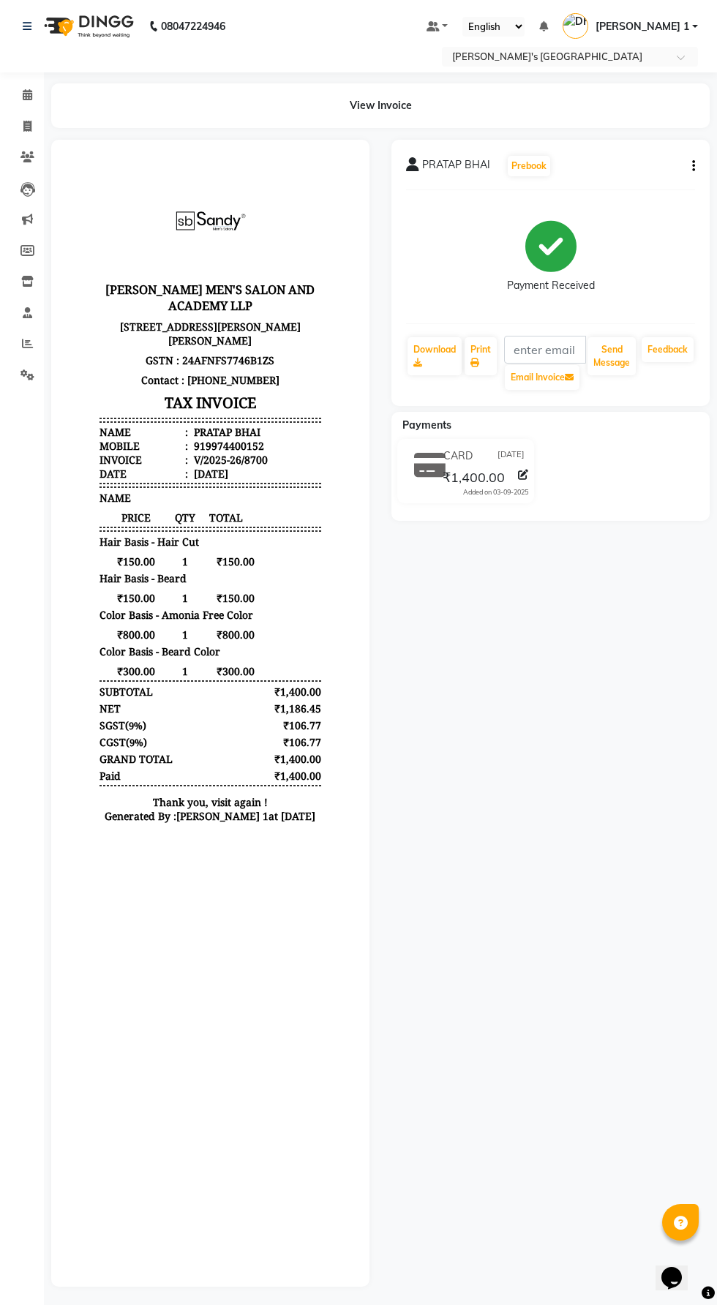
click at [690, 166] on button "button" at bounding box center [690, 166] width 9 height 15
click at [582, 181] on div "Edit Item Staff" at bounding box center [621, 175] width 100 height 18
select select "61800"
select select "46793"
select select "46795"
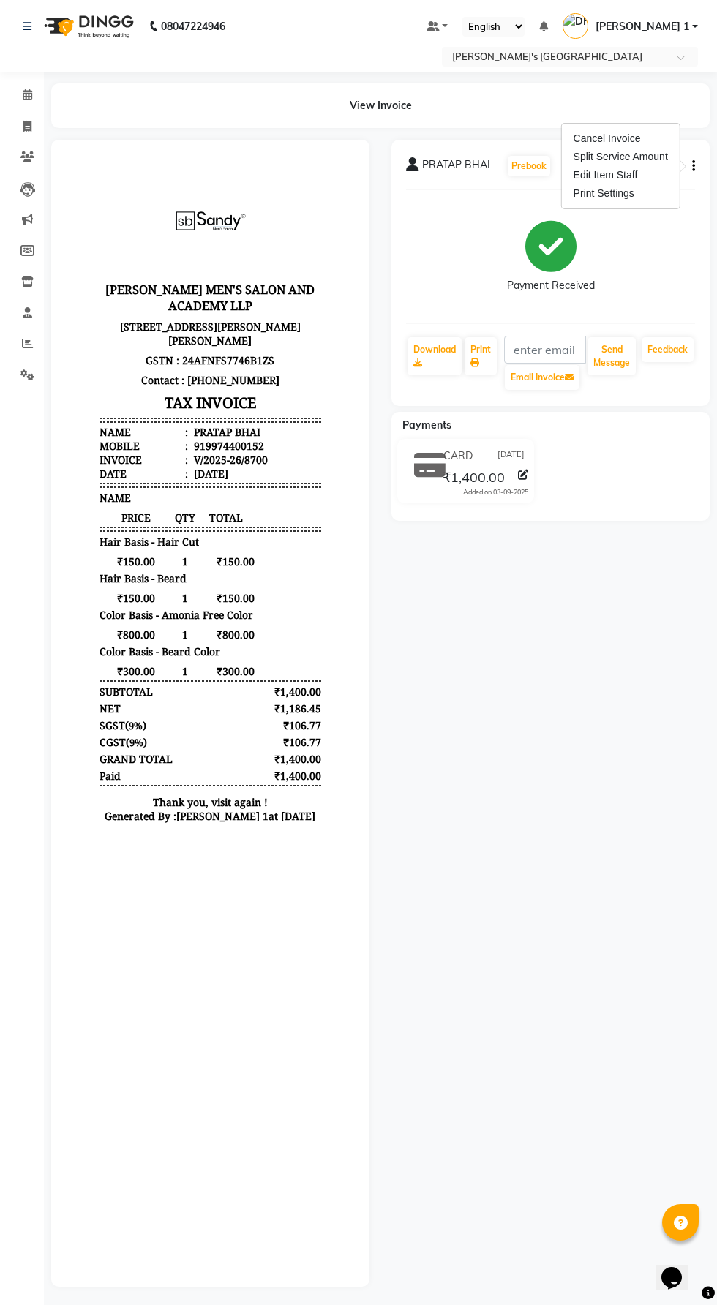
select select "46795"
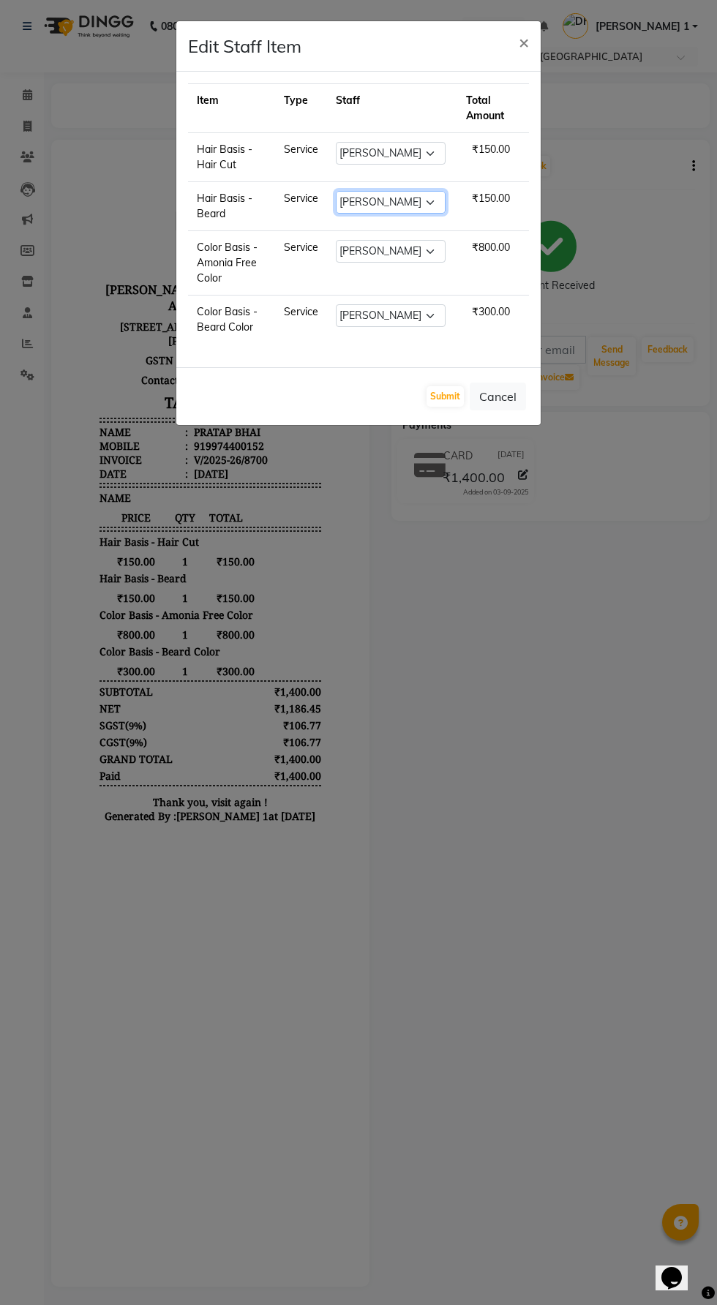
click at [351, 200] on select "Select [PERSON_NAME] [PERSON_NAME] [PERSON_NAME] [PERSON_NAME] [PERSON_NAME] [P…" at bounding box center [391, 202] width 110 height 23
select select "61800"
click at [336, 191] on select "Select [PERSON_NAME] [PERSON_NAME] [PERSON_NAME] [PERSON_NAME] [PERSON_NAME] [P…" at bounding box center [391, 202] width 110 height 23
click at [437, 395] on button "Submit" at bounding box center [444, 396] width 37 height 20
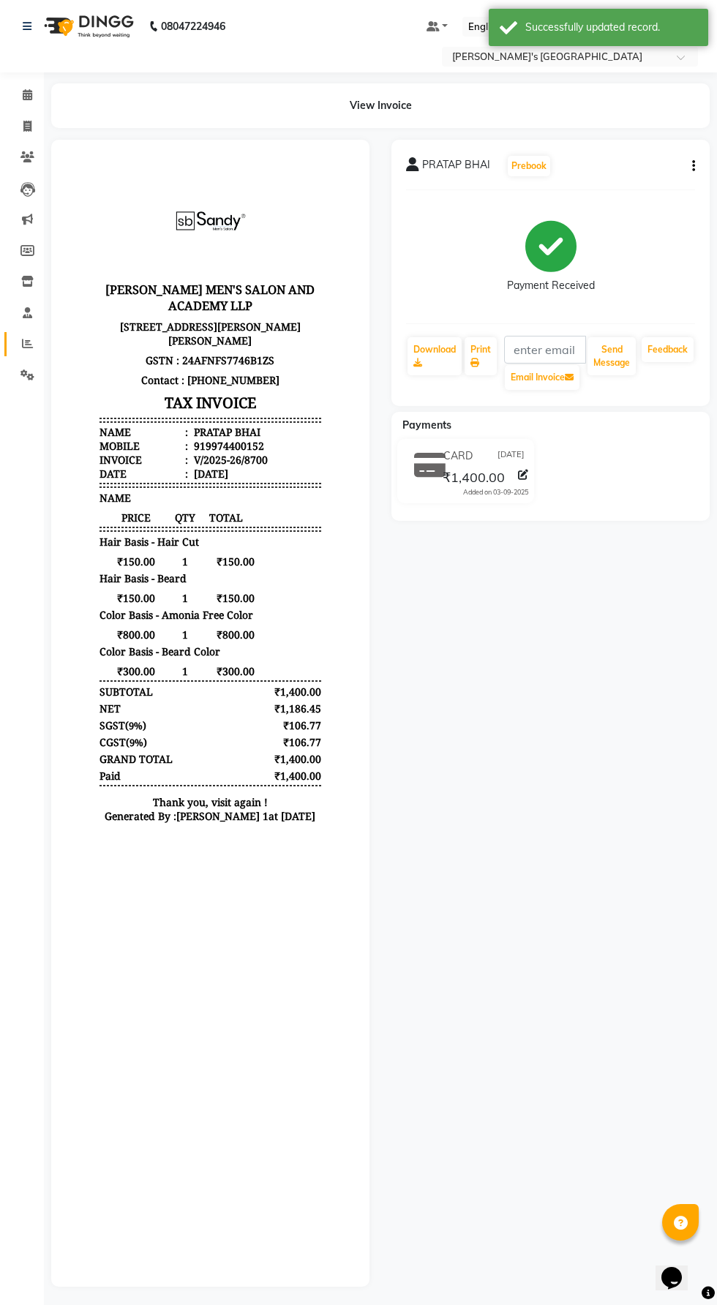
click at [25, 337] on span at bounding box center [28, 344] width 26 height 17
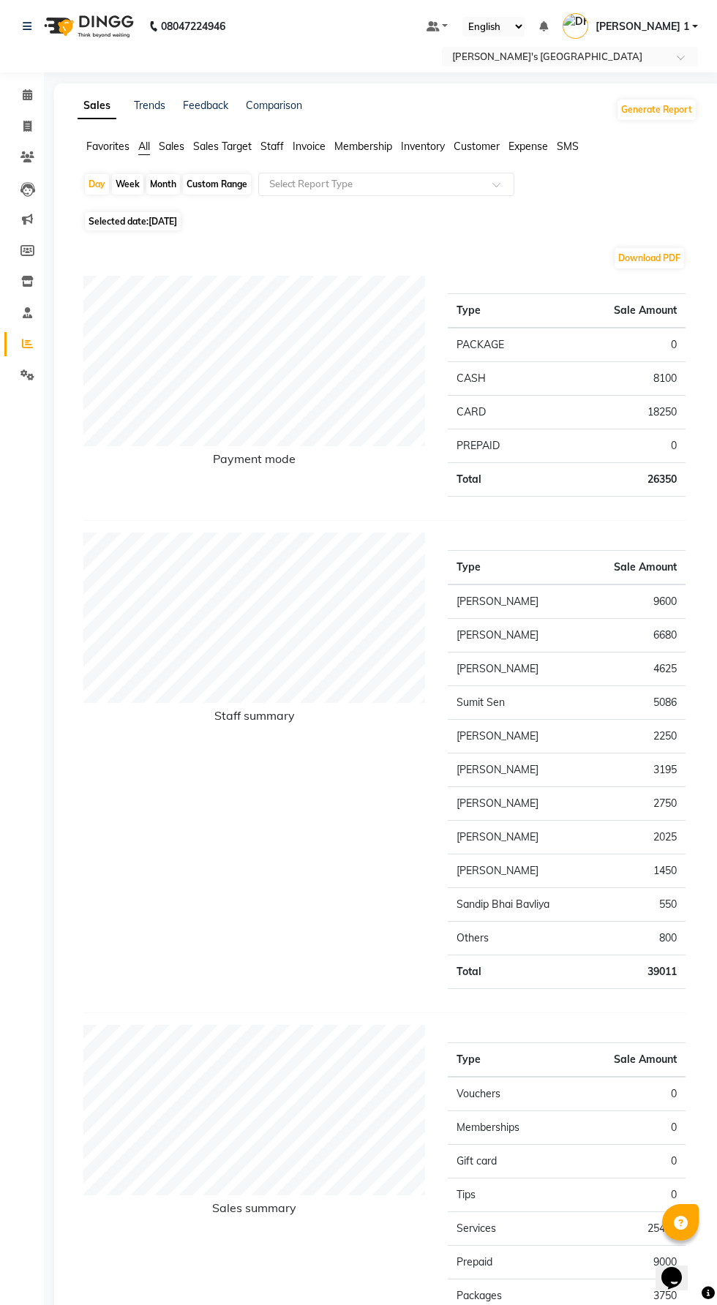
click at [203, 178] on div "Custom Range" at bounding box center [217, 184] width 68 height 20
select select "9"
select select "2025"
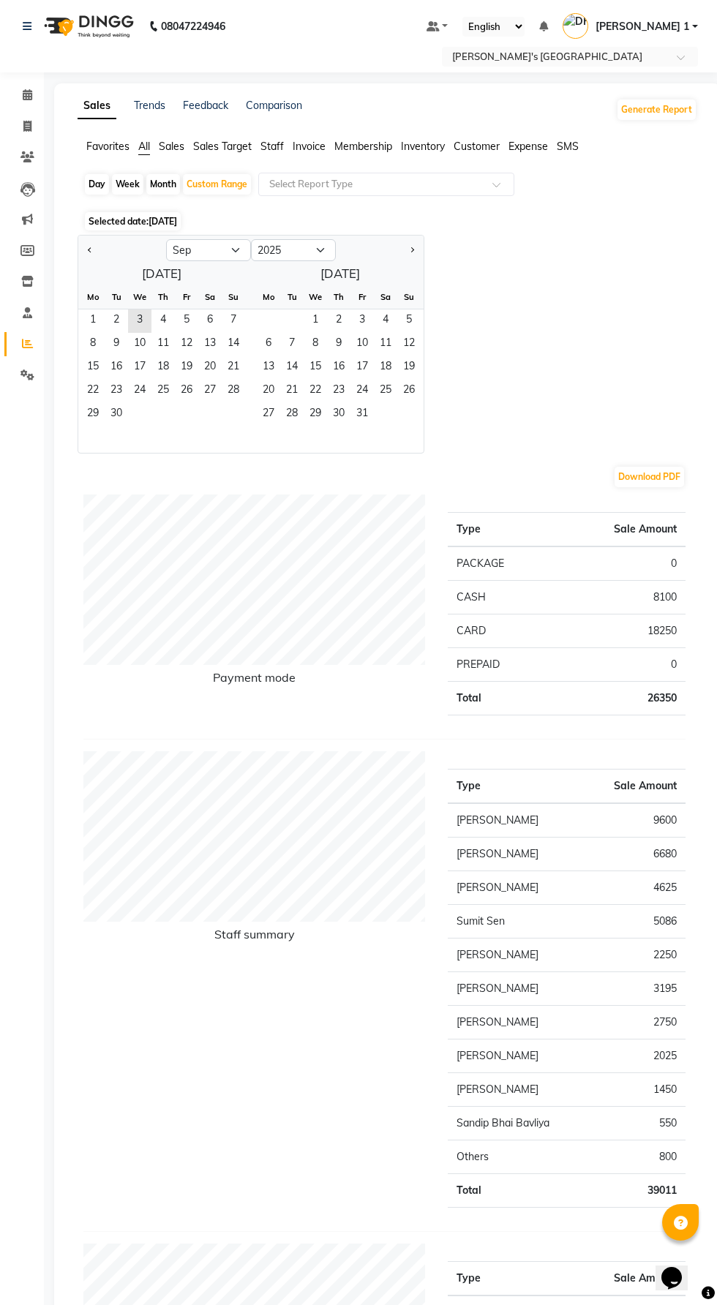
click at [89, 322] on span "1" at bounding box center [92, 320] width 23 height 23
click at [139, 328] on span "3" at bounding box center [139, 320] width 23 height 23
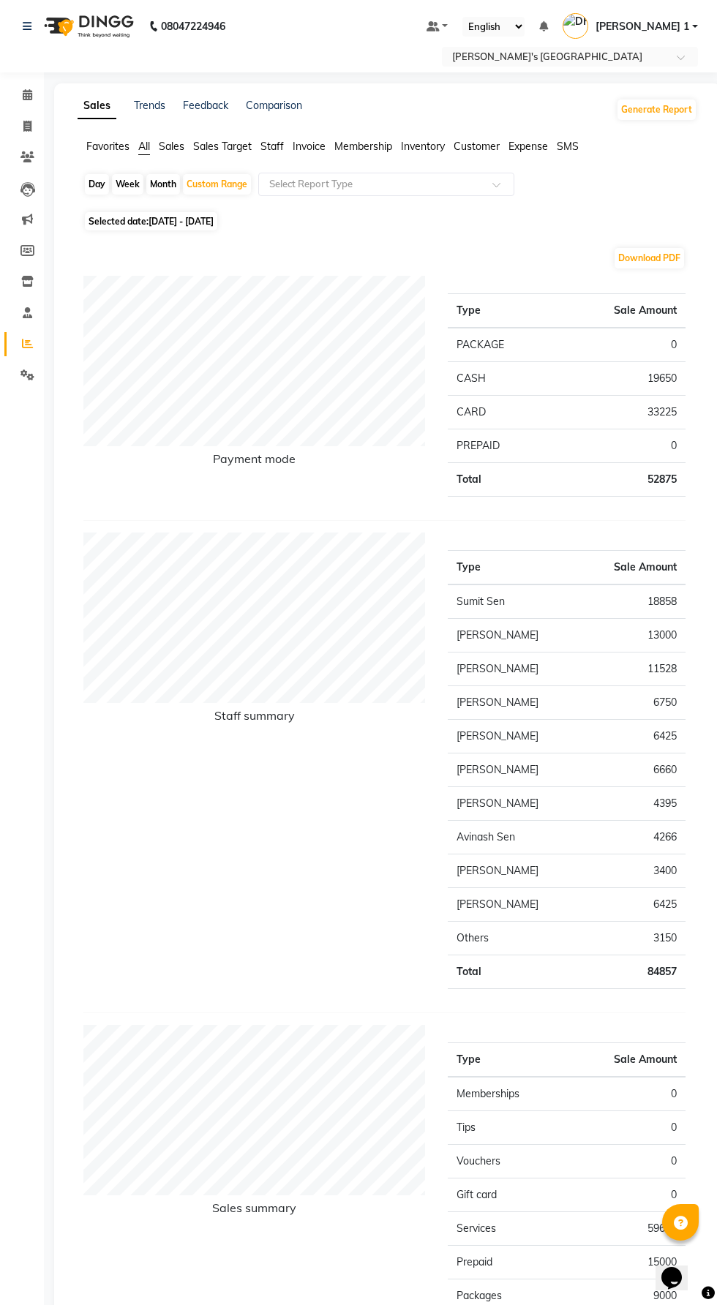
click at [266, 149] on span "Staff" at bounding box center [271, 146] width 23 height 13
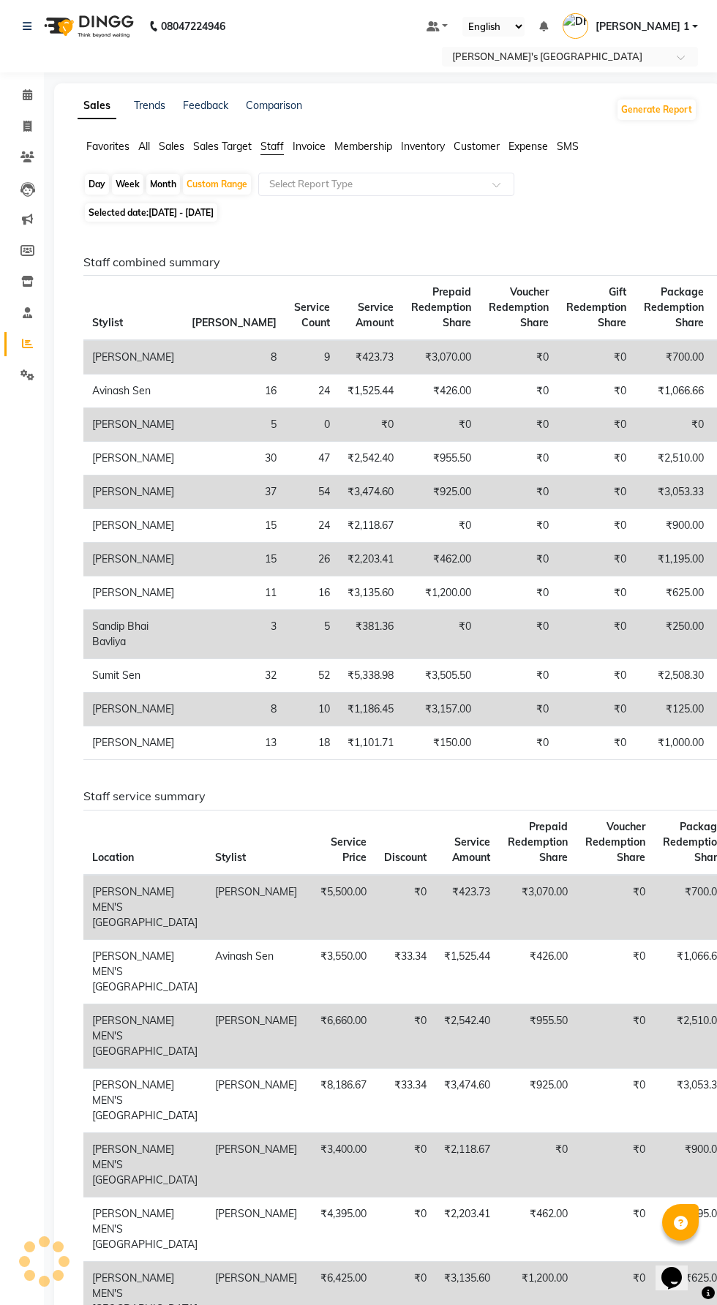
click at [290, 181] on input "text" at bounding box center [371, 184] width 211 height 15
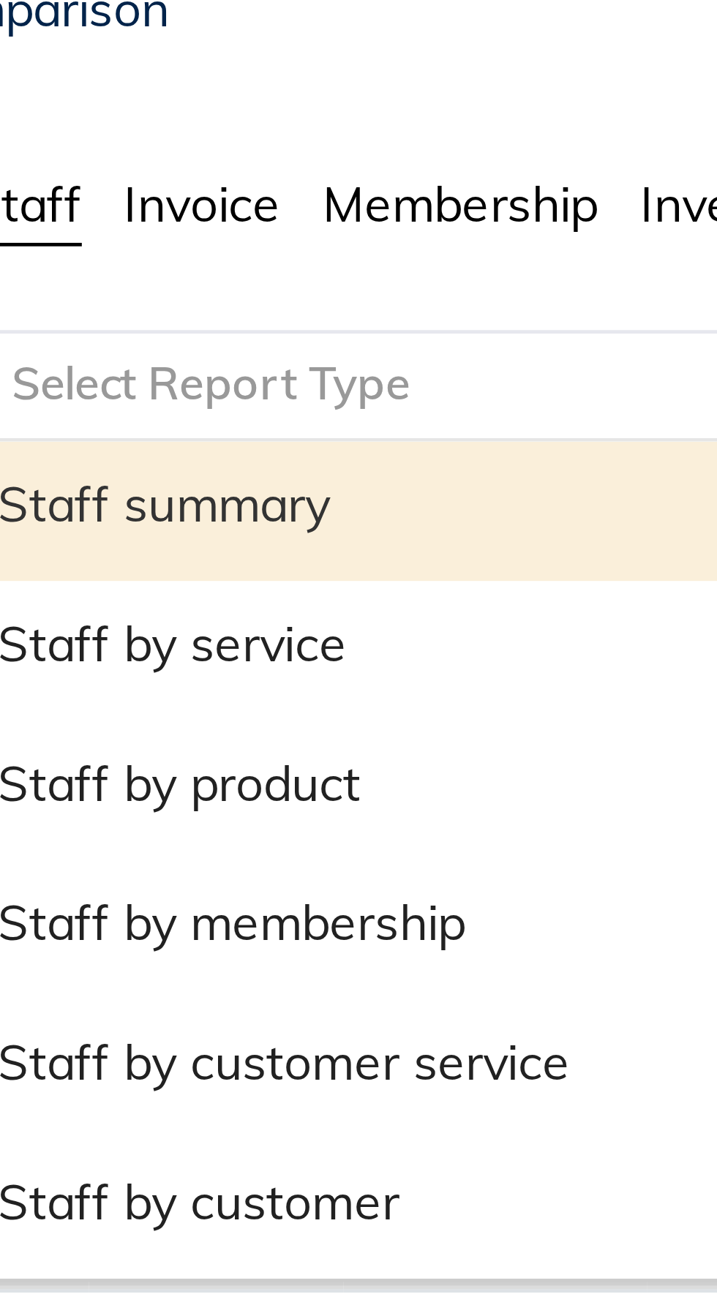
click at [296, 236] on div "Staff by service" at bounding box center [386, 239] width 255 height 29
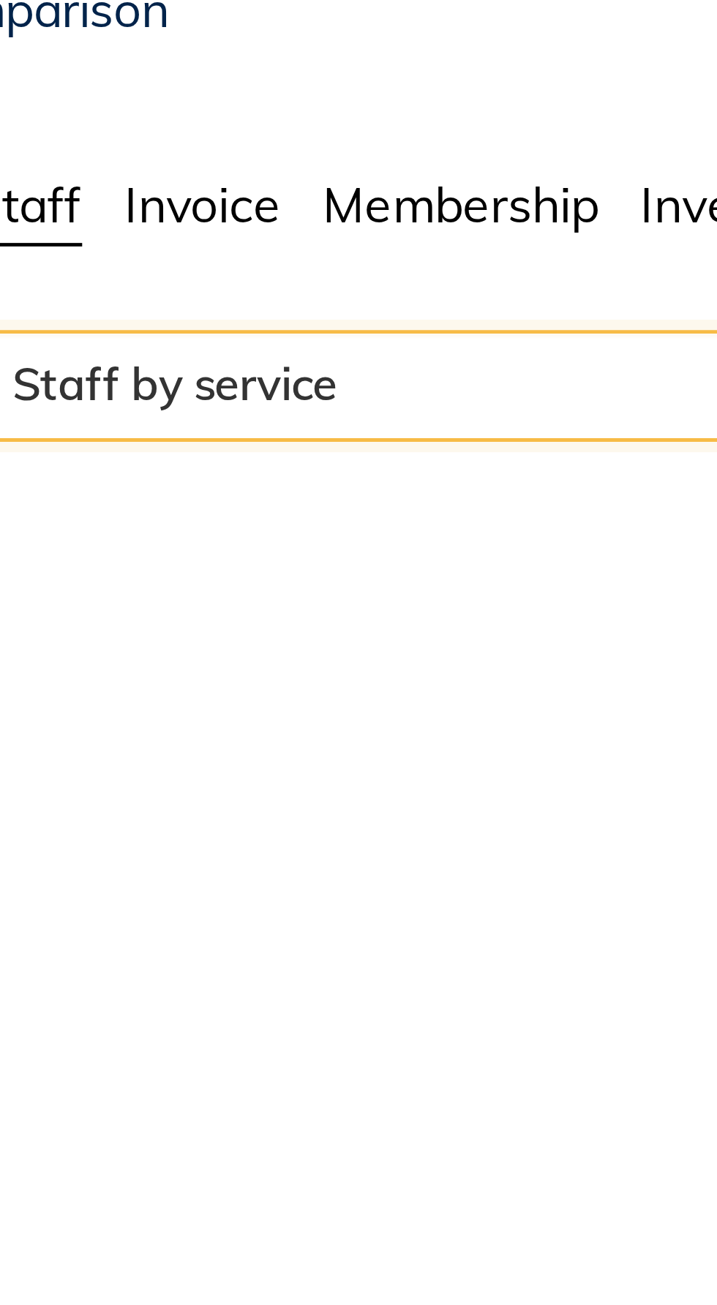
select select "full_report"
select select "csv"
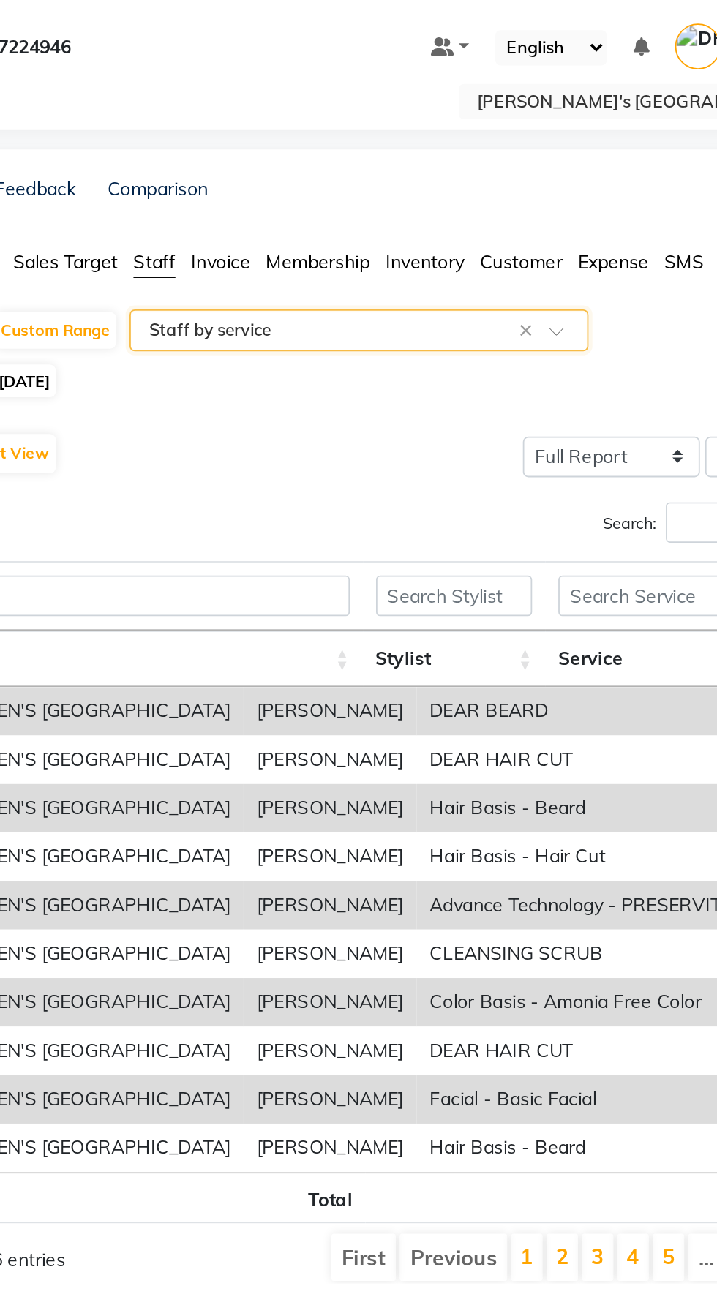
scroll to position [0, 1]
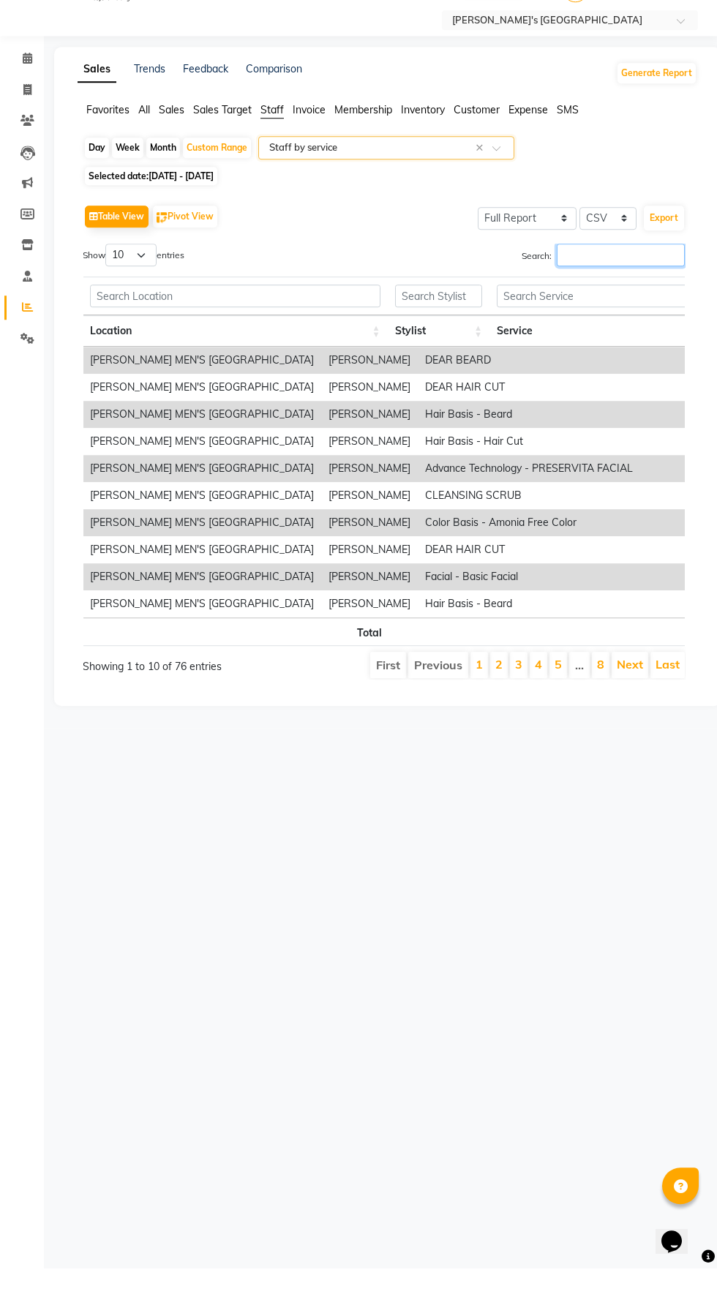
click at [557, 298] on input "Search:" at bounding box center [621, 291] width 128 height 23
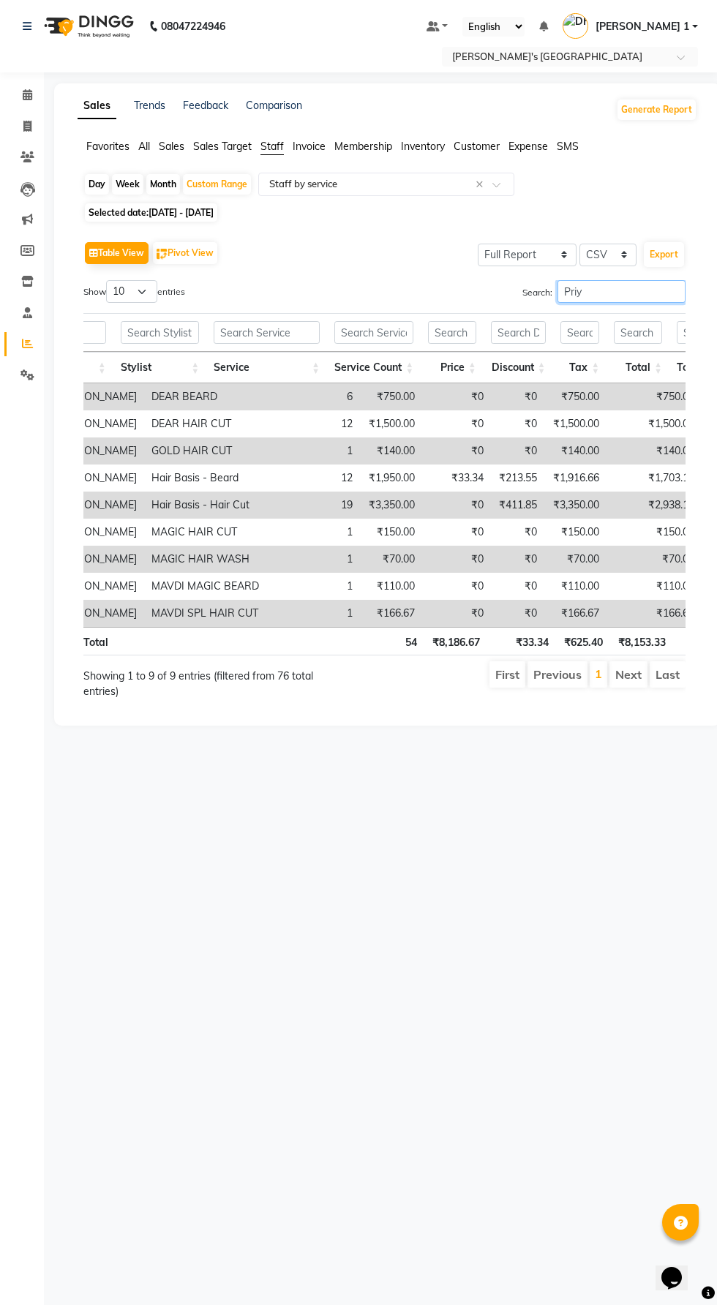
scroll to position [0, 296]
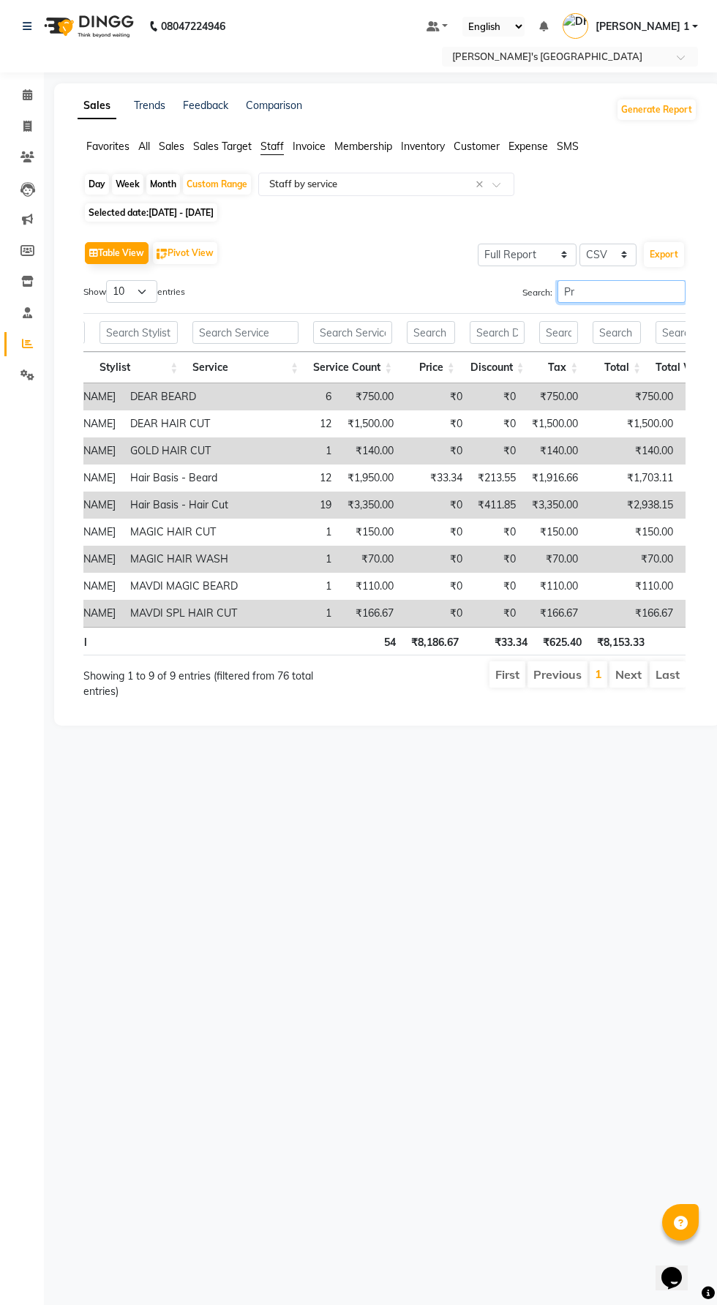
type input "P"
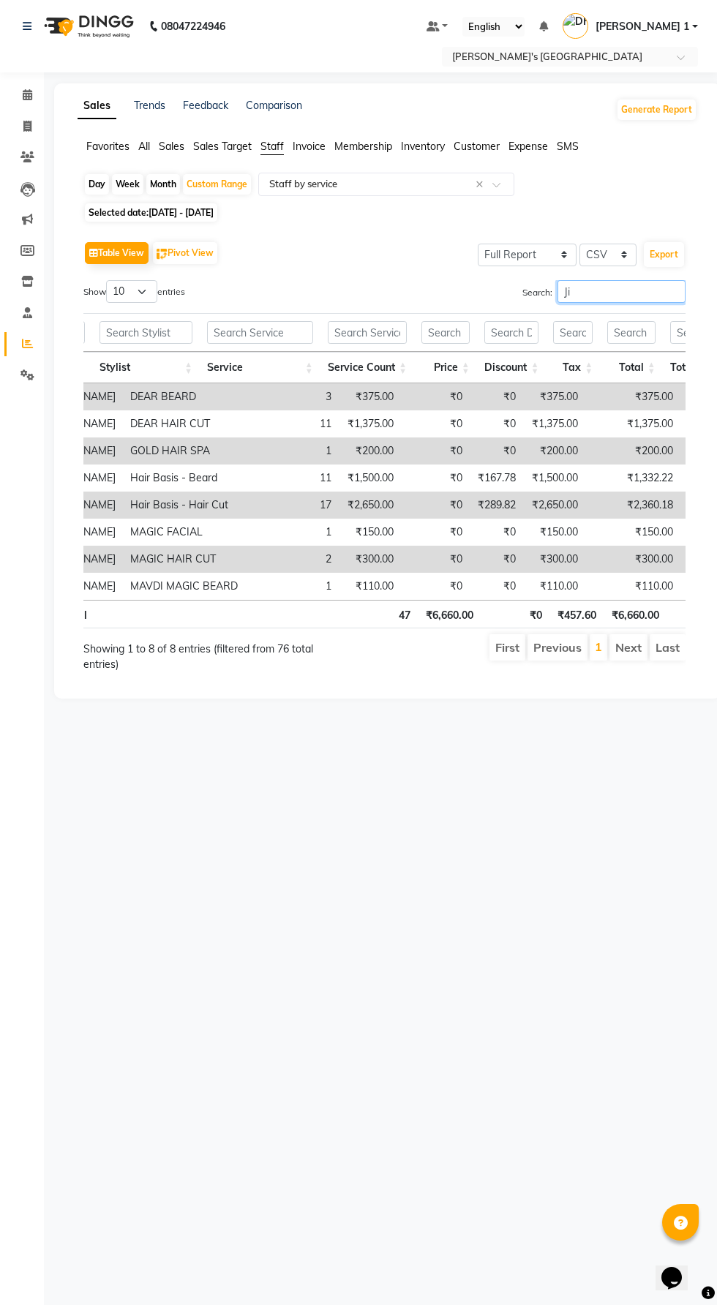
type input "J"
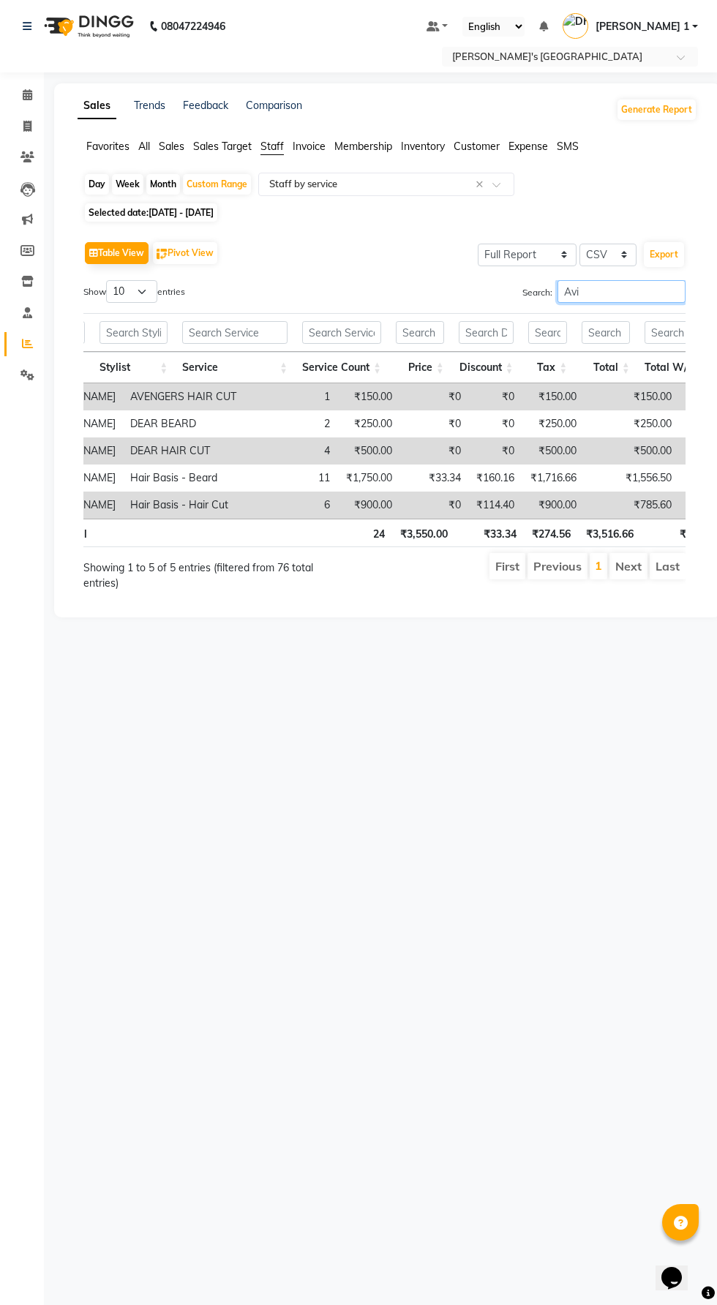
type input "Avin"
